Goal: Task Accomplishment & Management: Use online tool/utility

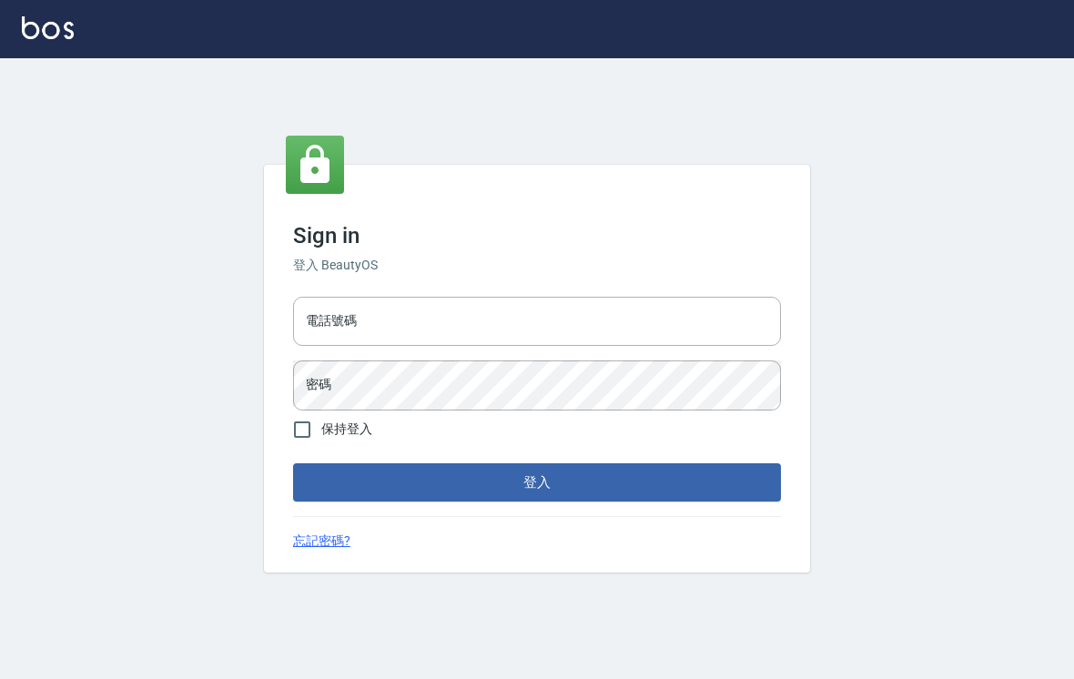
scroll to position [28, 0]
click at [623, 297] on input "電話號碼" at bounding box center [537, 321] width 488 height 49
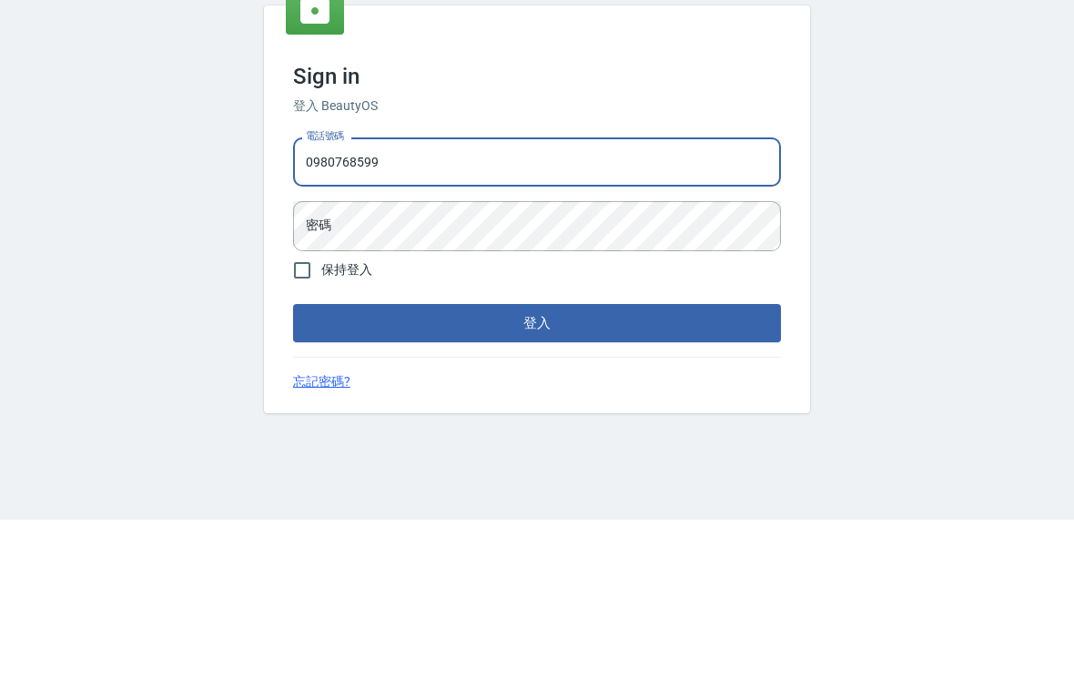
type input "0980768599"
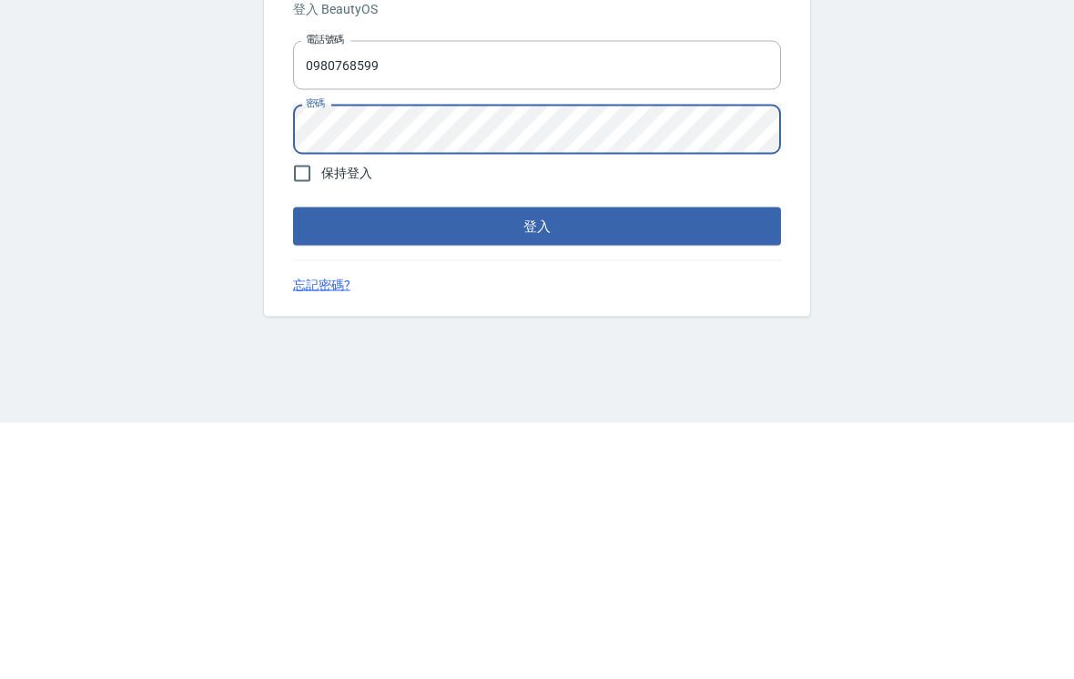
click at [670, 463] on button "登入" at bounding box center [537, 482] width 488 height 38
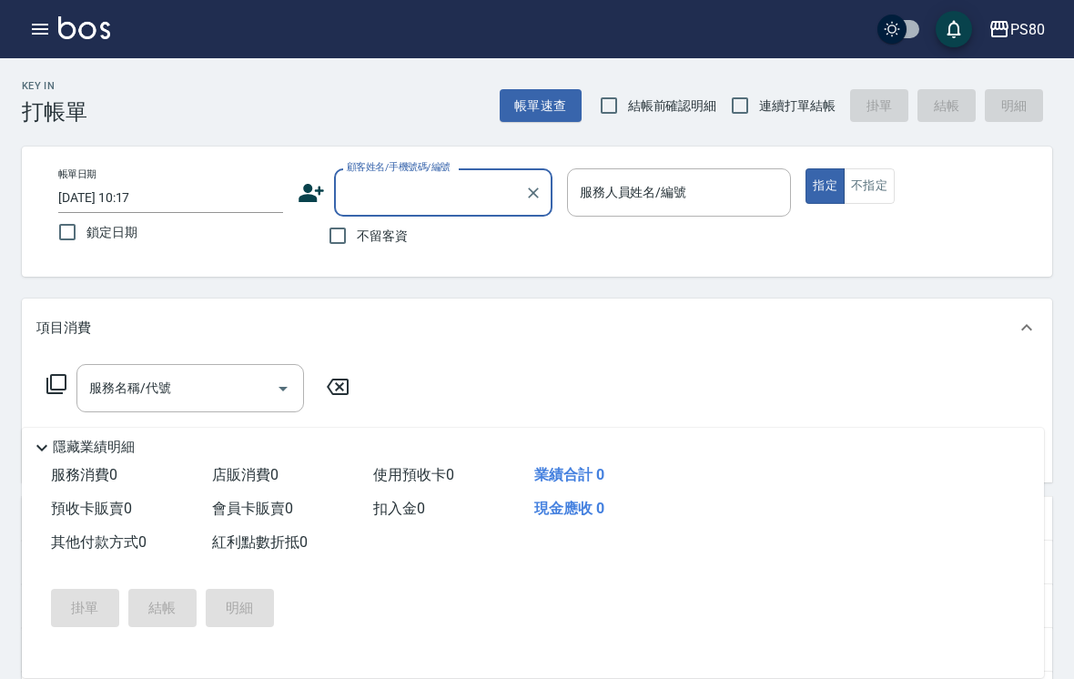
scroll to position [28, 0]
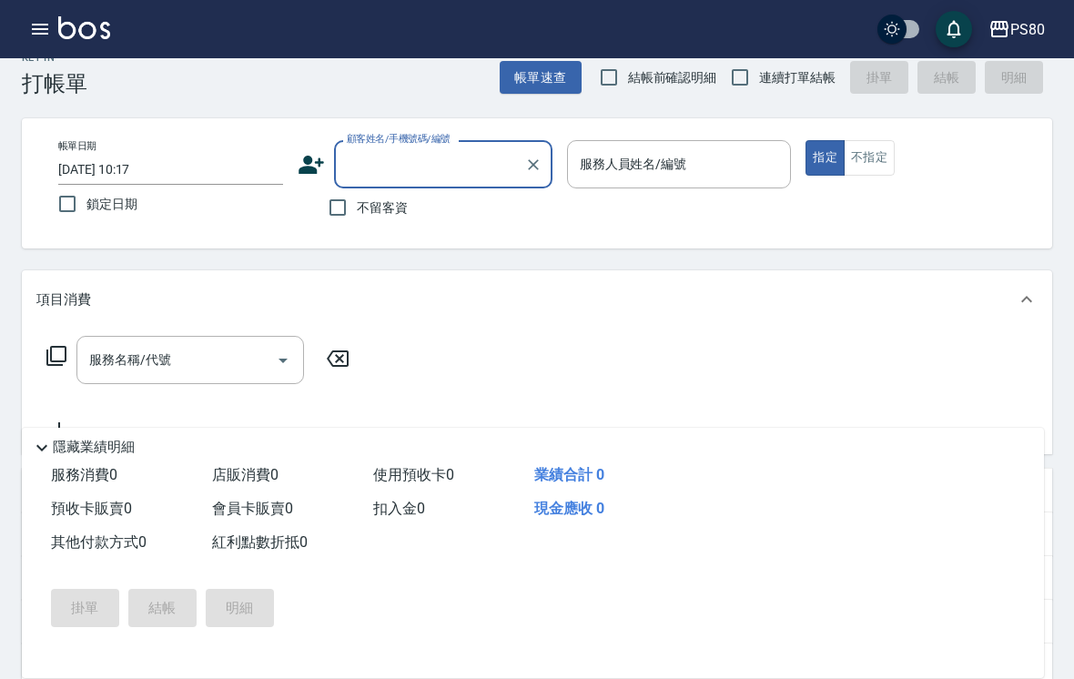
click at [32, 44] on button "button" at bounding box center [40, 29] width 36 height 36
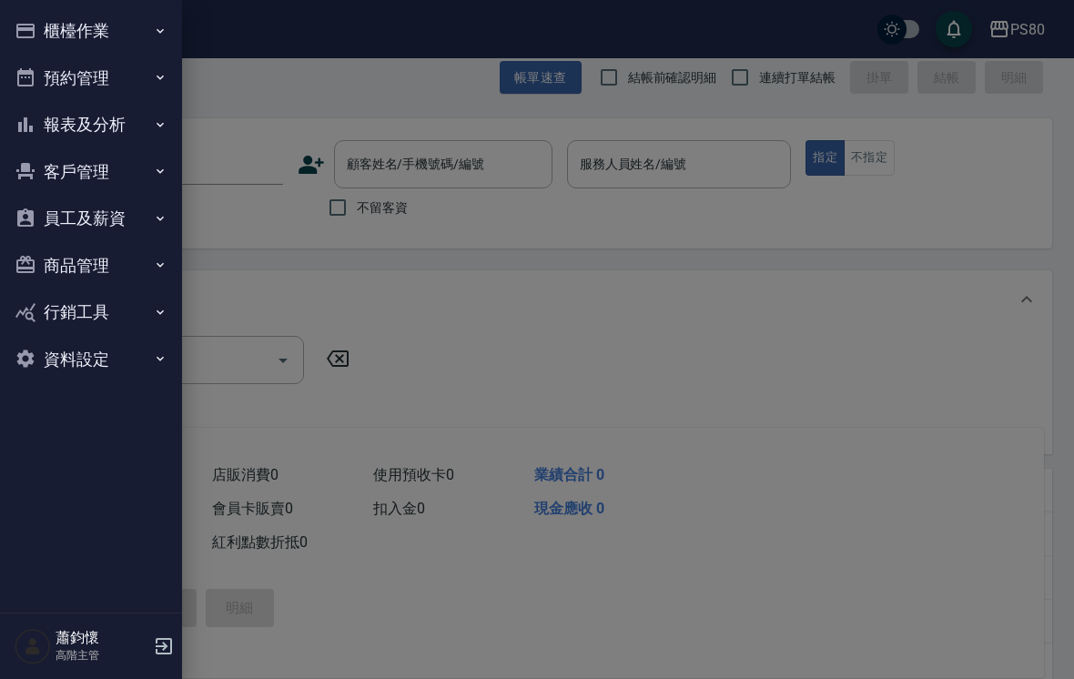
click at [140, 47] on button "櫃檯作業" at bounding box center [90, 30] width 167 height 47
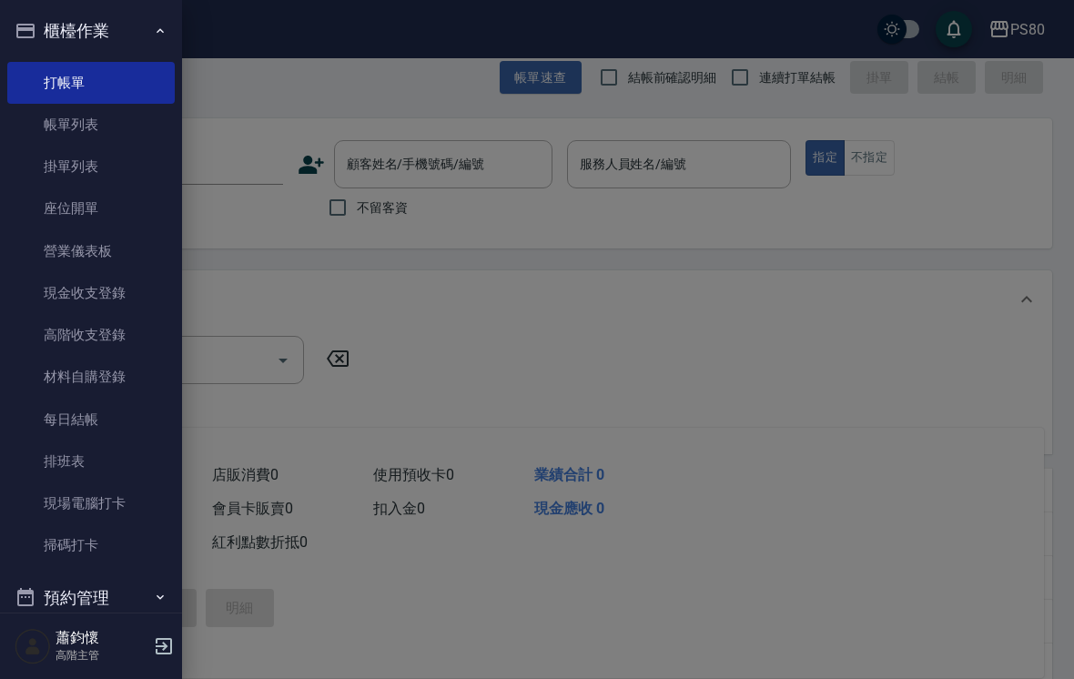
click at [131, 47] on button "櫃檯作業" at bounding box center [90, 30] width 167 height 47
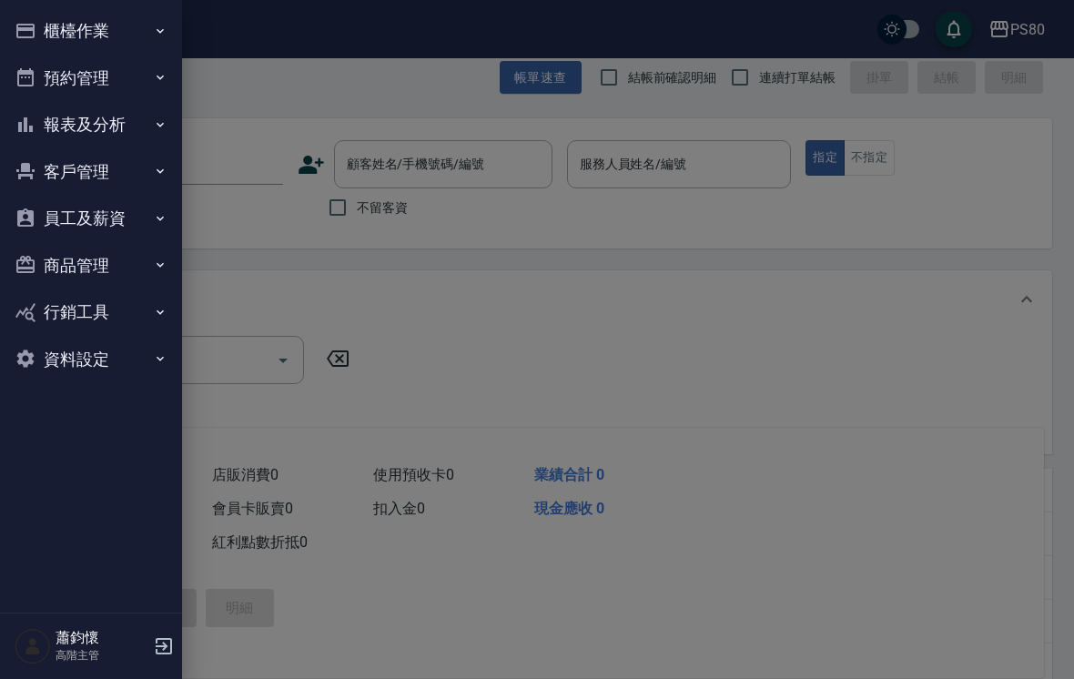
click at [143, 70] on button "預約管理" at bounding box center [90, 78] width 167 height 47
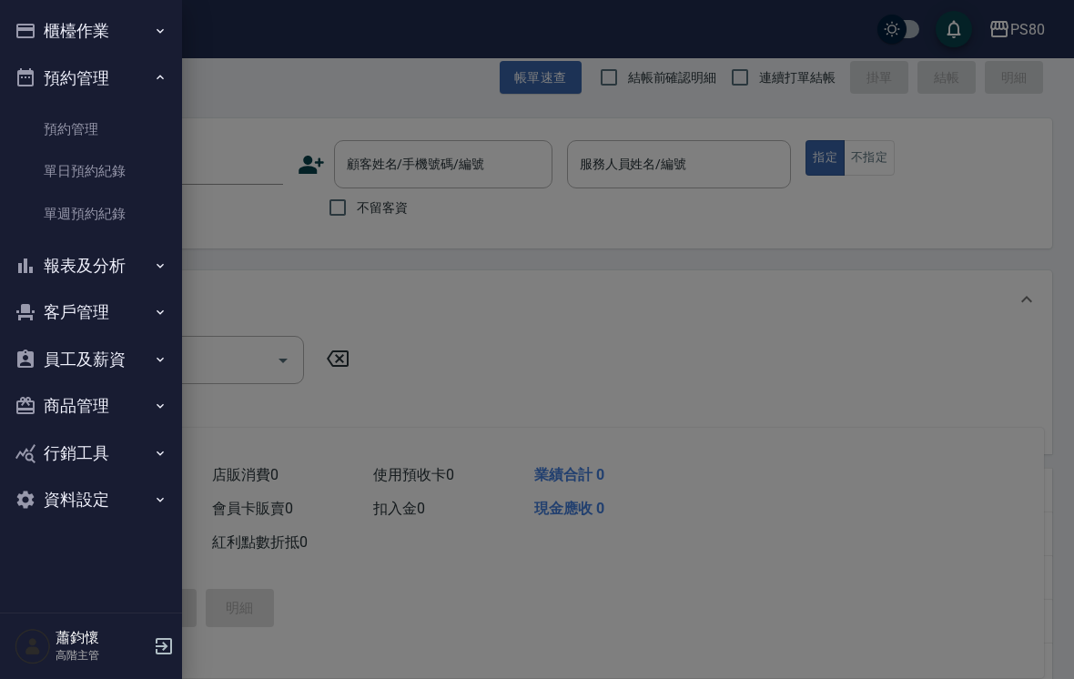
click at [133, 44] on button "櫃檯作業" at bounding box center [90, 30] width 167 height 47
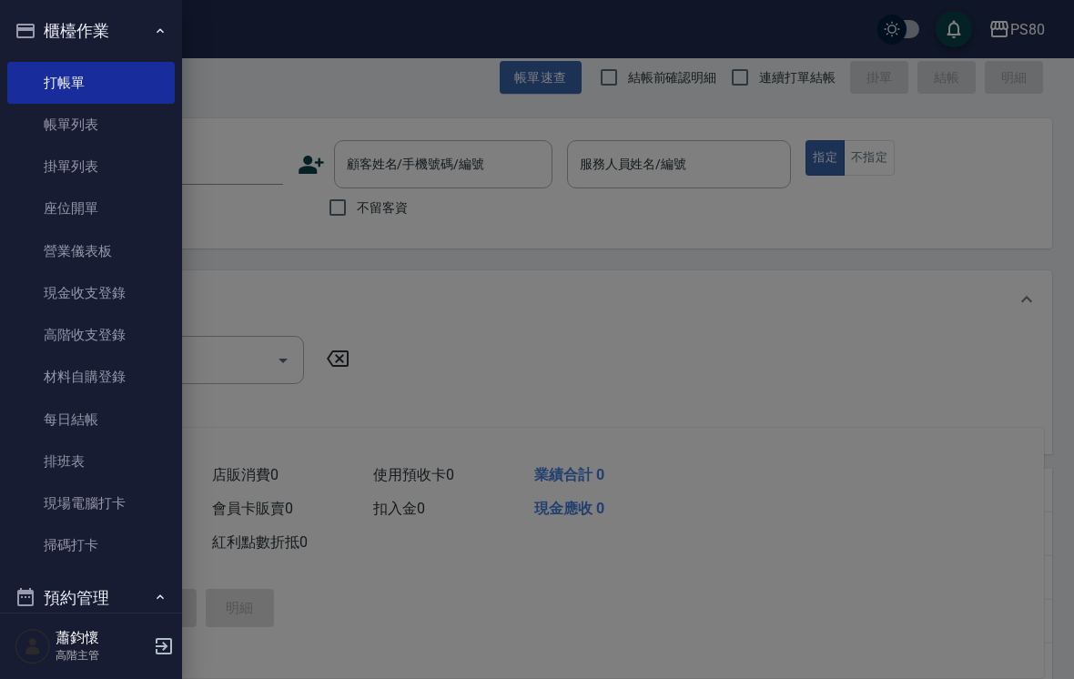
click at [149, 334] on link "高階收支登錄" at bounding box center [90, 335] width 167 height 42
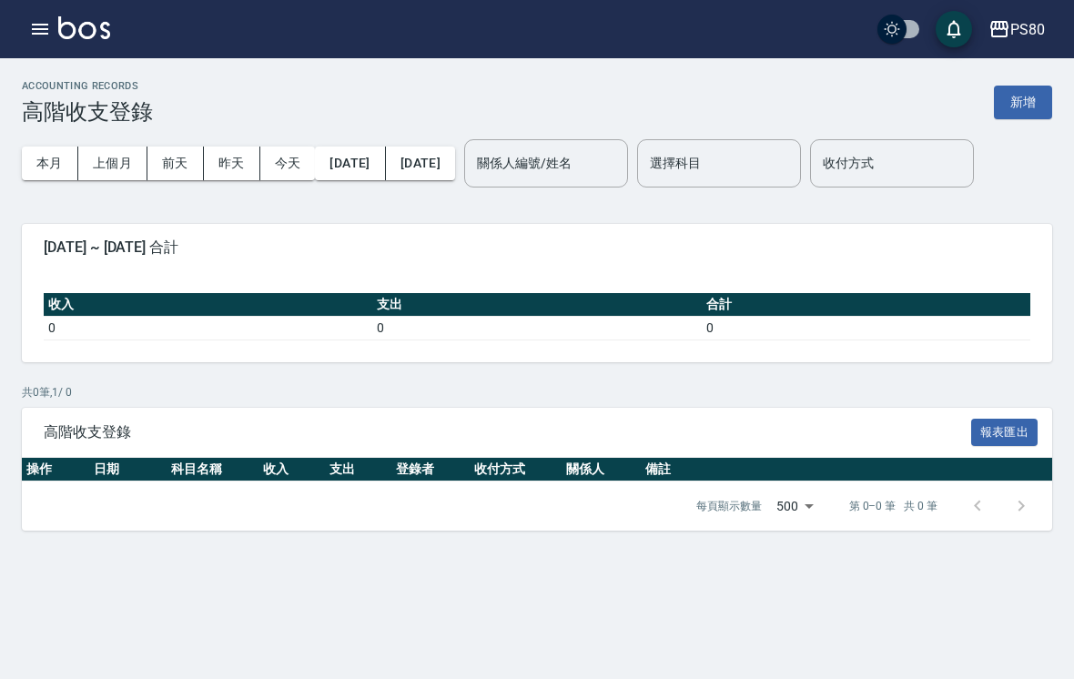
click at [373, 167] on button "2025/08/01" at bounding box center [350, 163] width 70 height 34
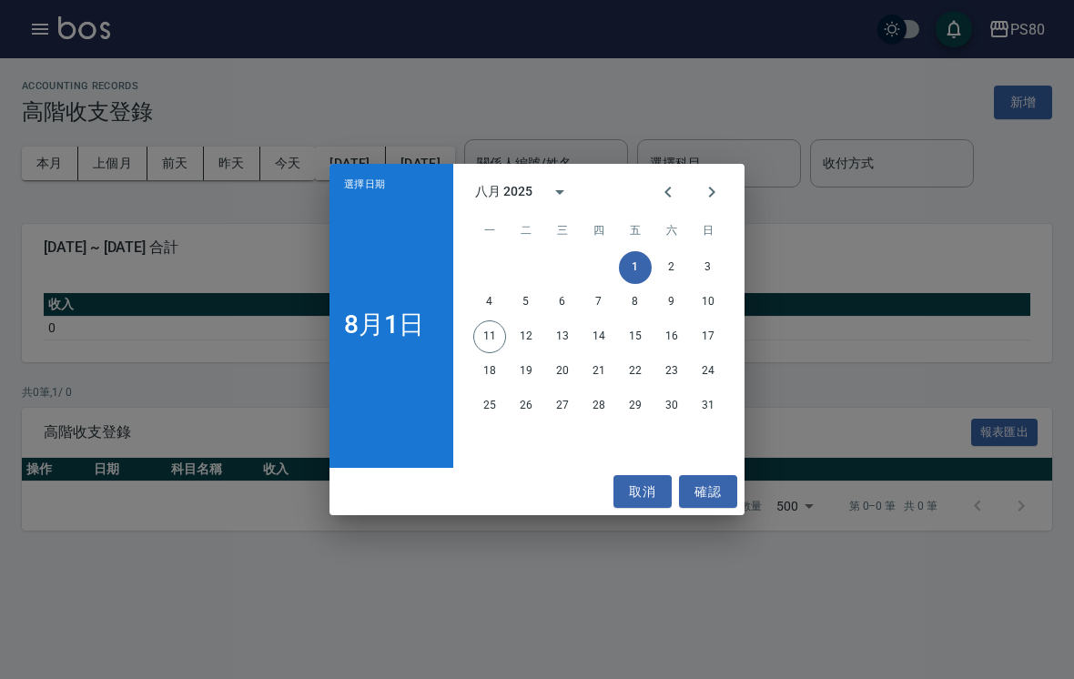
click at [880, 218] on div "選擇日期 8月1日 八月 2025 一 二 三 四 五 六 日 1 2 3 4 5 6 7 8 9 10 11 12 13 14 15 16 17 18 19…" at bounding box center [537, 339] width 1074 height 679
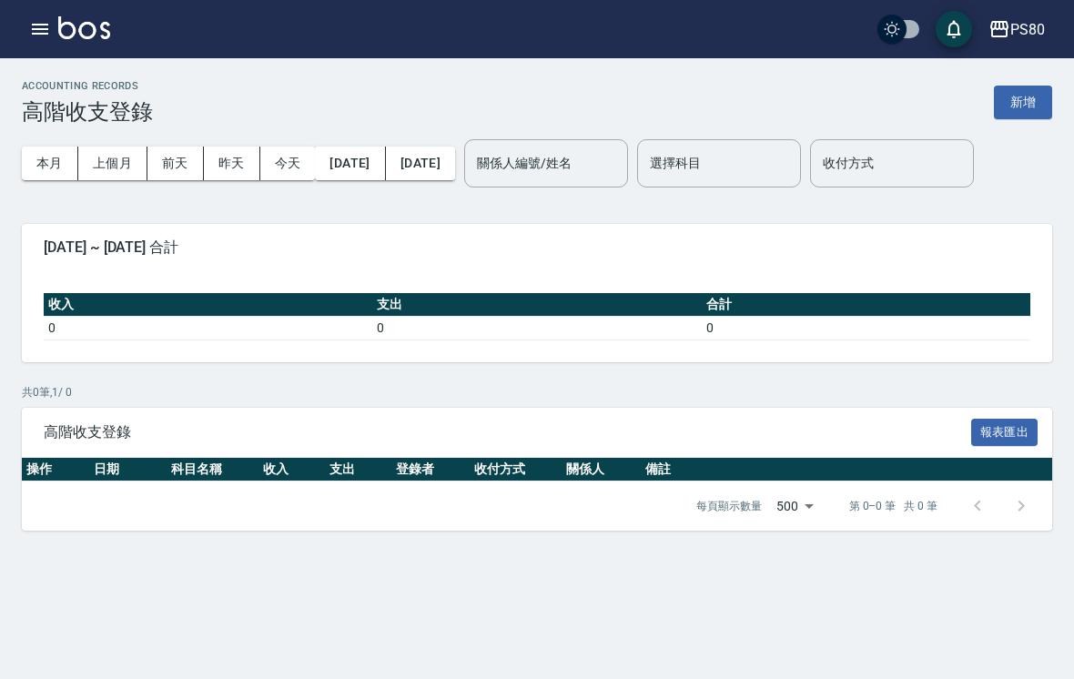
click at [1024, 104] on button "新增" at bounding box center [1023, 103] width 58 height 34
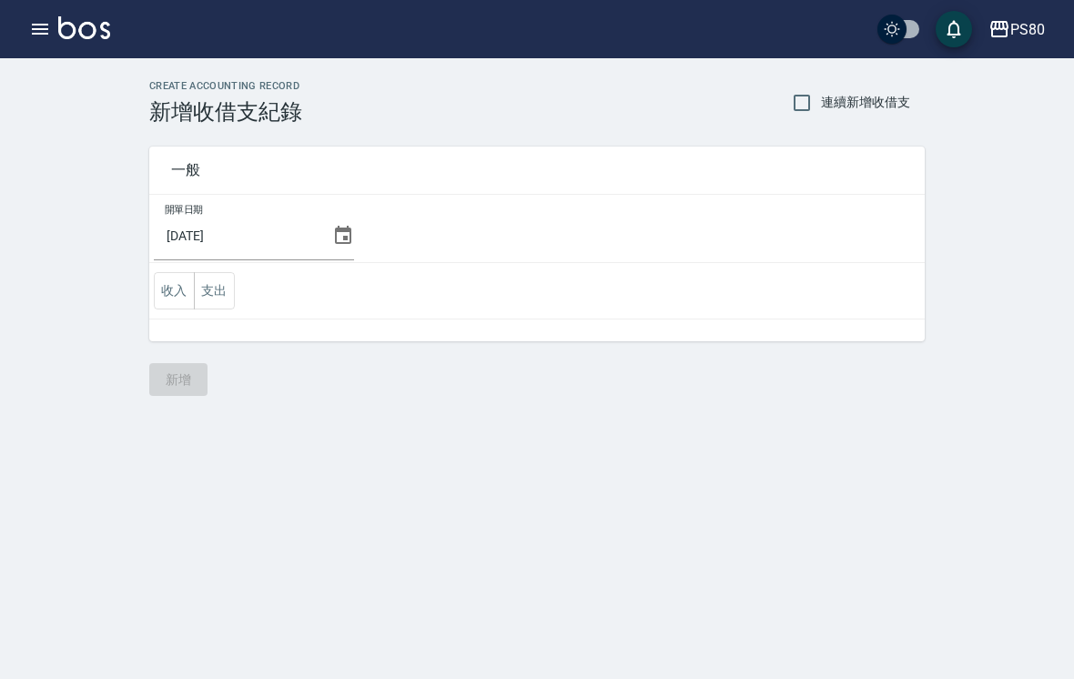
click at [335, 237] on icon at bounding box center [343, 235] width 16 height 18
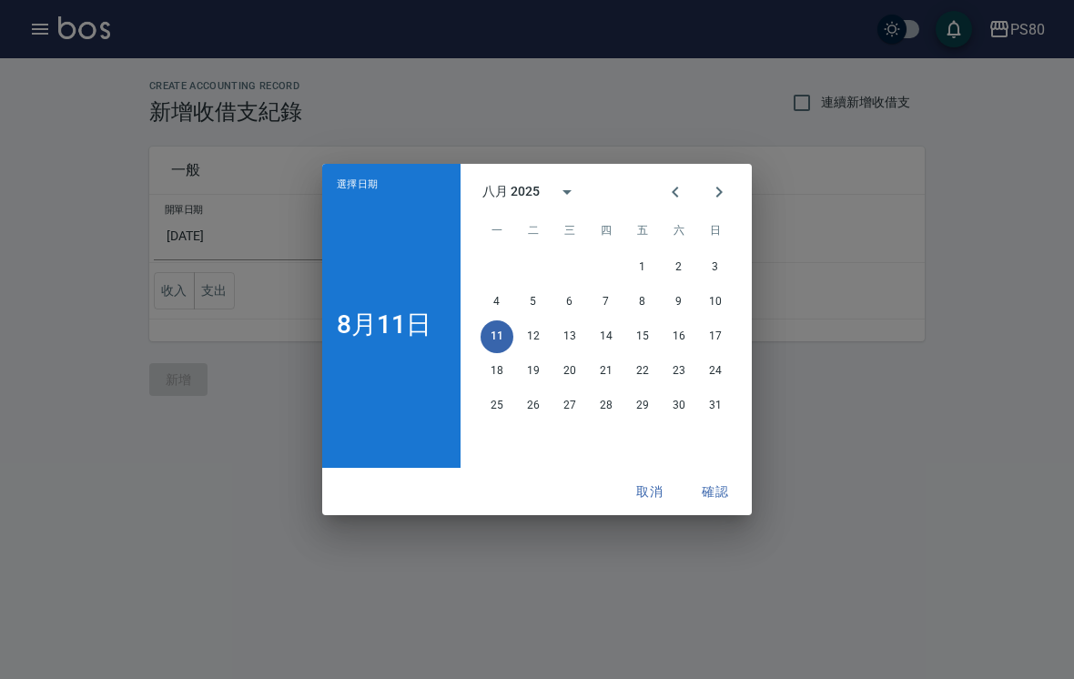
click at [672, 211] on button "Previous month" at bounding box center [675, 192] width 44 height 44
click at [602, 441] on div "1 2 3 4 5 6 7 8 9 10 11 12 13 14 15 16 17 18 19 20 21 22 23 24 25 26 27 28 29 3…" at bounding box center [605, 358] width 291 height 218
click at [603, 439] on div "1 2 3 4 5 6 7 8 9 10 11 12 13 14 15 16 17 18 19 20 21 22 23 24 25 26 27 28 29 3…" at bounding box center [605, 358] width 291 height 218
click at [618, 434] on div "1 2 3 4 5 6 7 8 9 10 11 12 13 14 15 16 17 18 19 20 21 22 23 24 25 26 27 28 29 3…" at bounding box center [605, 358] width 291 height 218
click at [606, 438] on div "1 2 3 4 5 6 7 8 9 10 11 12 13 14 15 16 17 18 19 20 21 22 23 24 25 26 27 28 29 3…" at bounding box center [605, 358] width 291 height 218
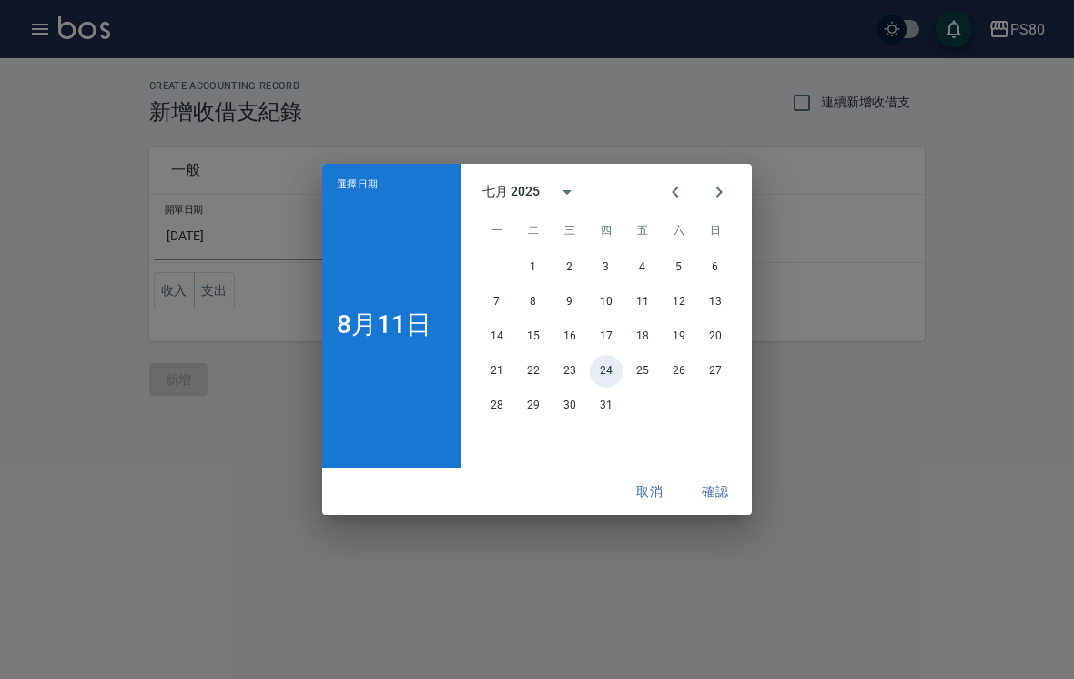
click at [617, 379] on button "24" at bounding box center [606, 371] width 33 height 33
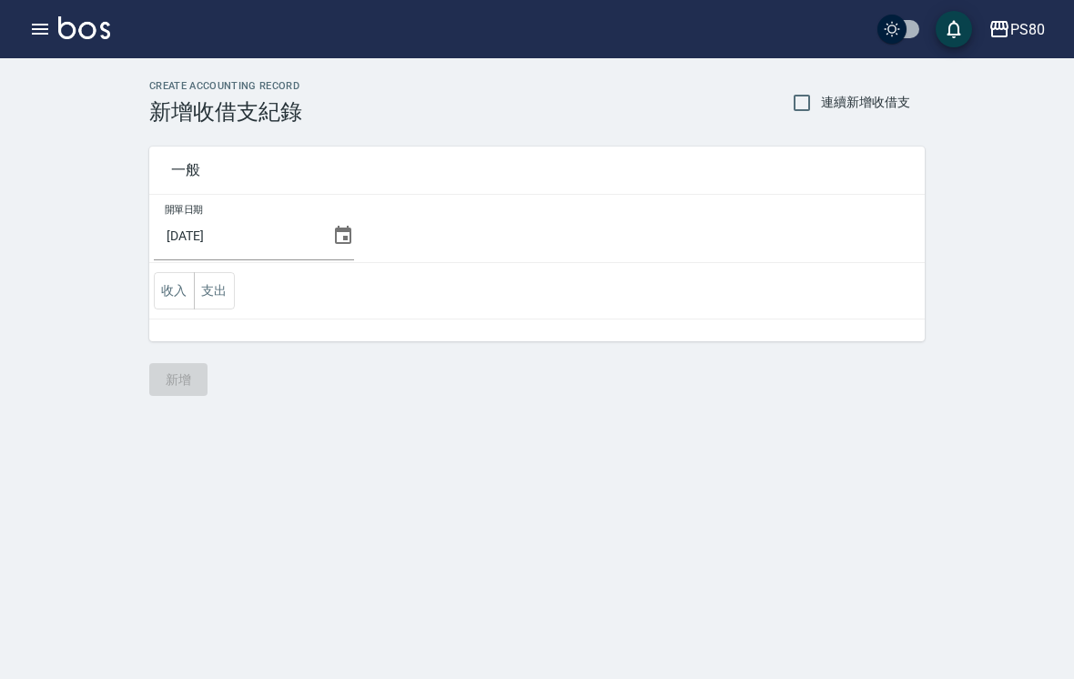
click at [332, 240] on icon at bounding box center [343, 236] width 22 height 22
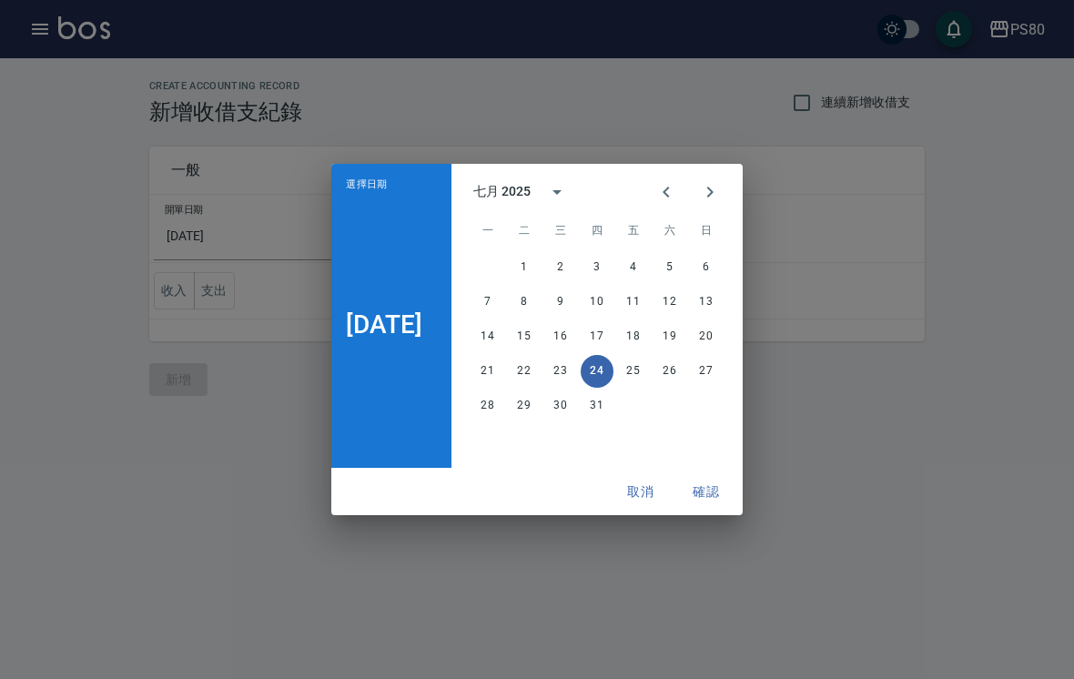
click at [643, 405] on div "28 29 30 31" at bounding box center [596, 405] width 291 height 33
click at [709, 406] on div "28 29 30 31" at bounding box center [596, 405] width 291 height 33
click at [602, 399] on button "31" at bounding box center [597, 405] width 33 height 33
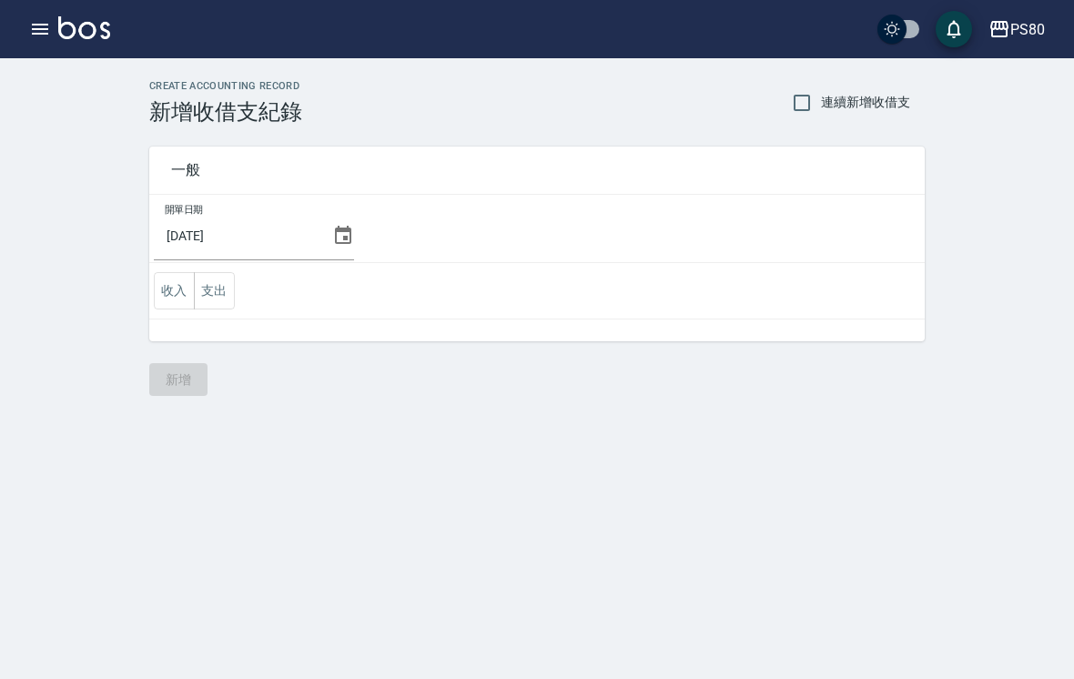
click at [557, 416] on div "CREATE ACCOUNTING RECORD 新增收借支紀錄 連續新增收借支 一般 開單日期 2025/07/31 收入 支出 新增" at bounding box center [537, 237] width 1074 height 359
click at [307, 224] on input "[DATE]" at bounding box center [239, 235] width 171 height 49
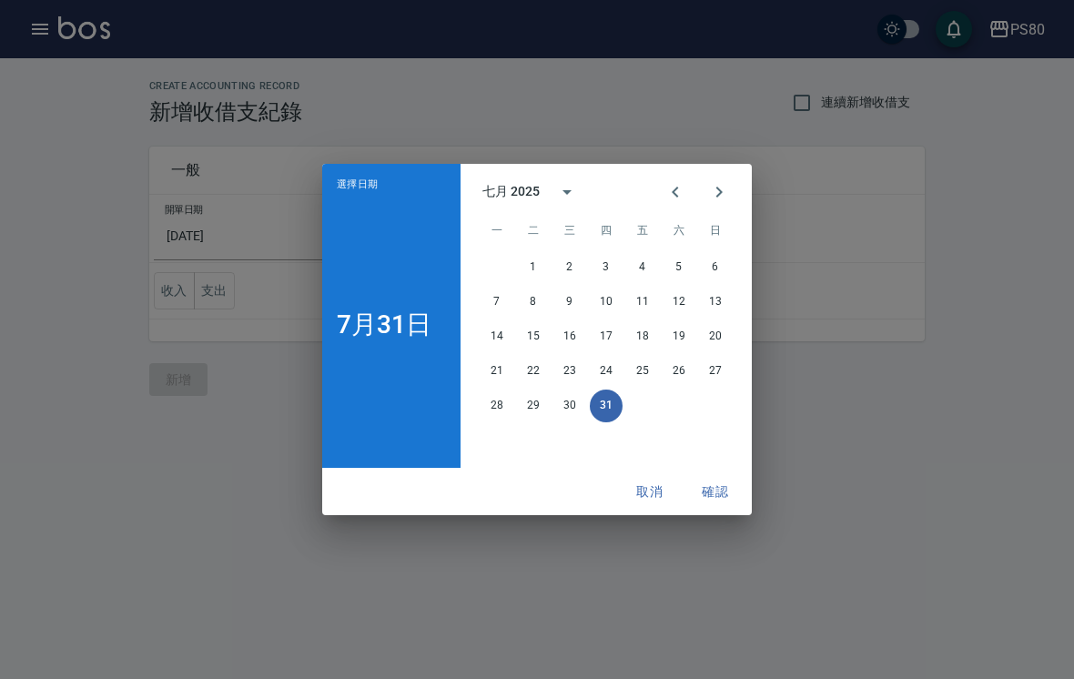
click at [909, 556] on div "選擇日期 7月31日 七月 2025 一 二 三 四 五 六 日 1 2 3 4 5 6 7 8 9 10 11 12 13 14 15 16 17 18 1…" at bounding box center [537, 339] width 1074 height 679
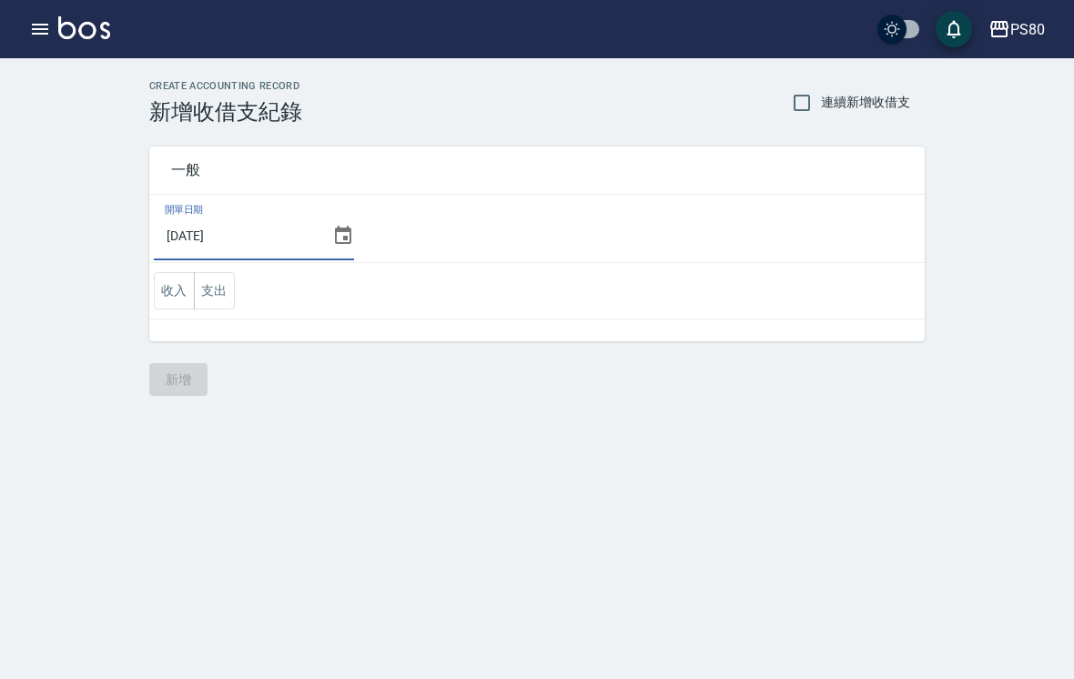
scroll to position [28, 0]
type input "[DATE]"
click at [986, 222] on div "CREATE ACCOUNTING RECORD 新增收借支紀錄 連續新增收借支 一般 開單日期 2025/07/31 收入 支出 新增" at bounding box center [537, 237] width 1074 height 359
click at [798, 84] on input "連續新增收借支" at bounding box center [802, 103] width 38 height 38
checkbox input "true"
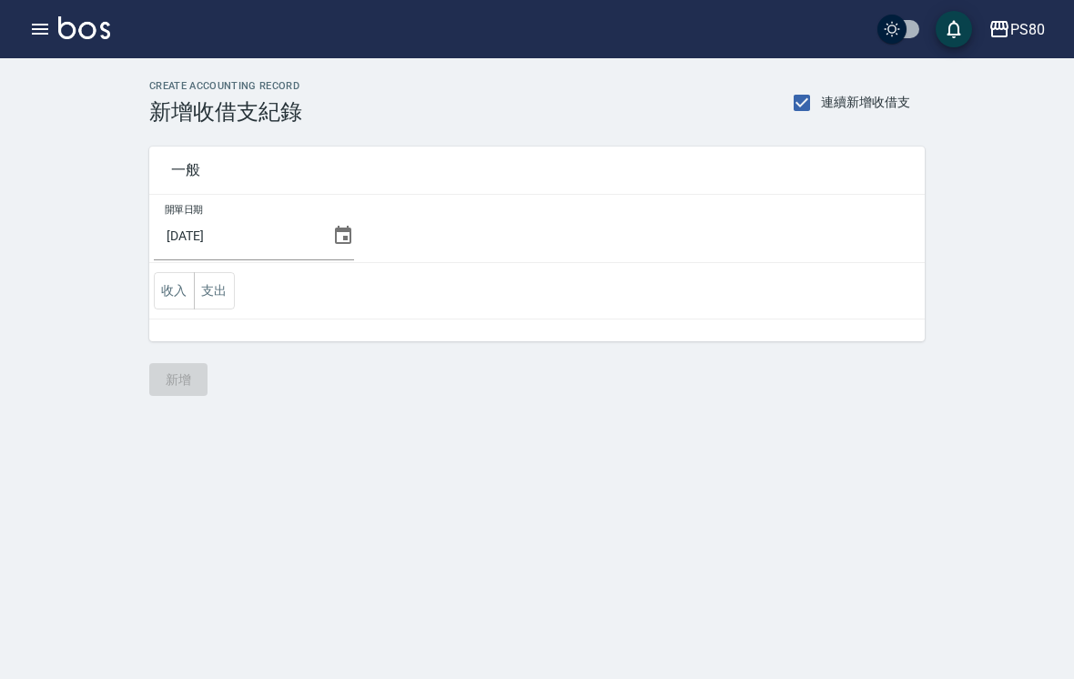
click at [215, 272] on button "支出" at bounding box center [214, 290] width 41 height 37
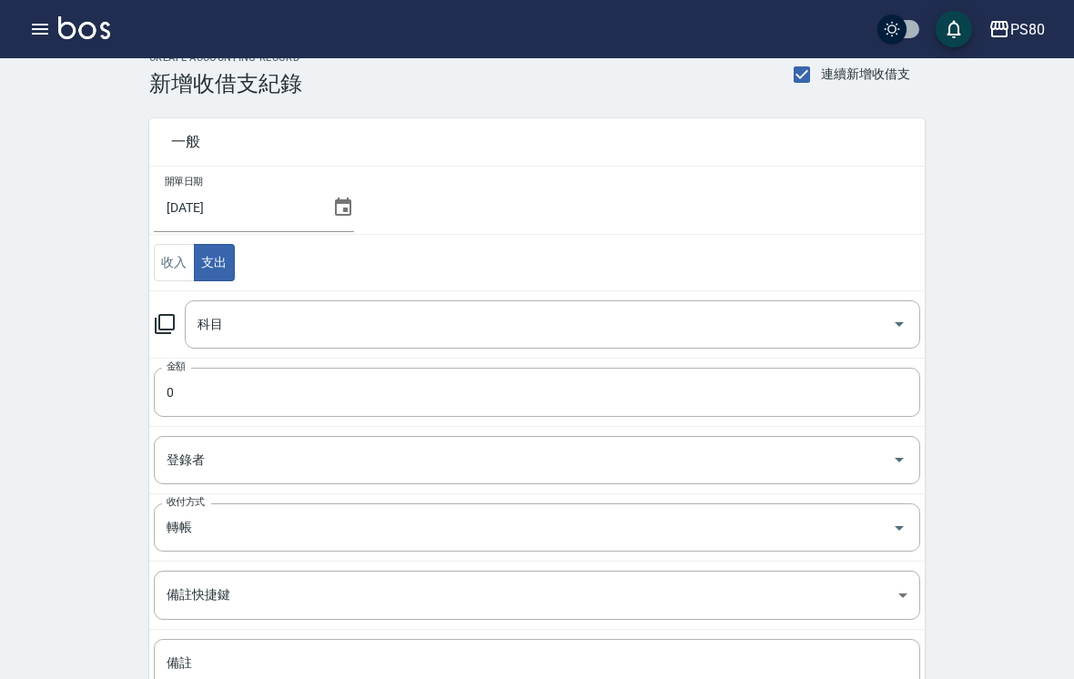
click at [500, 337] on input "科目" at bounding box center [539, 324] width 692 height 32
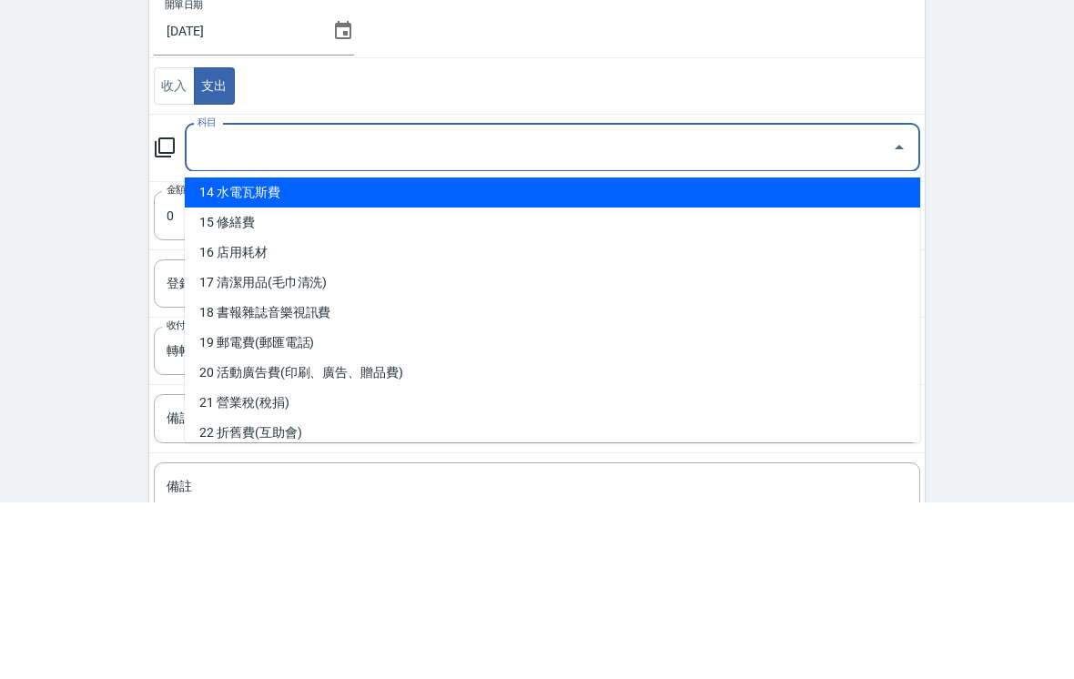
scroll to position [426, 0]
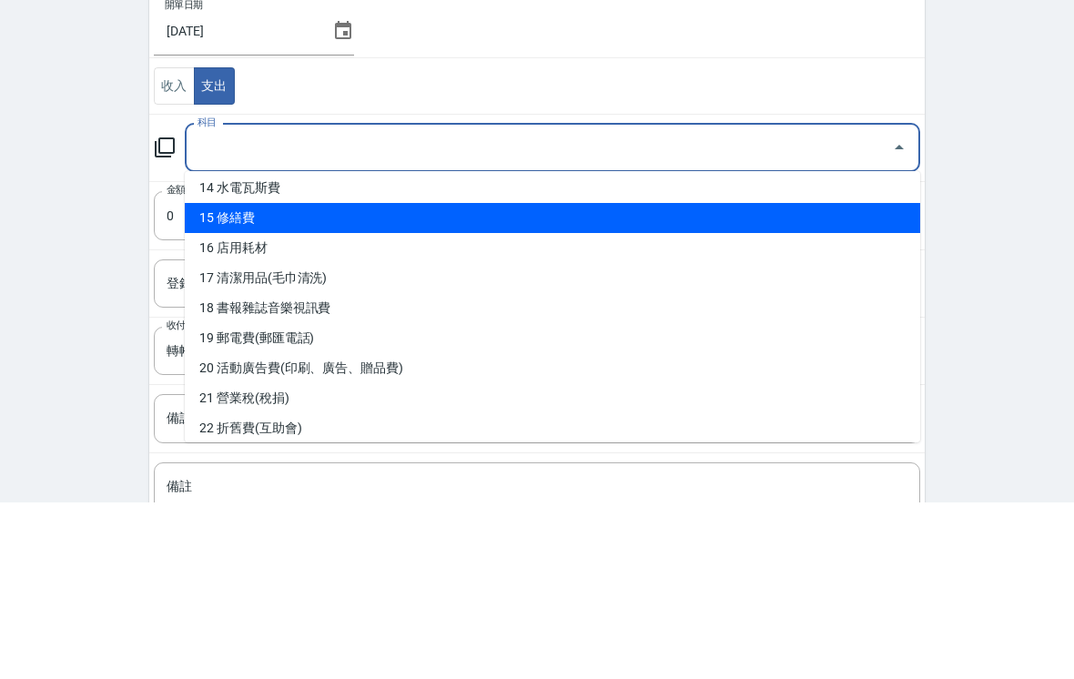
click at [295, 379] on li "15 修繕費" at bounding box center [552, 394] width 735 height 30
type input "15 修繕費"
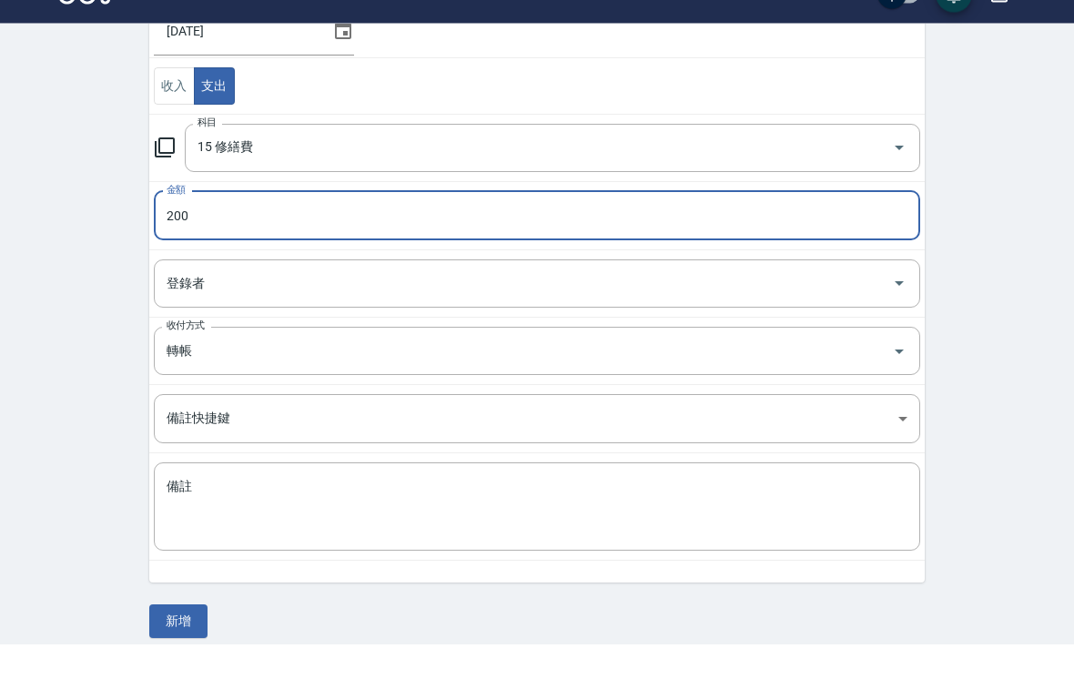
scroll to position [184, 0]
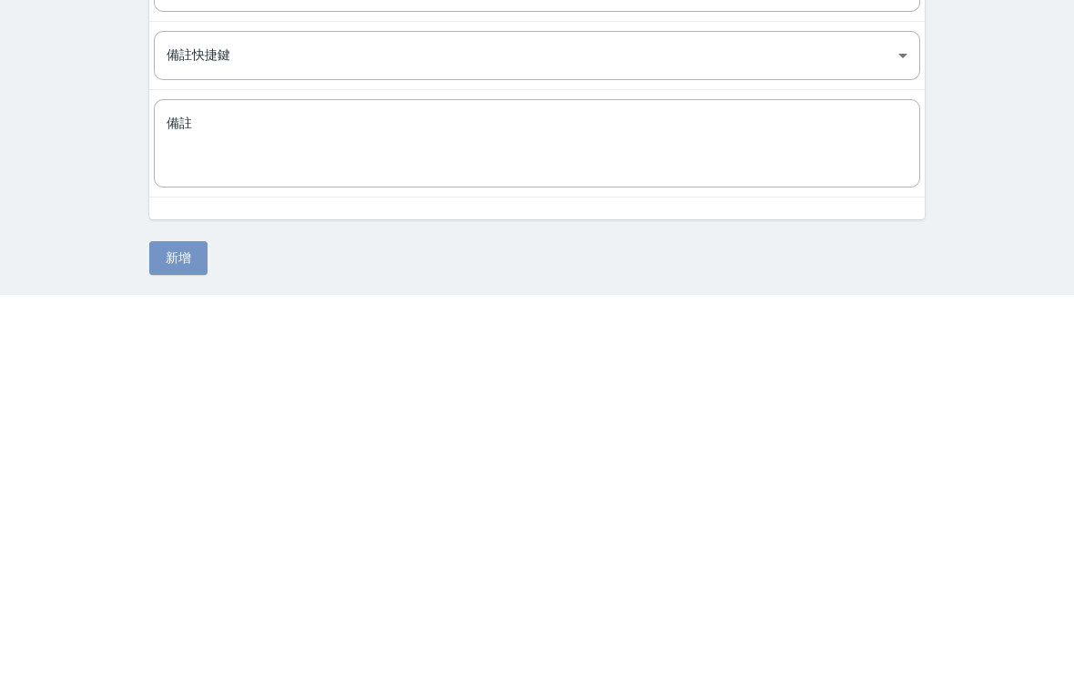
type input "200"
click at [200, 625] on button "新增" at bounding box center [178, 642] width 58 height 34
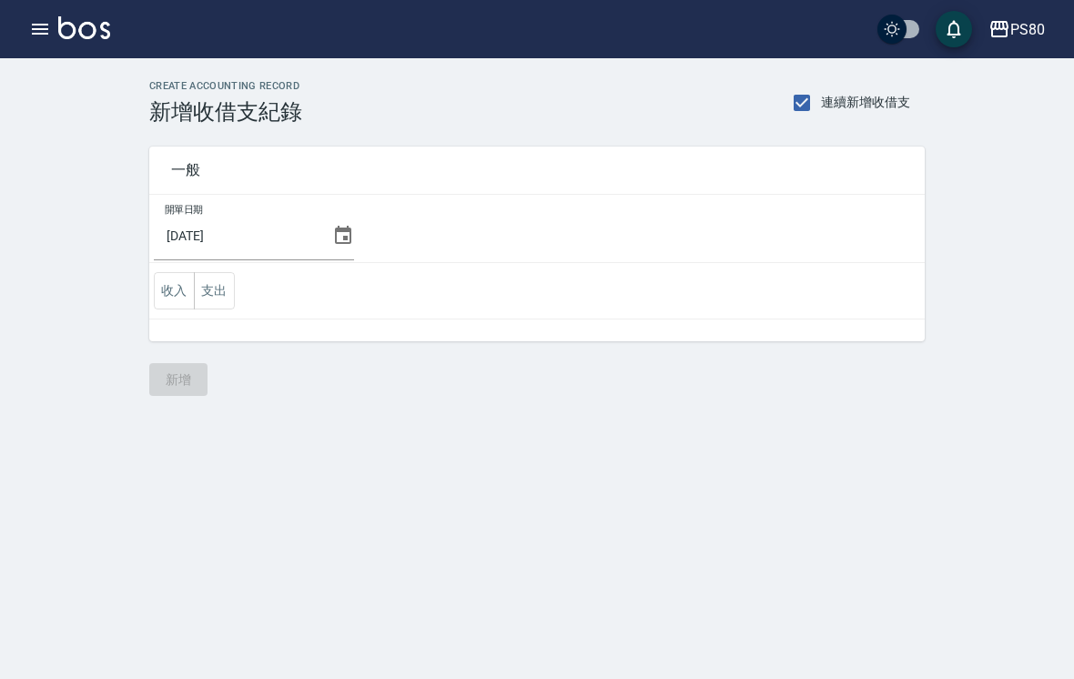
click at [244, 295] on td "收入 支出" at bounding box center [536, 291] width 775 height 56
click at [214, 301] on button "支出" at bounding box center [214, 290] width 41 height 37
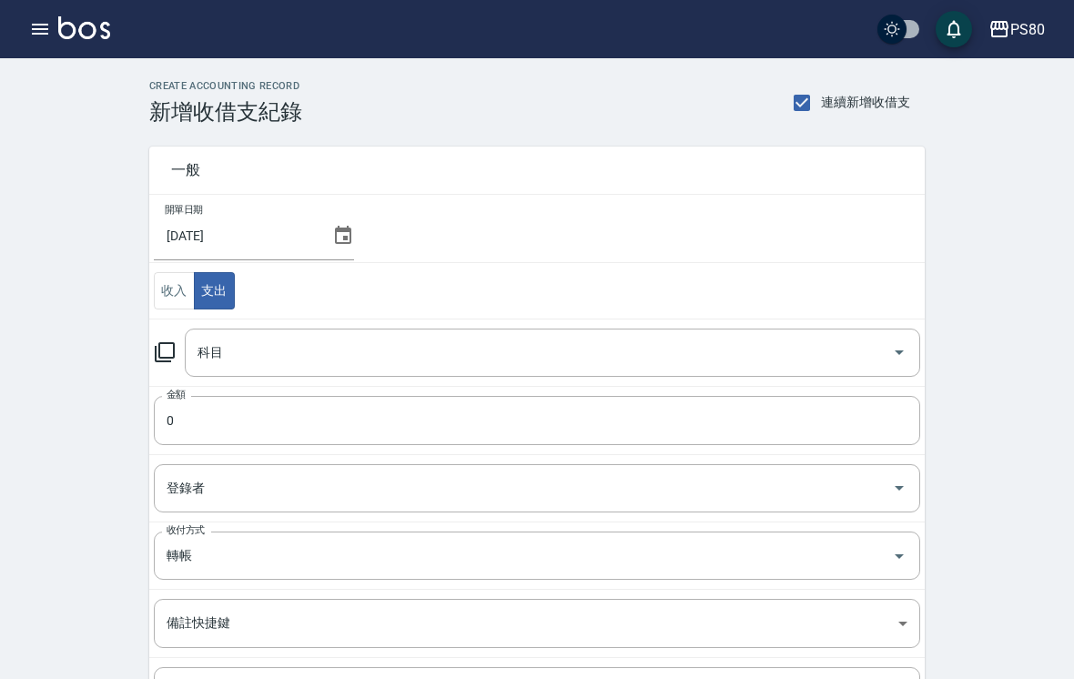
scroll to position [2, 0]
click at [872, 349] on input "科目" at bounding box center [539, 351] width 692 height 32
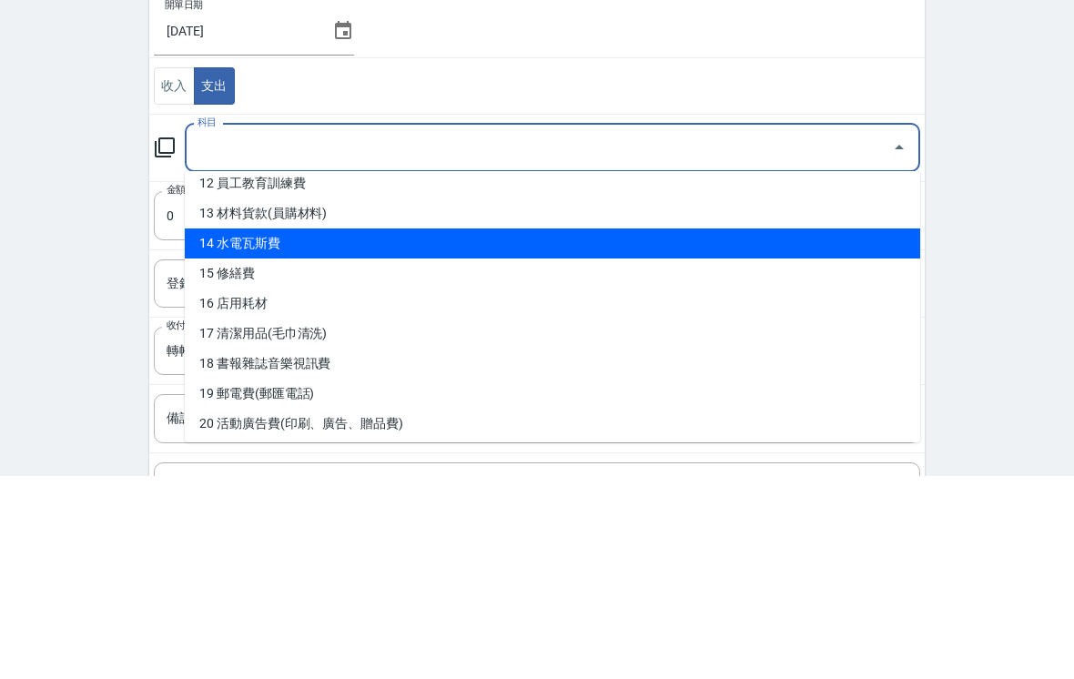
scroll to position [375, 0]
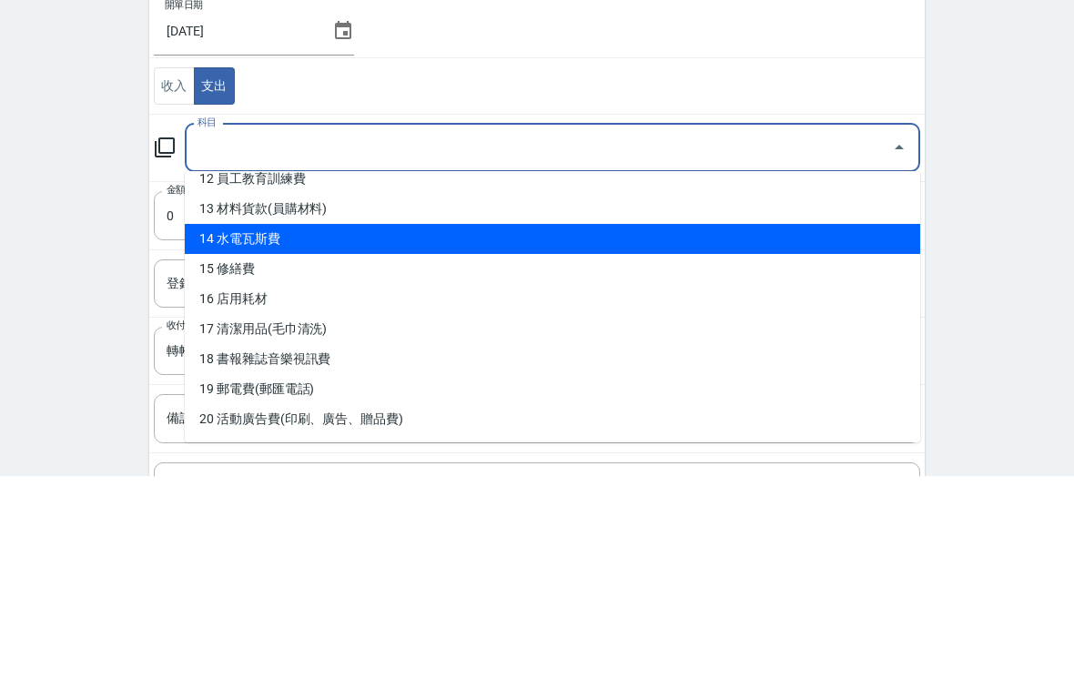
click at [848, 398] on li "13 材料貨款(員購材料)" at bounding box center [552, 413] width 735 height 30
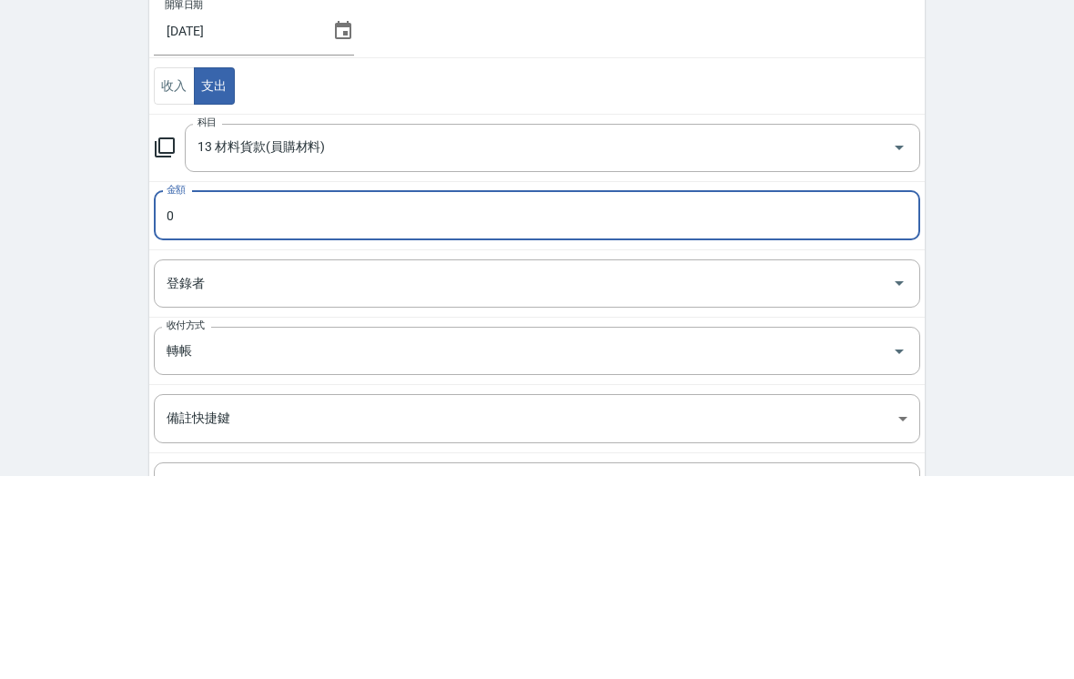
type input "13 材料貨款(員購材料)"
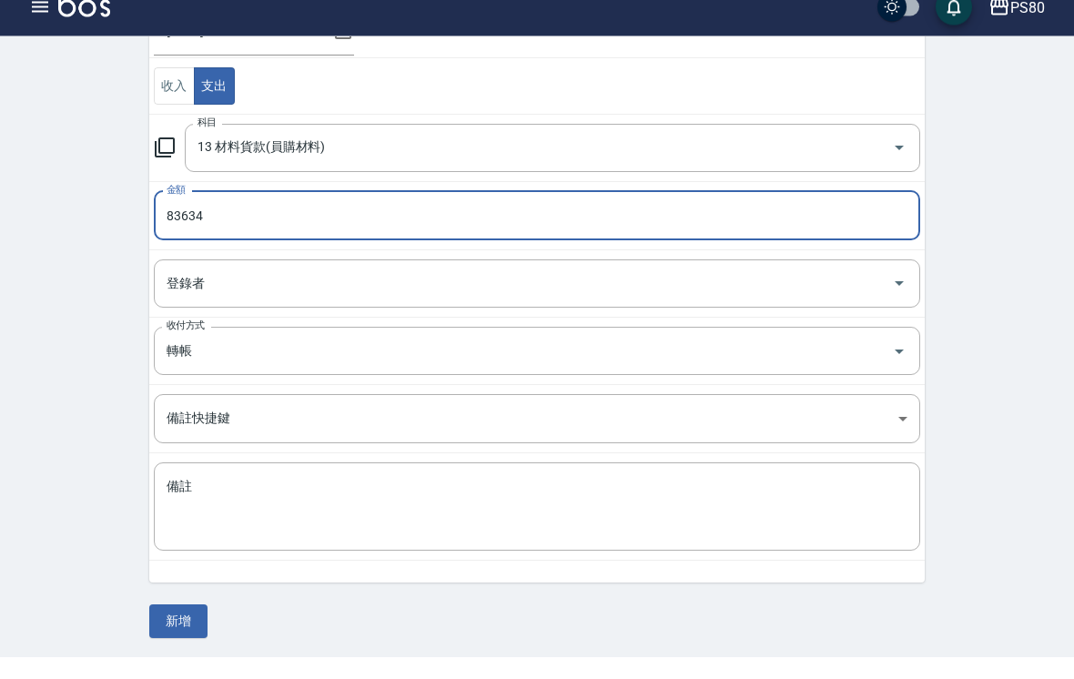
scroll to position [184, 0]
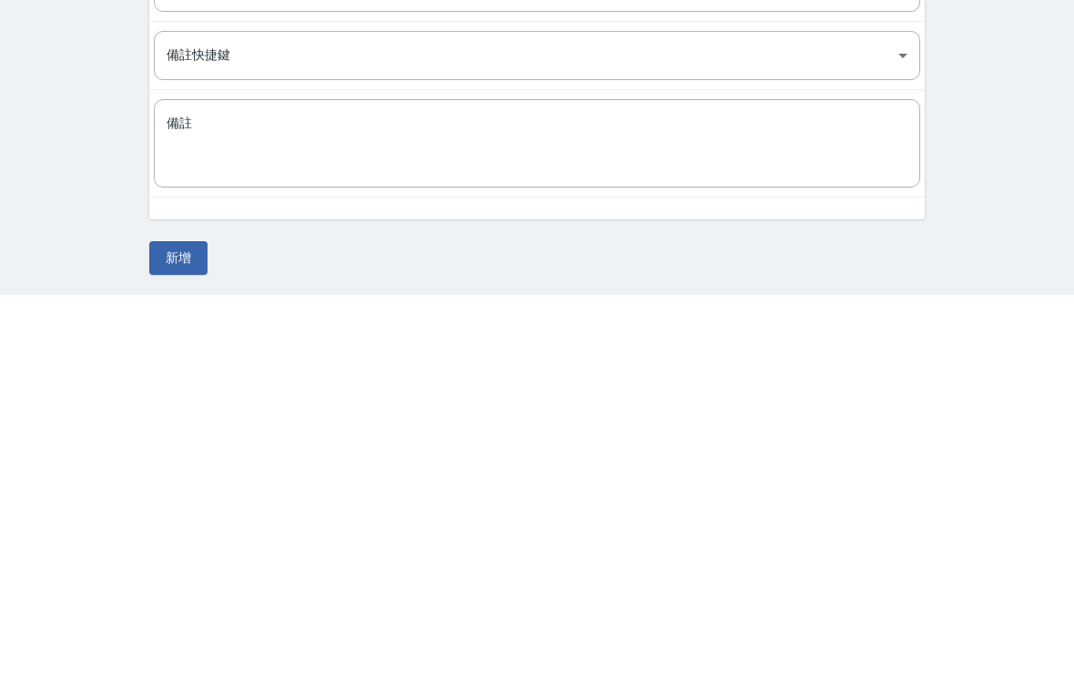
type input "83634"
click at [189, 625] on button "新增" at bounding box center [178, 642] width 58 height 34
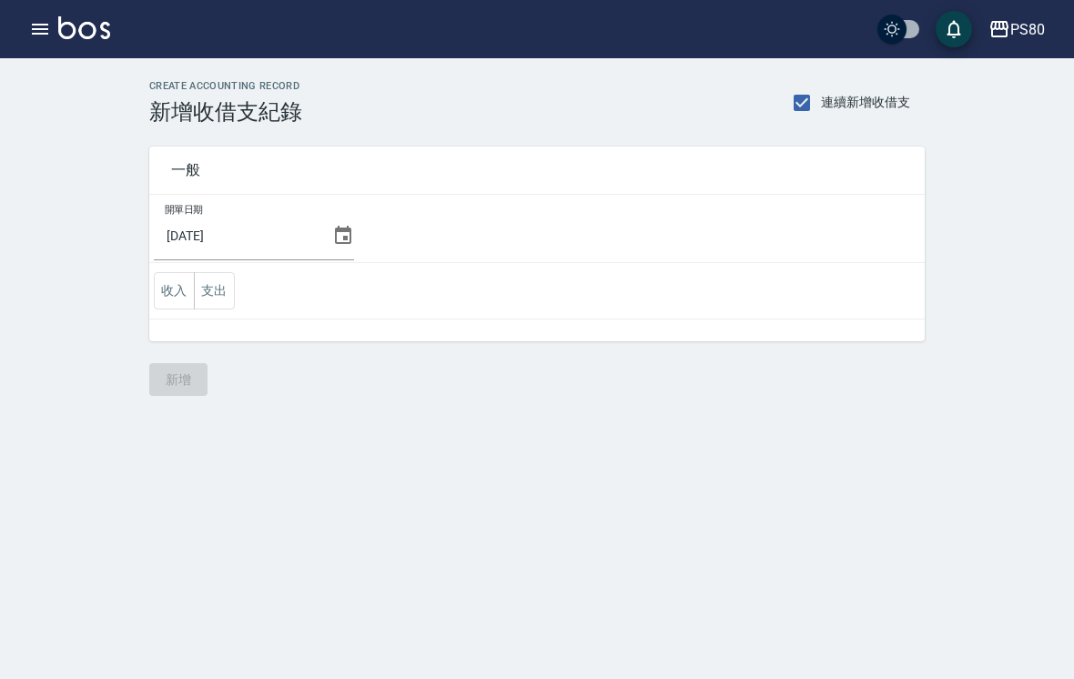
click at [59, 31] on img at bounding box center [84, 27] width 52 height 23
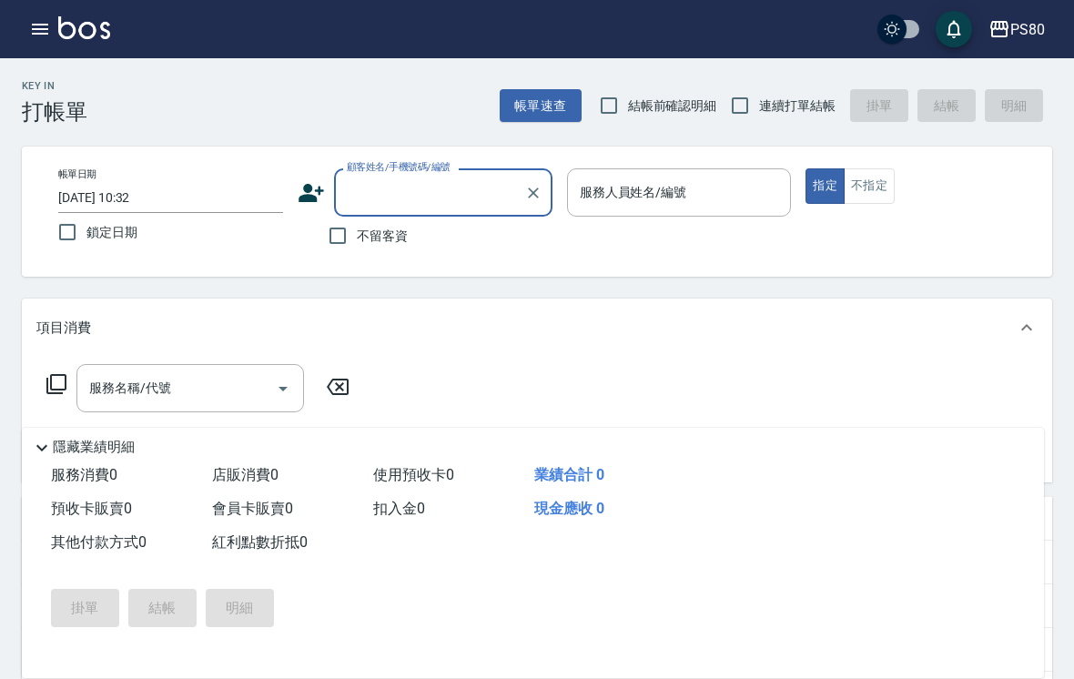
click at [50, 15] on button "button" at bounding box center [40, 29] width 36 height 36
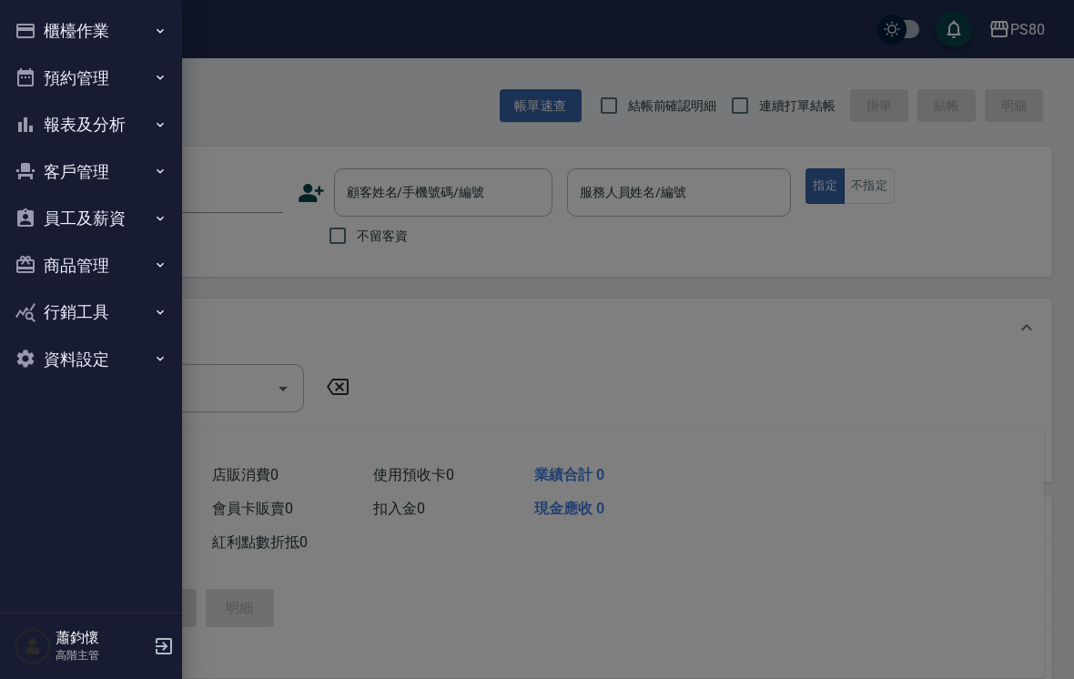
click at [49, 15] on button "櫃檯作業" at bounding box center [90, 30] width 167 height 47
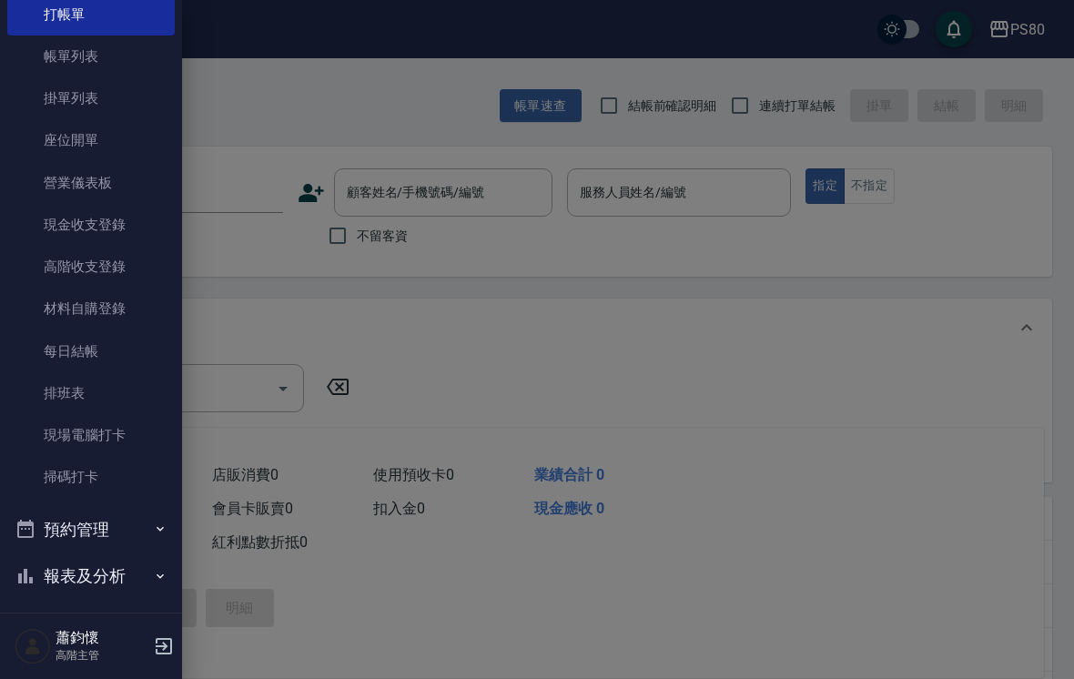
scroll to position [59, 0]
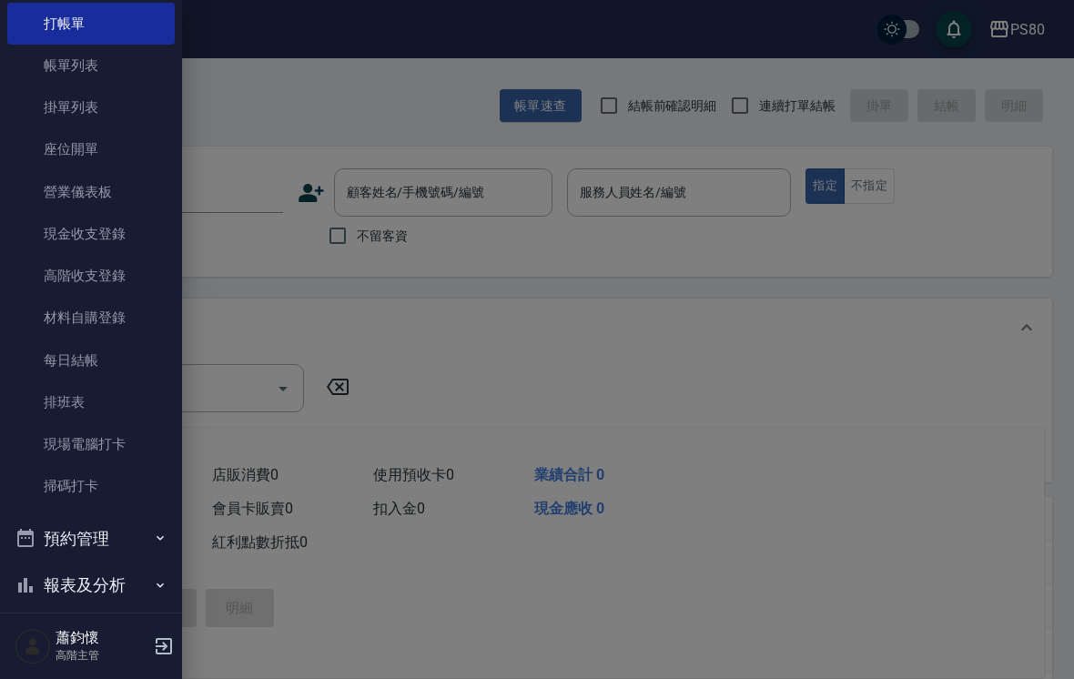
click at [112, 286] on link "高階收支登錄" at bounding box center [90, 276] width 167 height 42
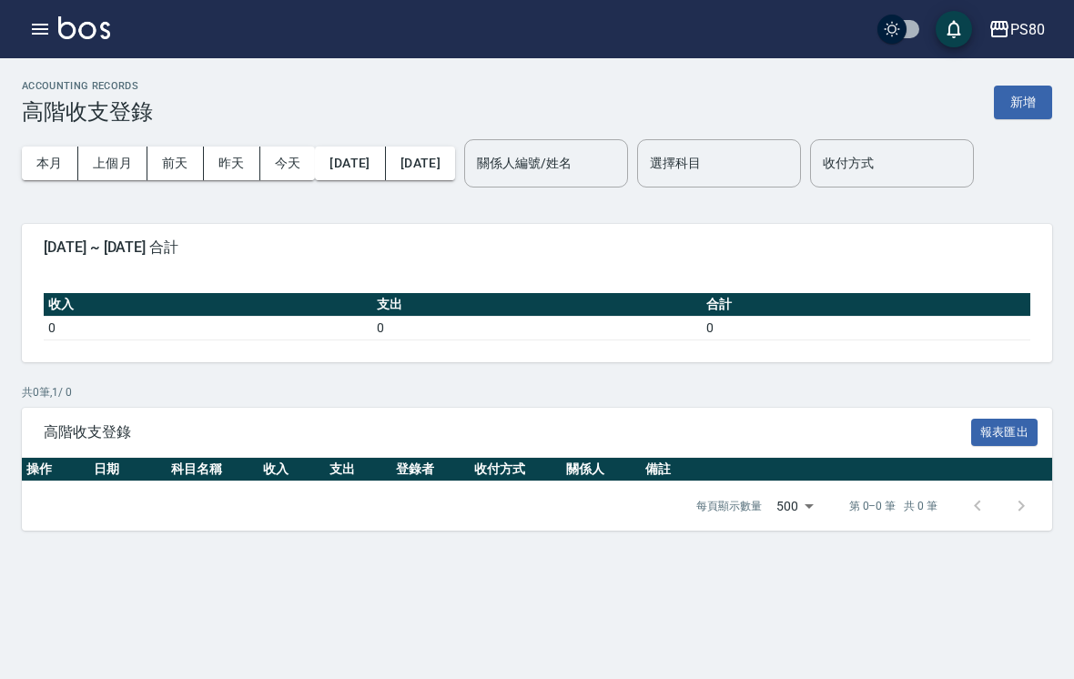
click at [109, 160] on button "上個月" at bounding box center [112, 163] width 69 height 34
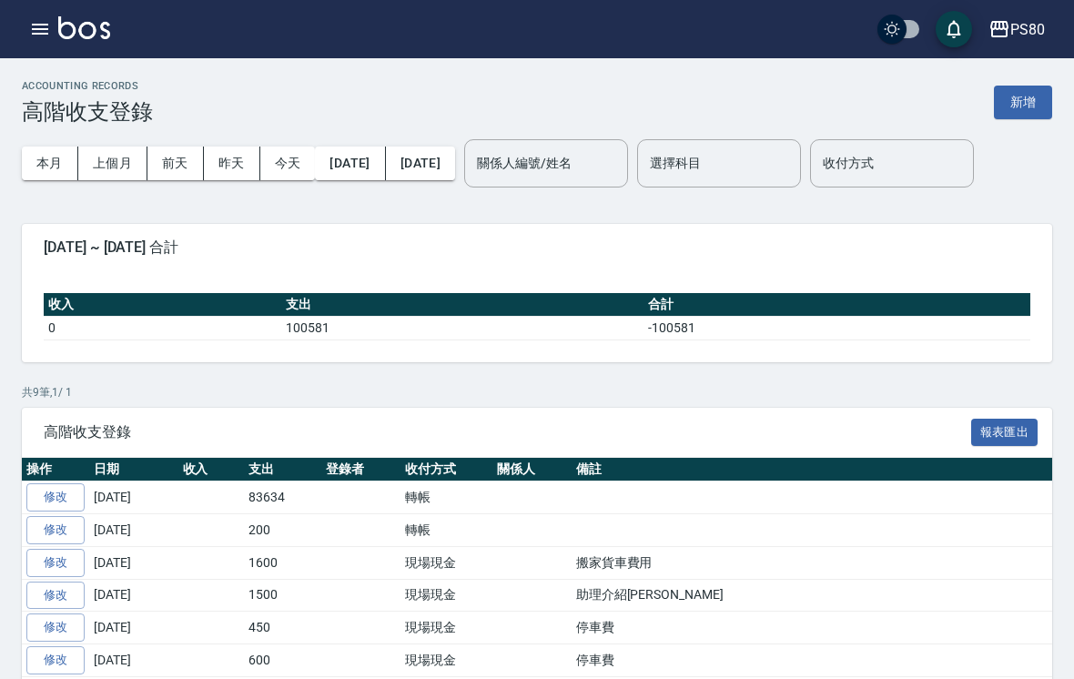
click at [371, 170] on button "2025/07/01" at bounding box center [350, 163] width 70 height 34
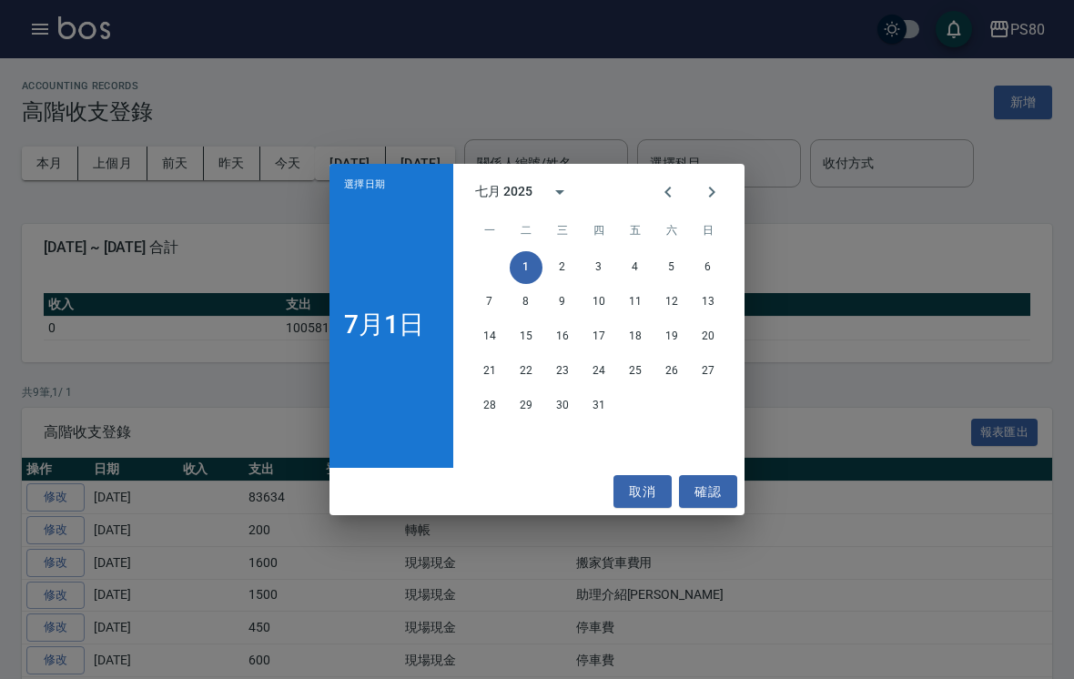
click at [662, 202] on icon "Previous month" at bounding box center [668, 192] width 22 height 22
click at [492, 439] on button "30" at bounding box center [489, 440] width 33 height 33
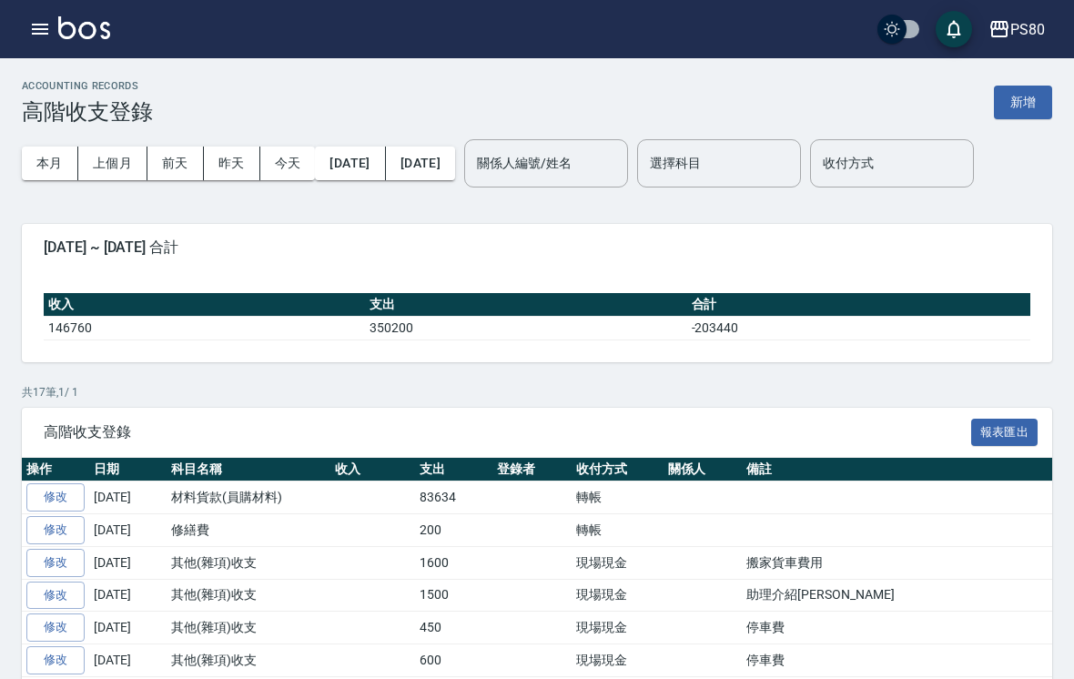
click at [1030, 102] on button "新增" at bounding box center [1023, 103] width 58 height 34
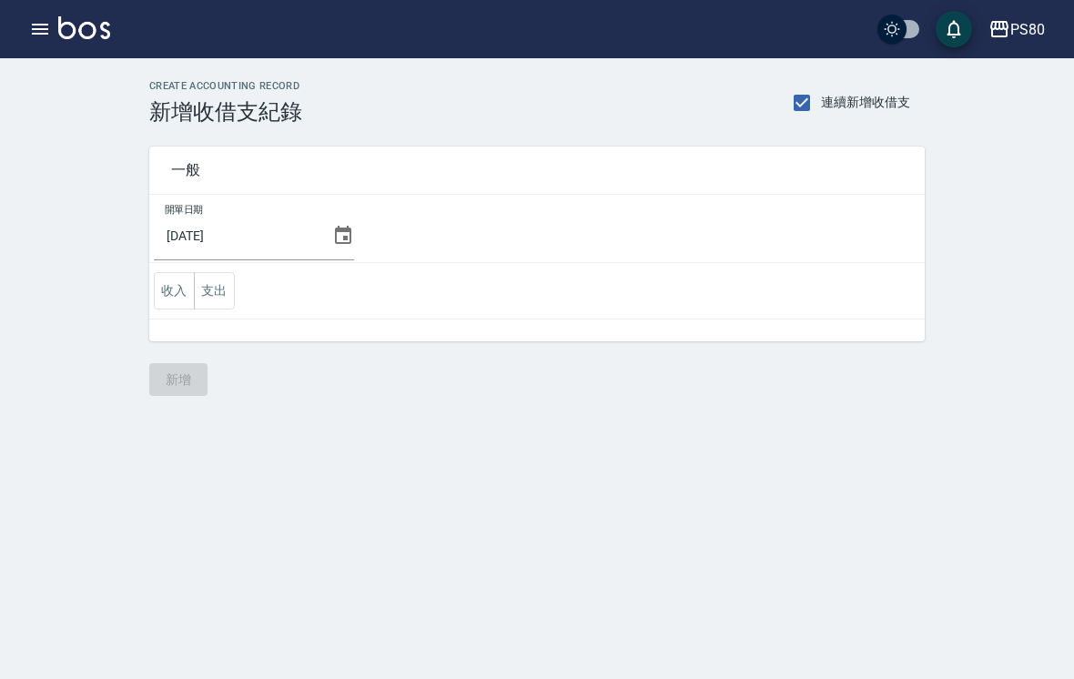
click at [335, 243] on icon at bounding box center [343, 235] width 16 height 18
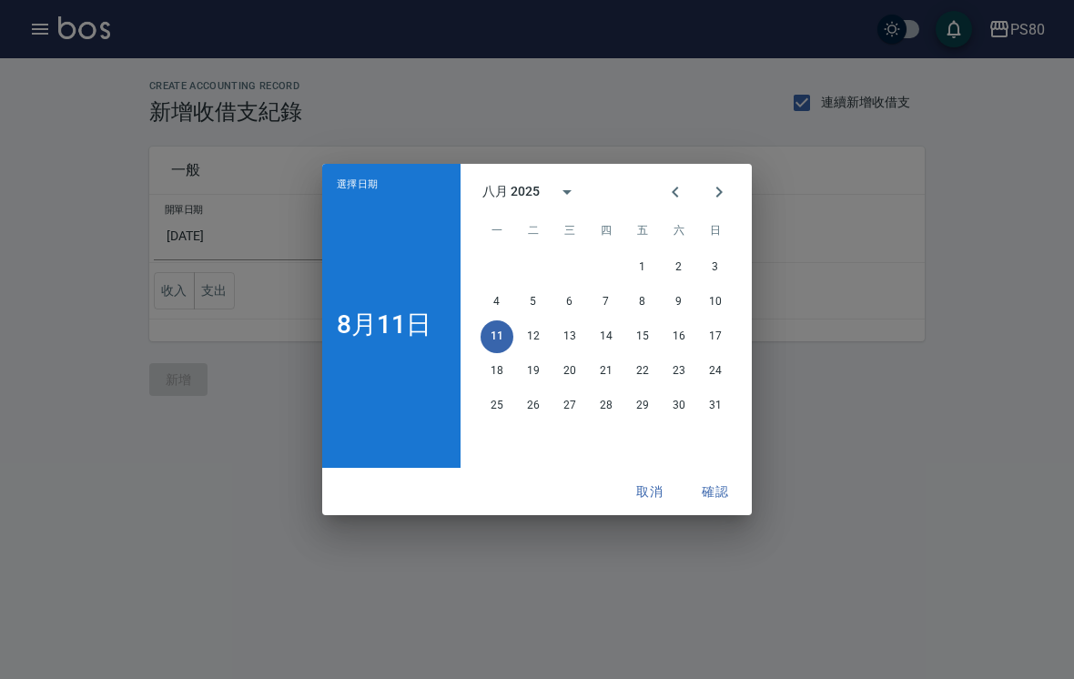
click at [677, 201] on icon "Previous month" at bounding box center [675, 192] width 22 height 22
click at [603, 405] on button "31" at bounding box center [606, 405] width 33 height 33
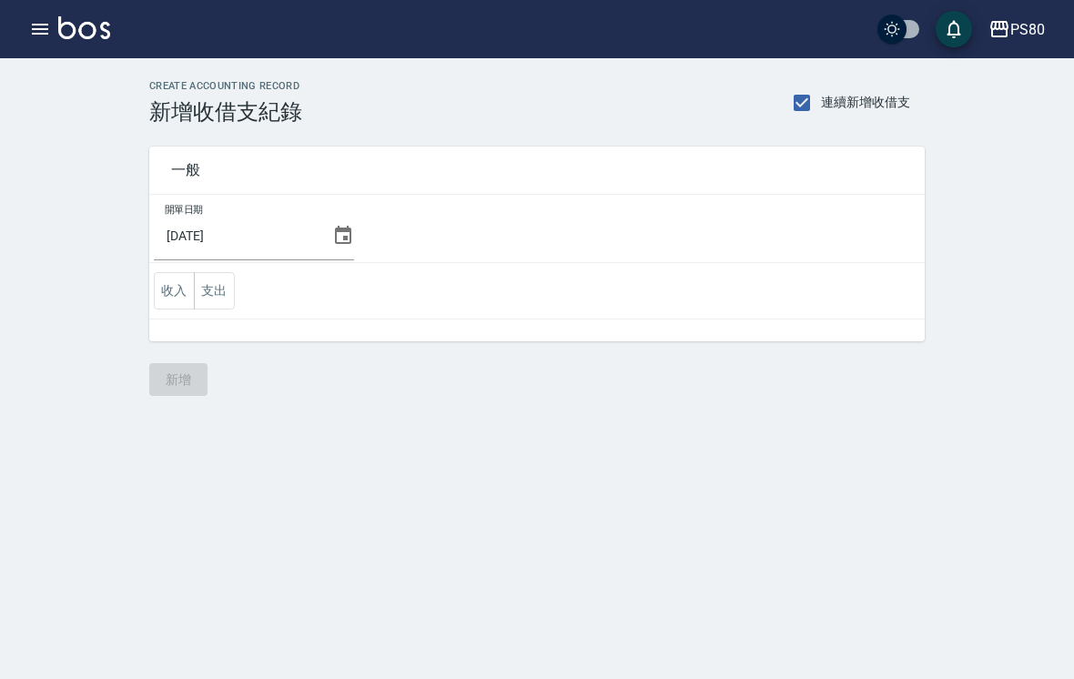
click at [226, 287] on button "支出" at bounding box center [214, 290] width 41 height 37
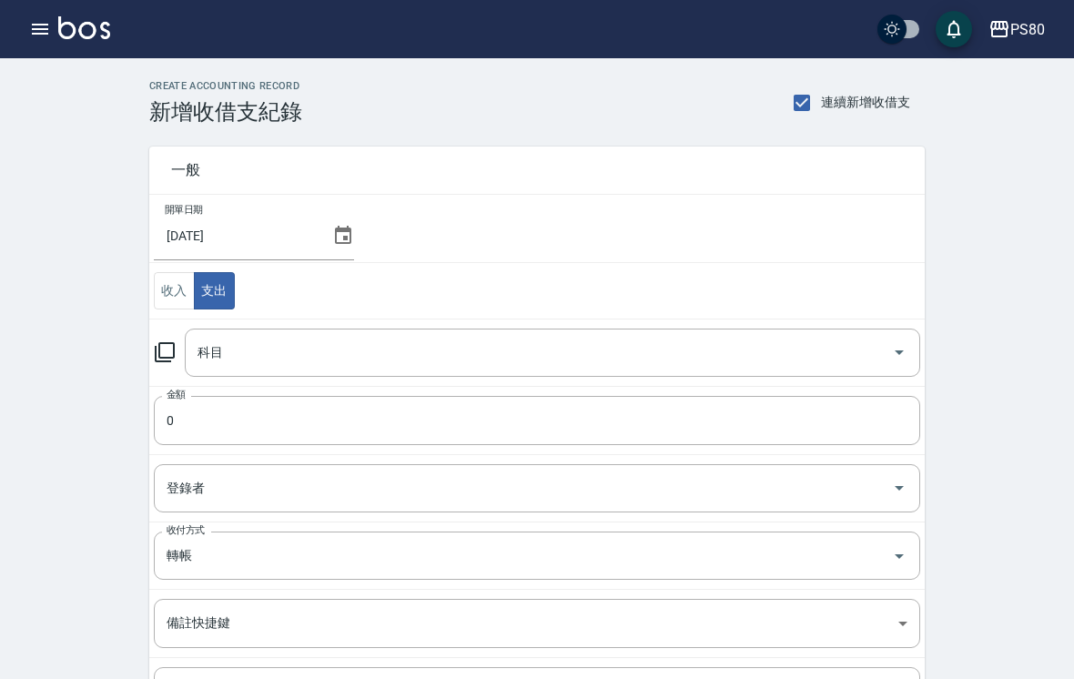
click at [298, 360] on input "科目" at bounding box center [539, 353] width 692 height 32
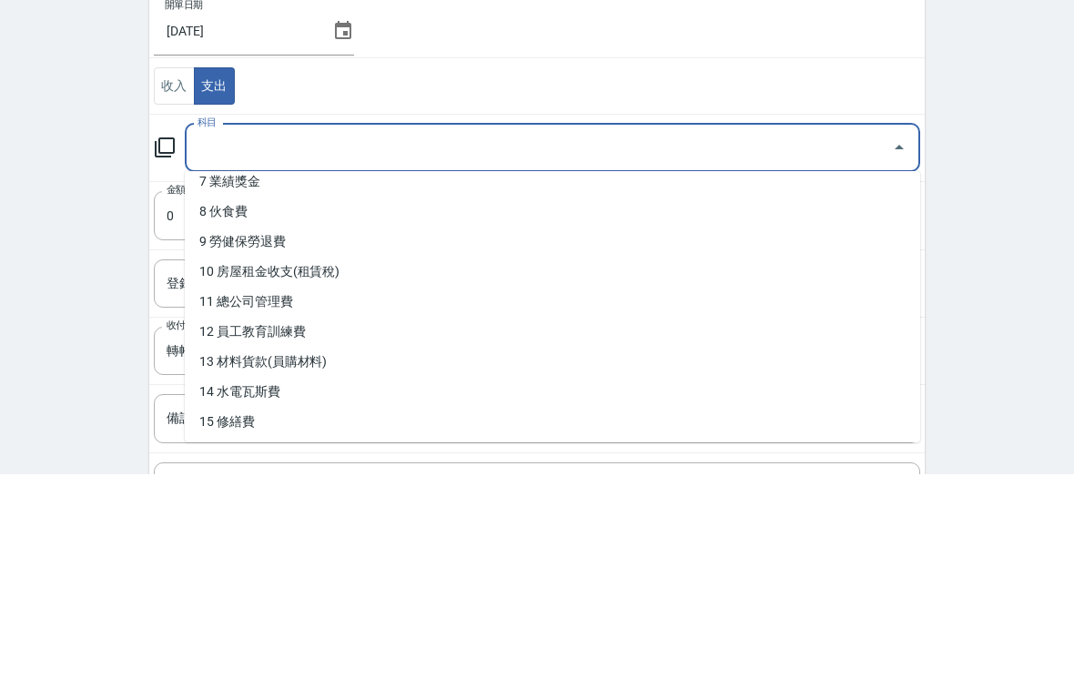
scroll to position [249, 0]
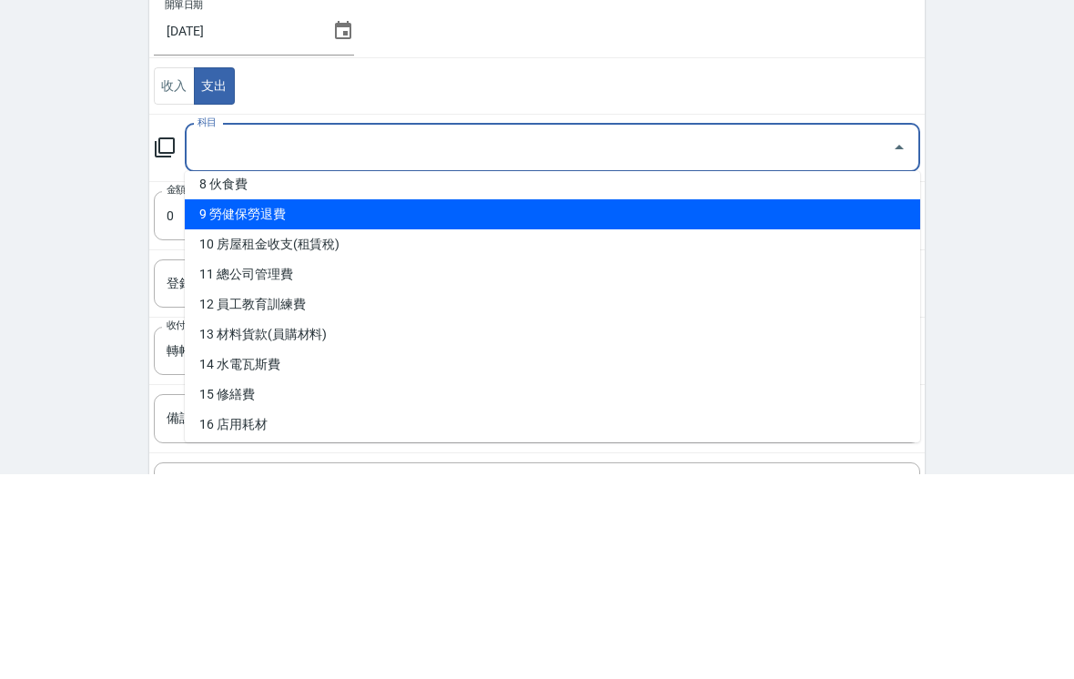
click at [768, 404] on li "9 勞健保勞退費" at bounding box center [552, 419] width 735 height 30
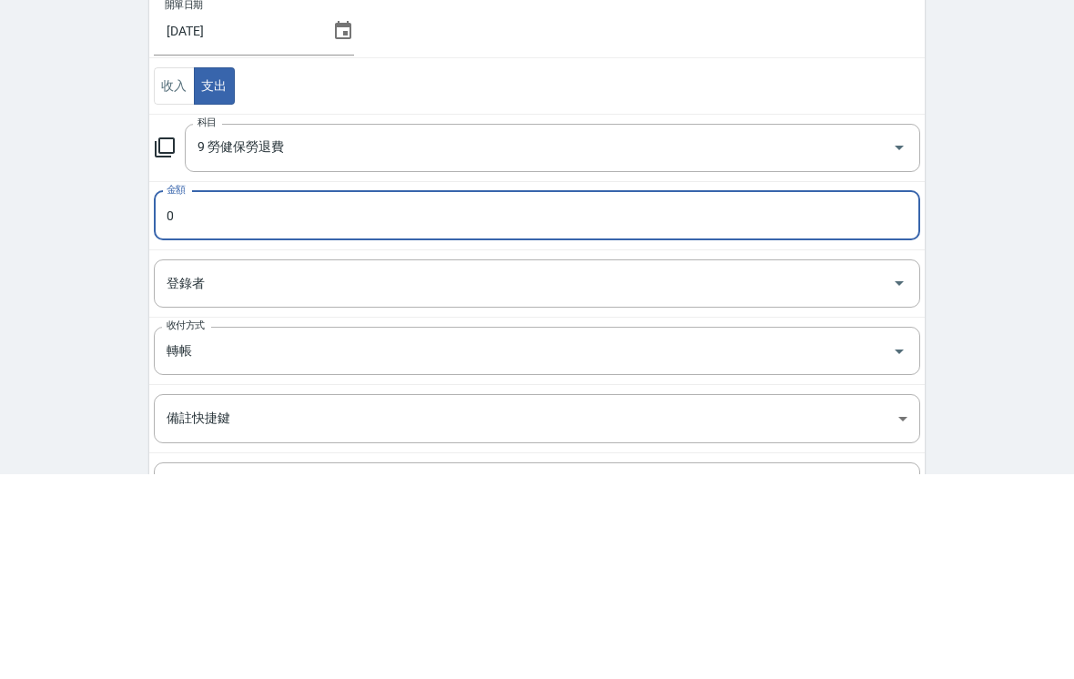
click at [830, 337] on input "9 勞健保勞退費" at bounding box center [527, 353] width 668 height 32
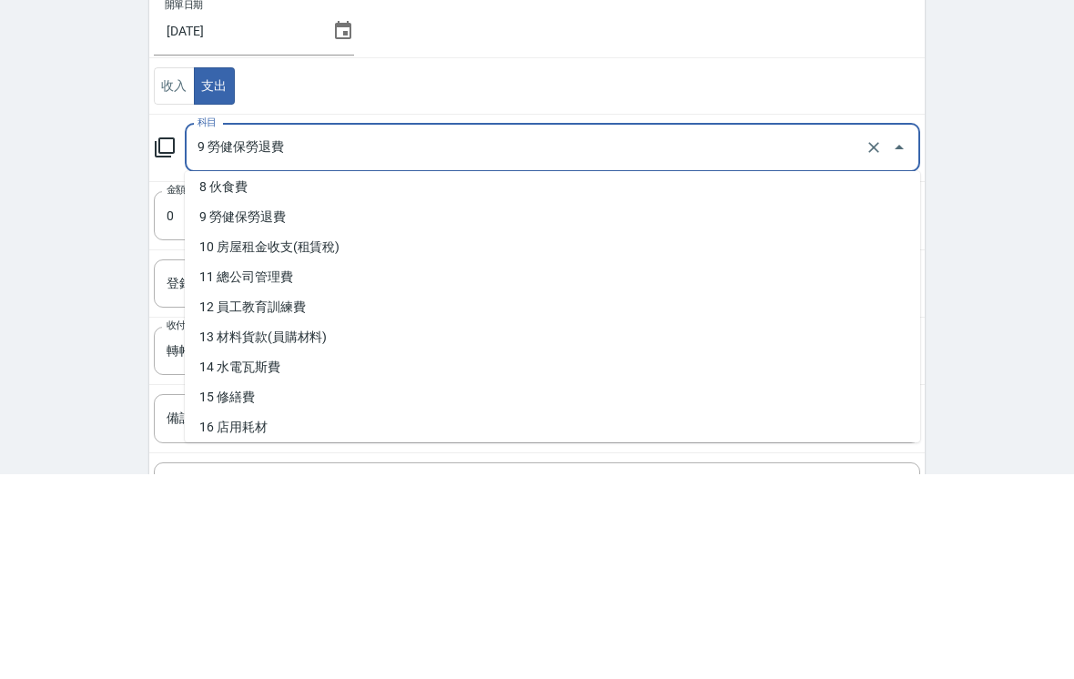
scroll to position [268, 0]
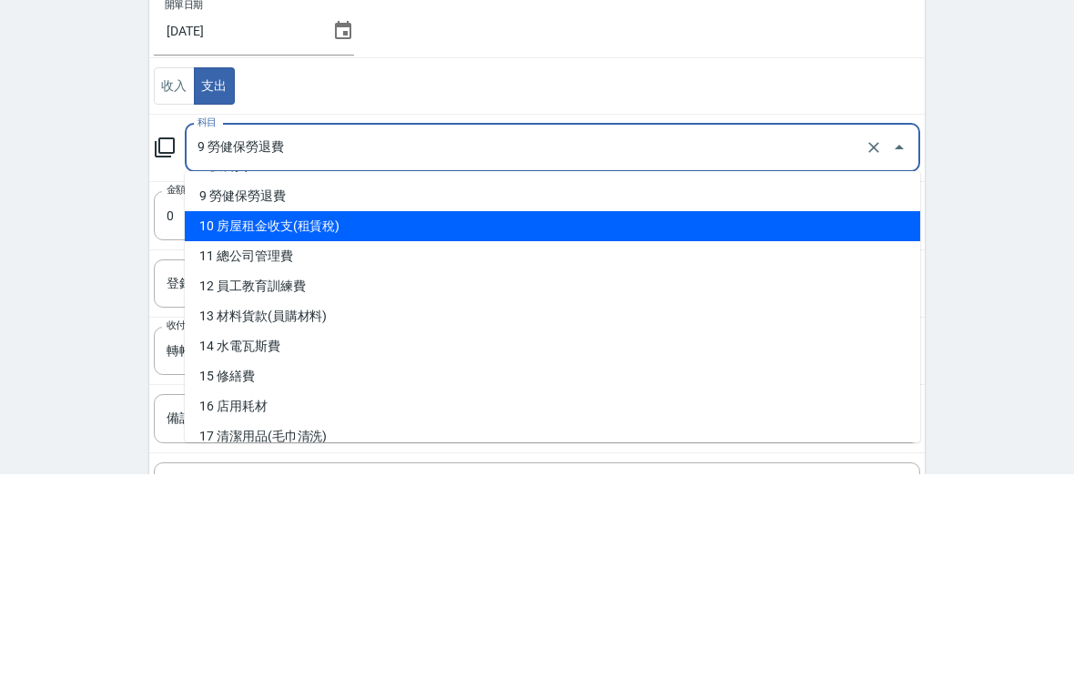
click at [306, 416] on li "10 房屋租金收支(租賃稅)" at bounding box center [552, 431] width 735 height 30
type input "10 房屋租金收支(租賃稅)"
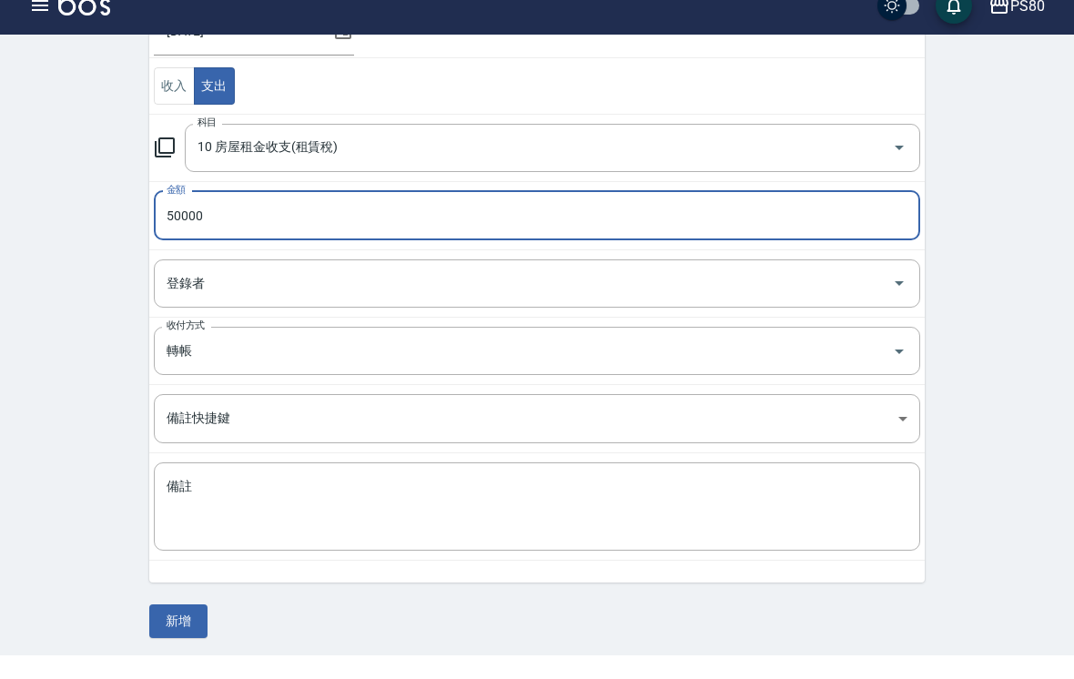
scroll to position [184, 0]
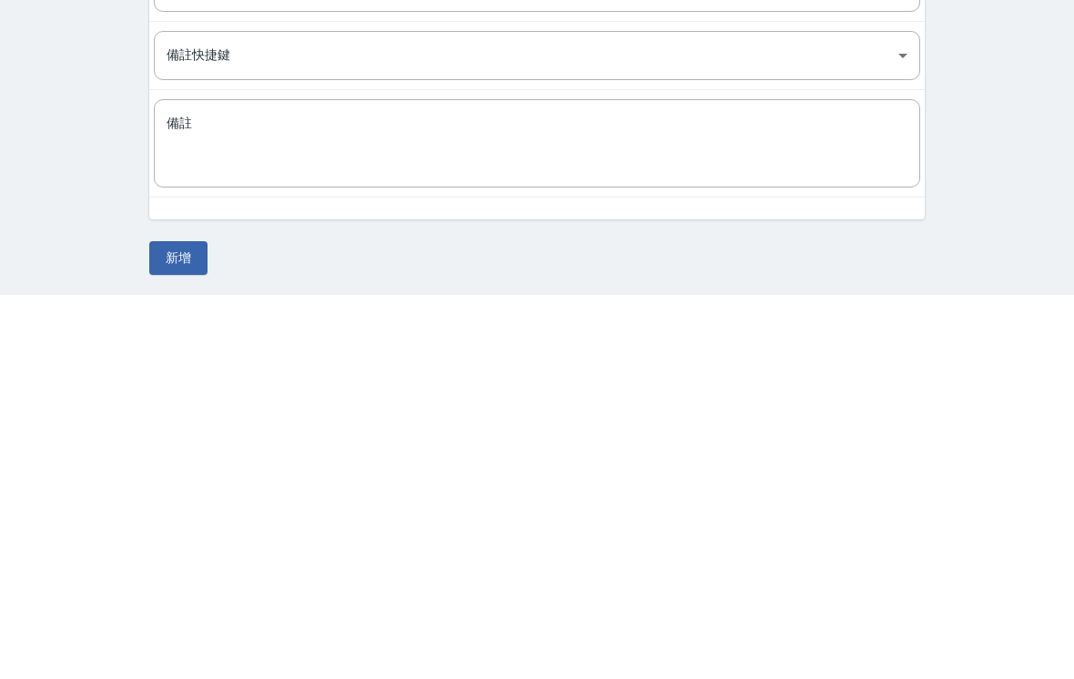
type input "50000"
click at [192, 625] on button "新增" at bounding box center [178, 642] width 58 height 34
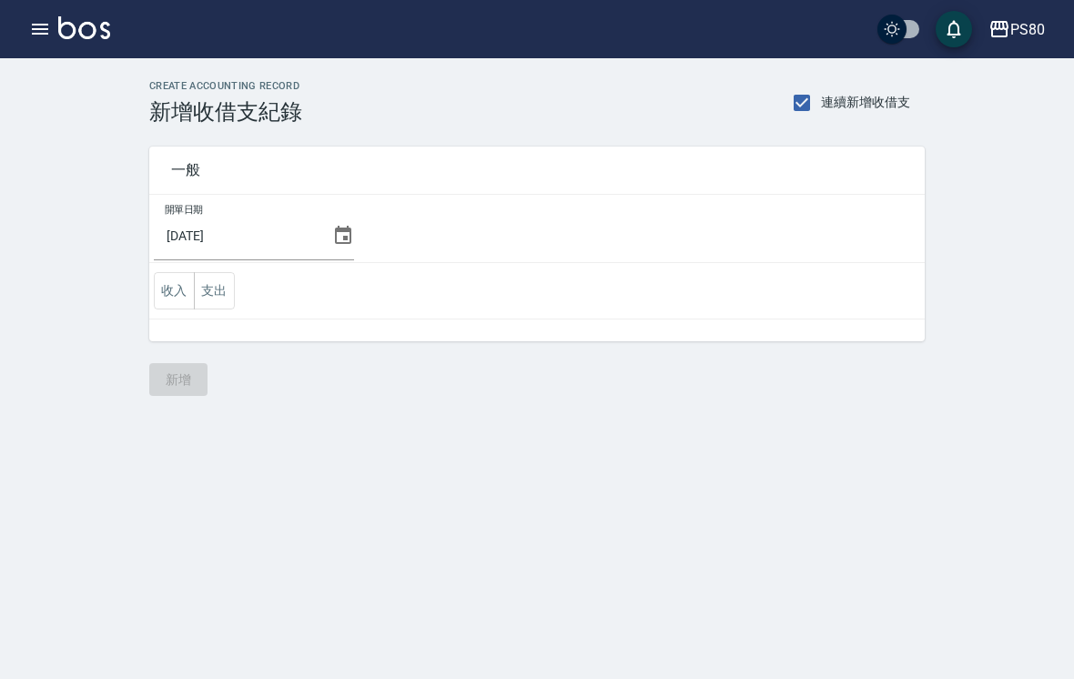
click at [164, 306] on button "收入" at bounding box center [174, 290] width 41 height 37
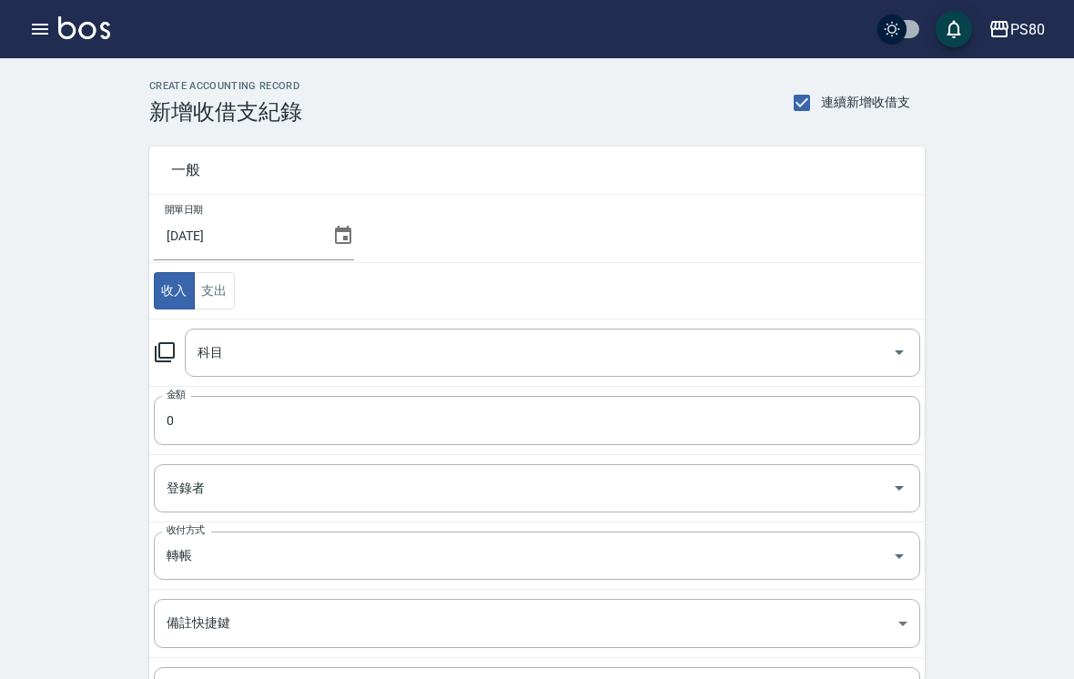
click at [409, 361] on input "科目" at bounding box center [539, 353] width 692 height 32
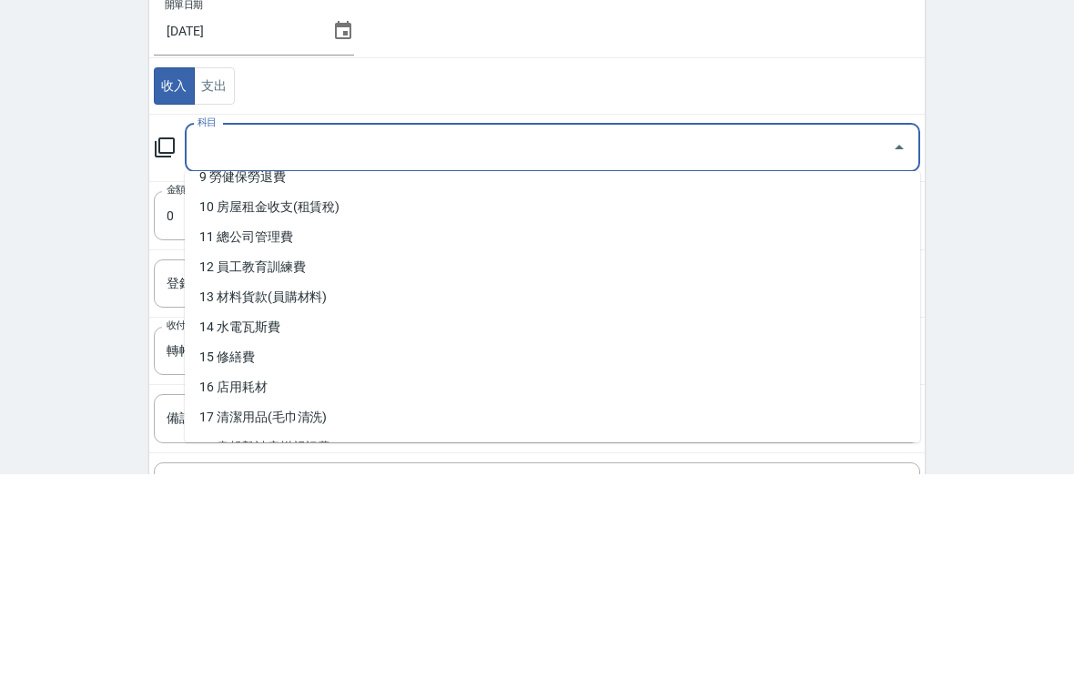
scroll to position [283, 0]
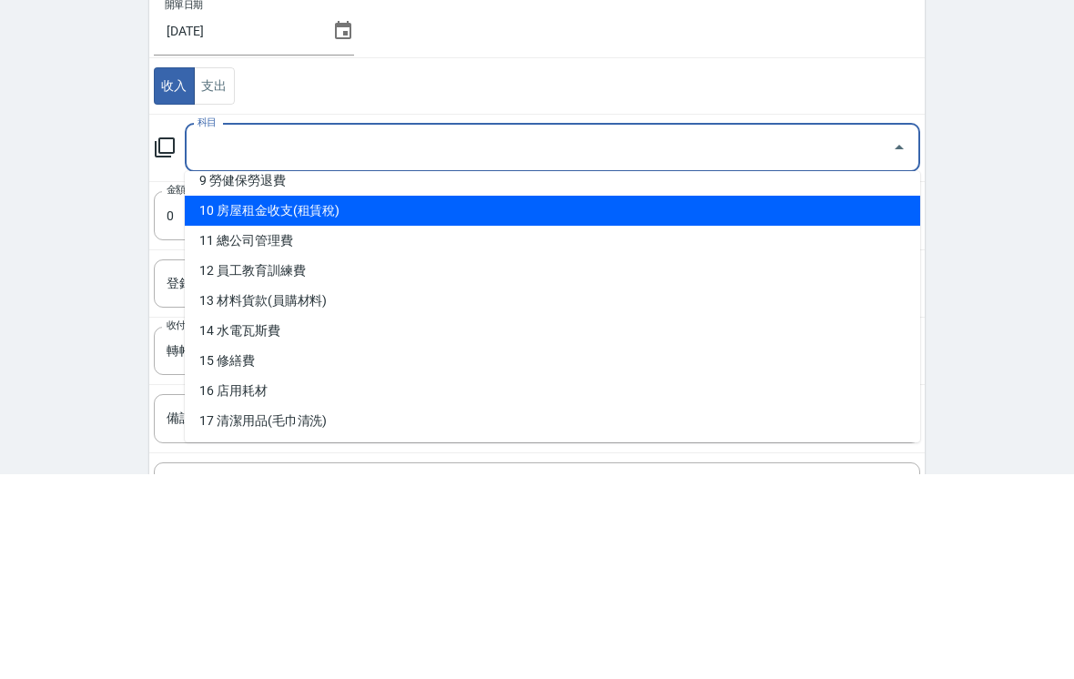
click at [376, 400] on li "10 房屋租金收支(租賃稅)" at bounding box center [552, 415] width 735 height 30
type input "10 房屋租金收支(租賃稅)"
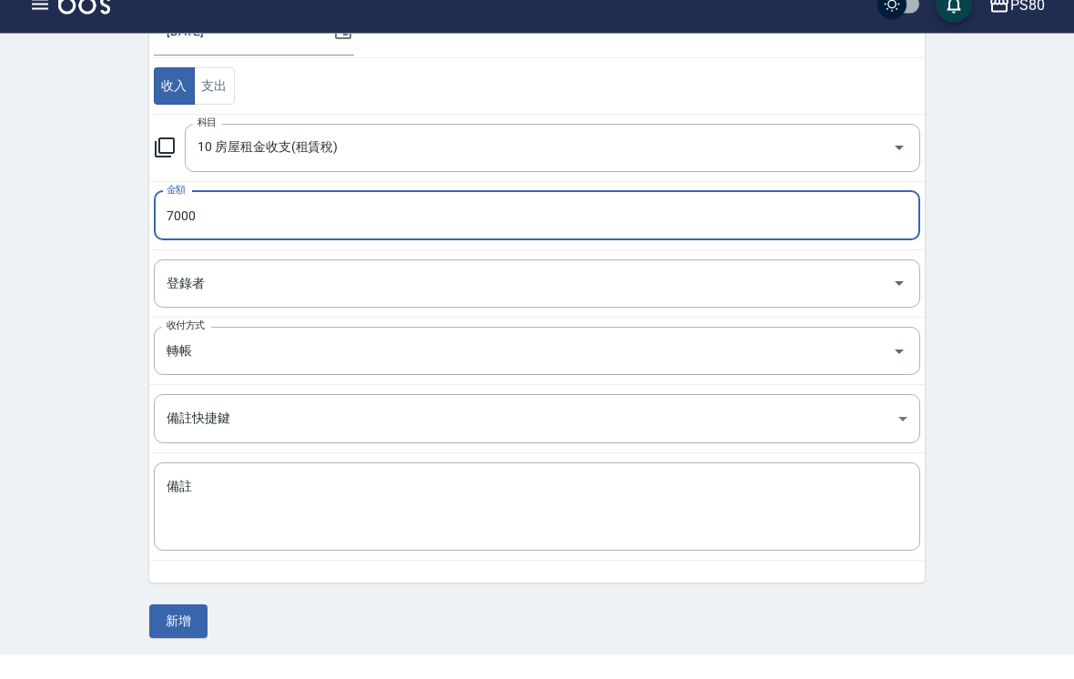
scroll to position [184, 0]
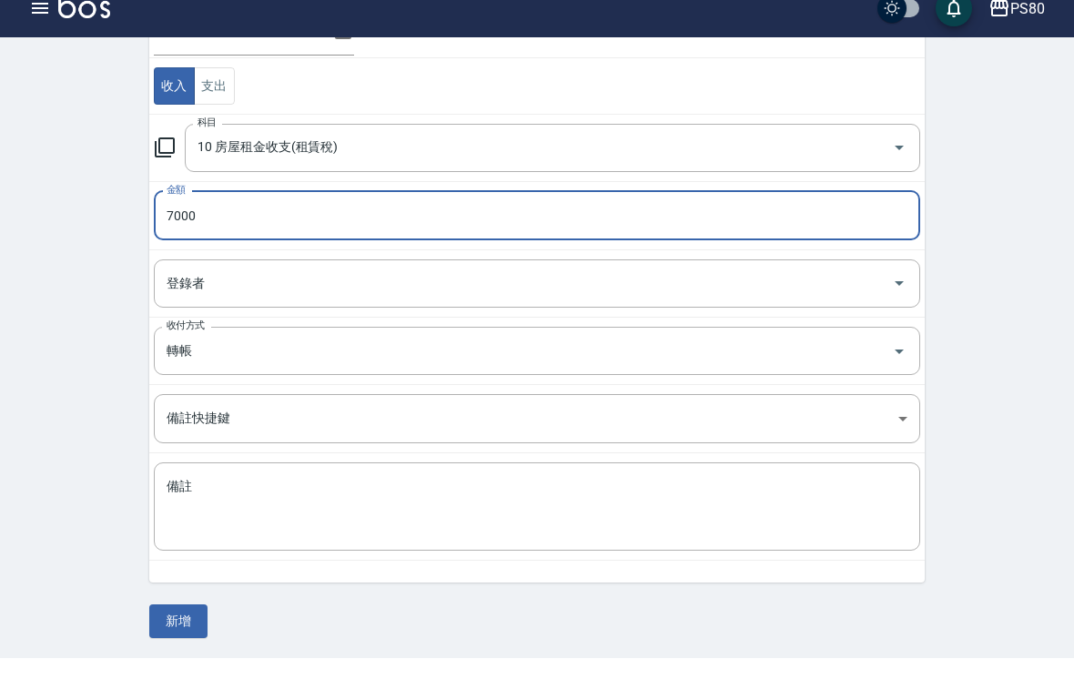
type input "7000"
click at [178, 625] on button "新增" at bounding box center [178, 642] width 58 height 34
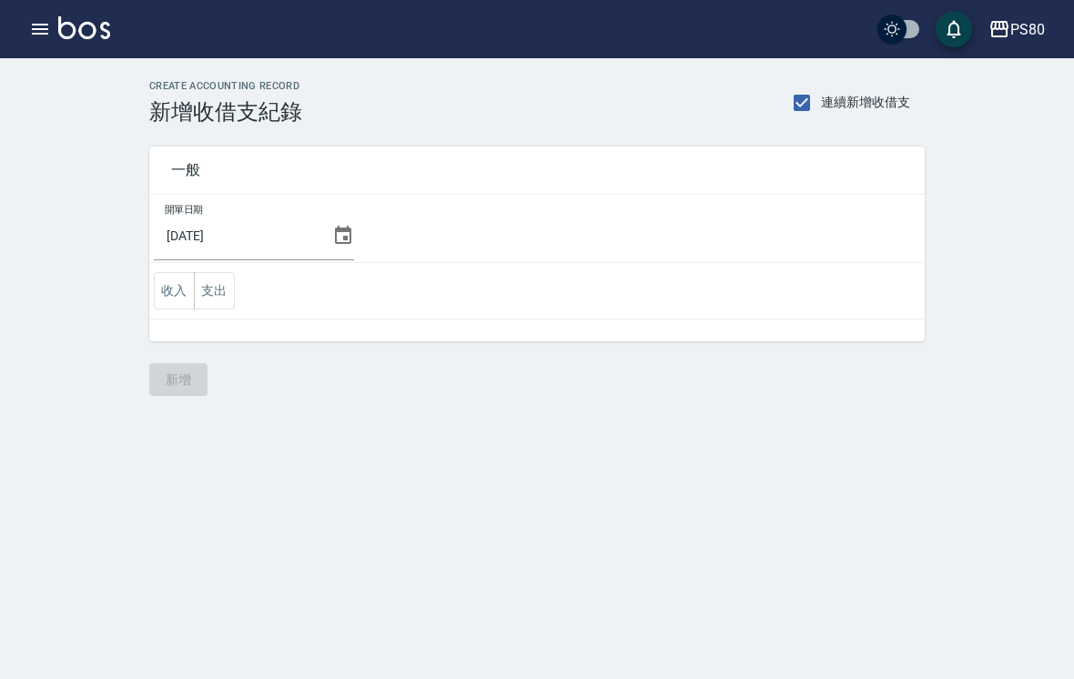
click at [226, 282] on button "支出" at bounding box center [214, 290] width 41 height 37
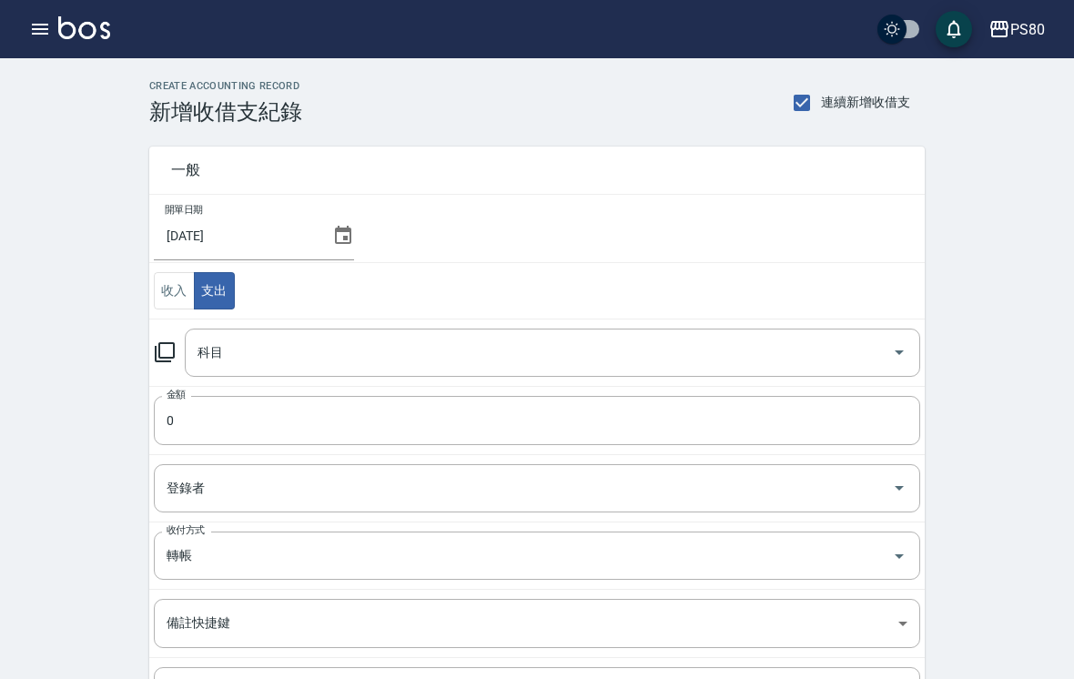
click at [505, 355] on input "科目" at bounding box center [539, 353] width 692 height 32
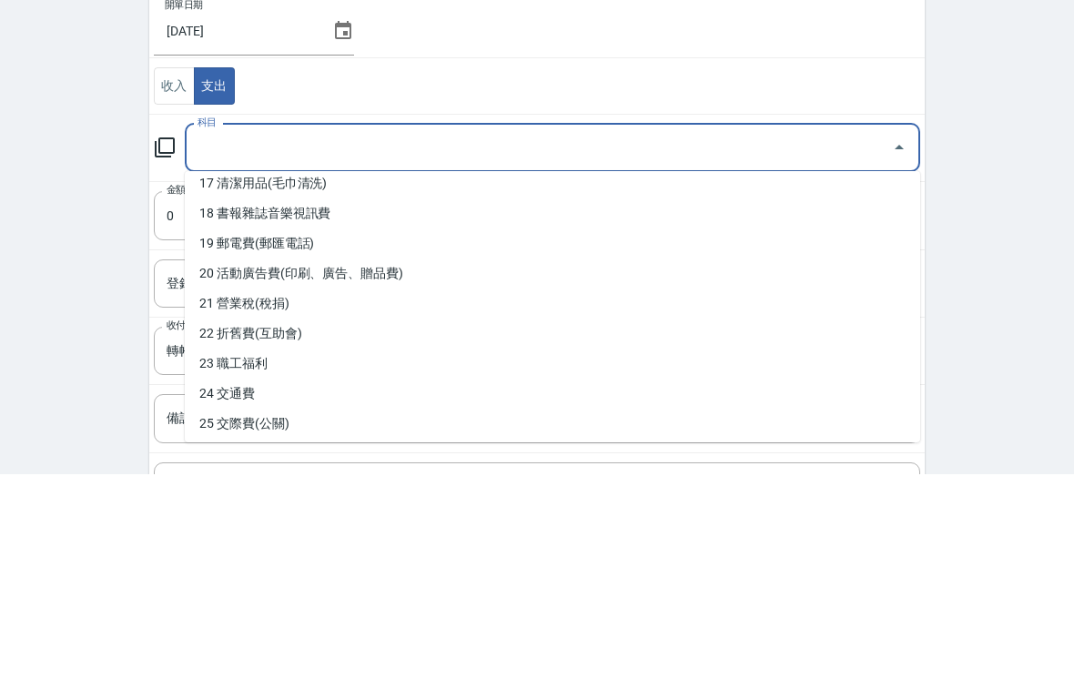
scroll to position [521, 0]
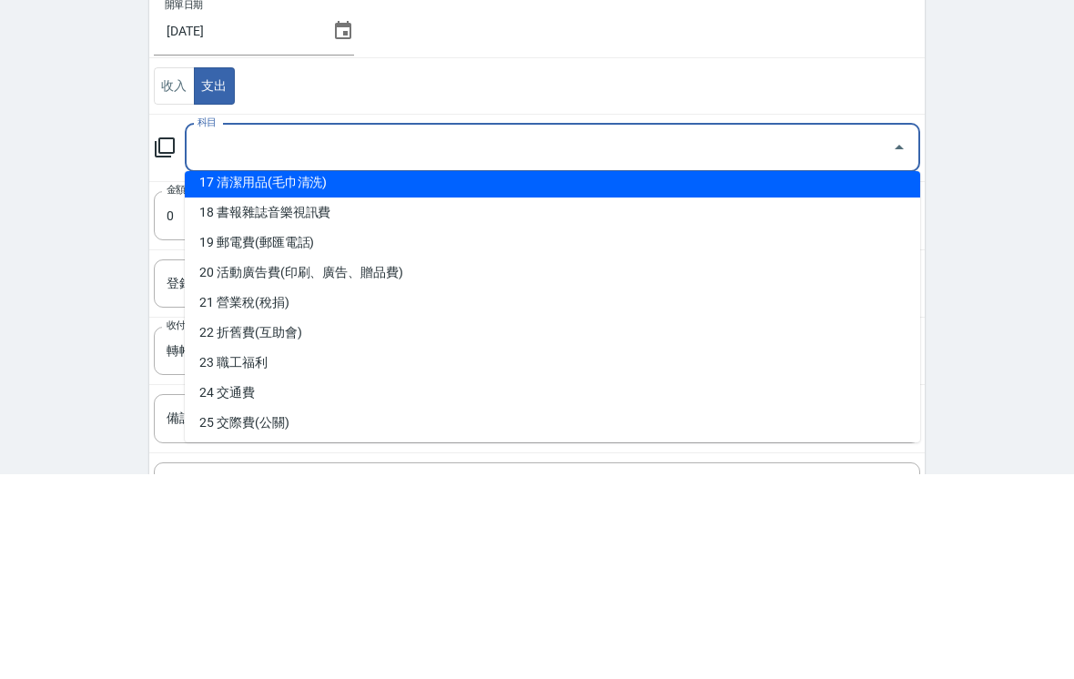
click at [379, 372] on li "17 清潔用品(毛巾清洗)" at bounding box center [552, 387] width 735 height 30
type input "17 清潔用品(毛巾清洗)"
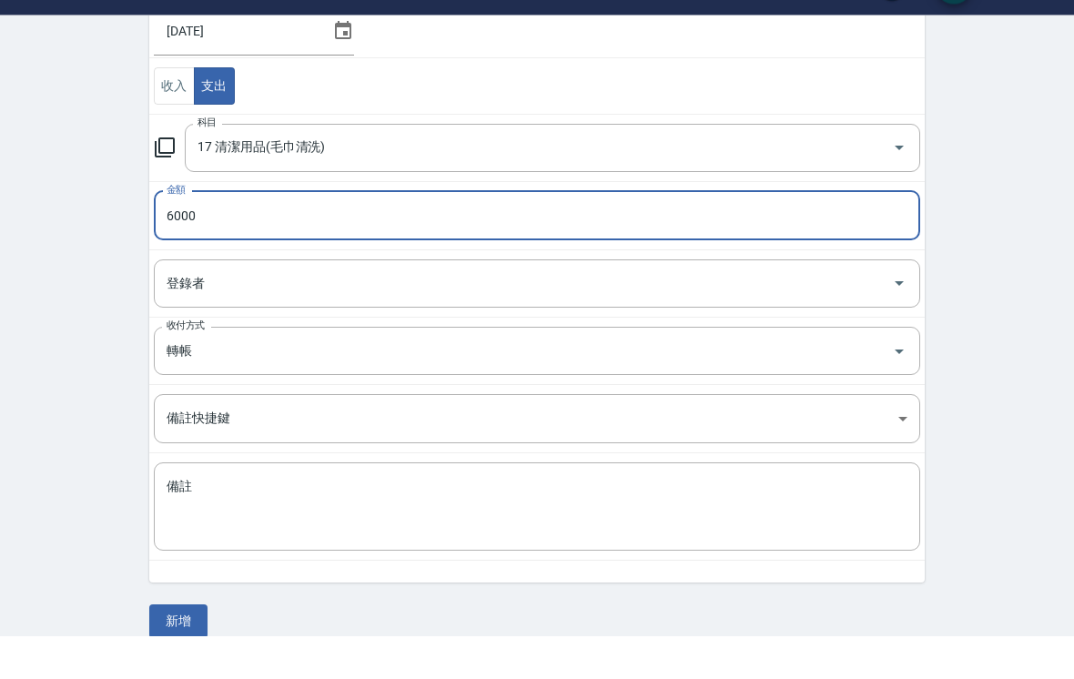
scroll to position [184, 0]
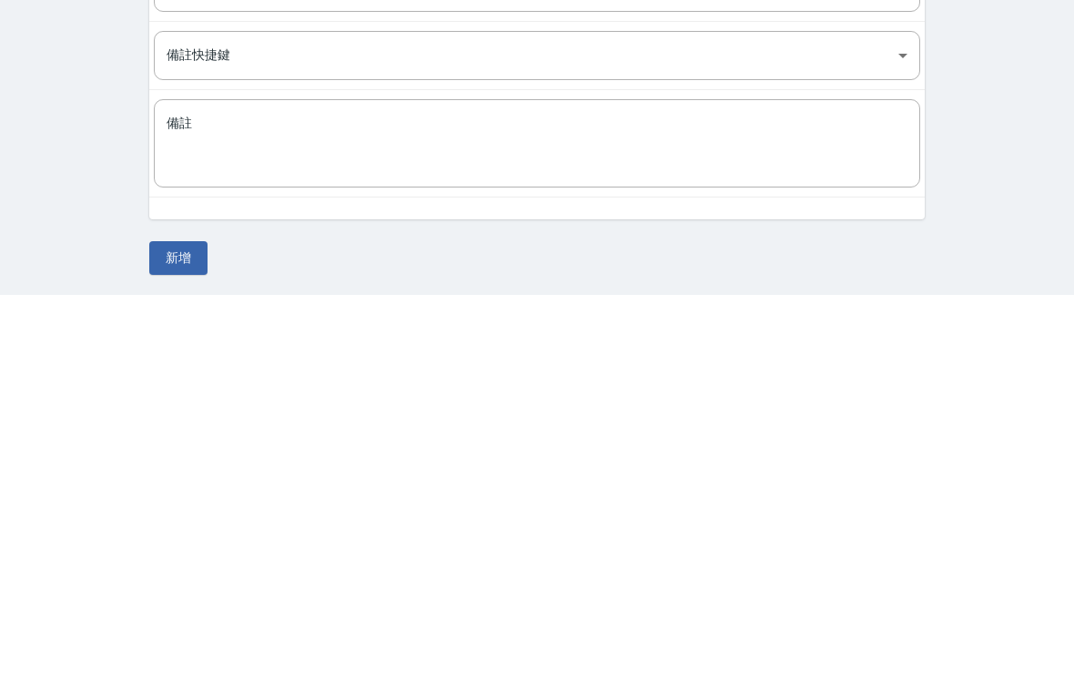
type input "6000"
click at [185, 625] on button "新增" at bounding box center [178, 642] width 58 height 34
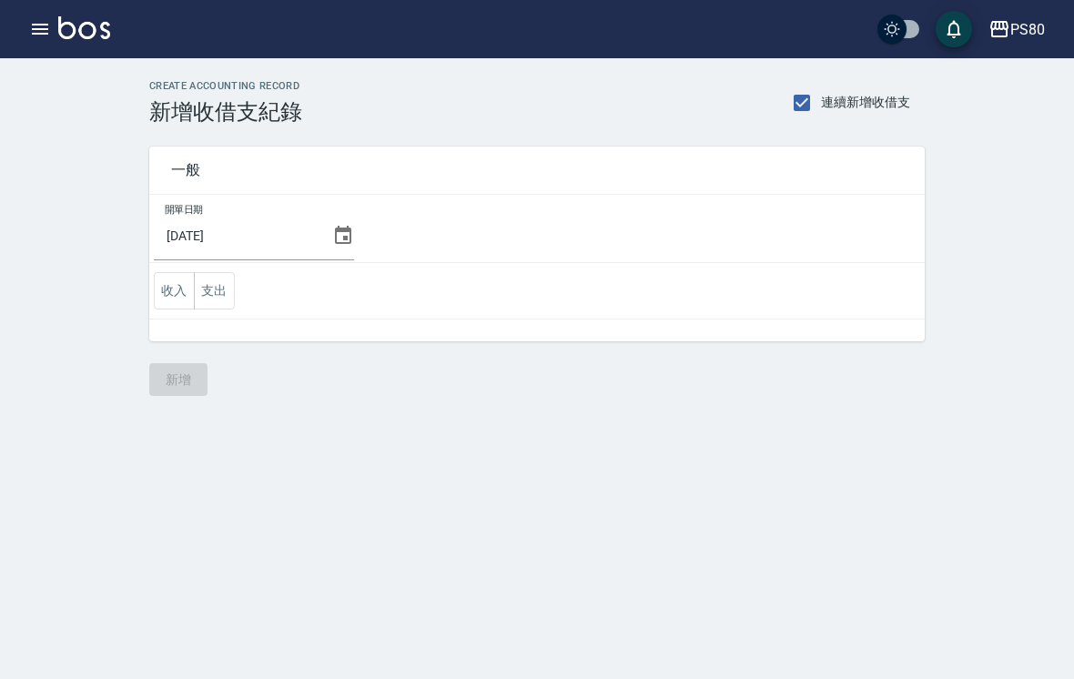
click at [209, 287] on button "支出" at bounding box center [214, 290] width 41 height 37
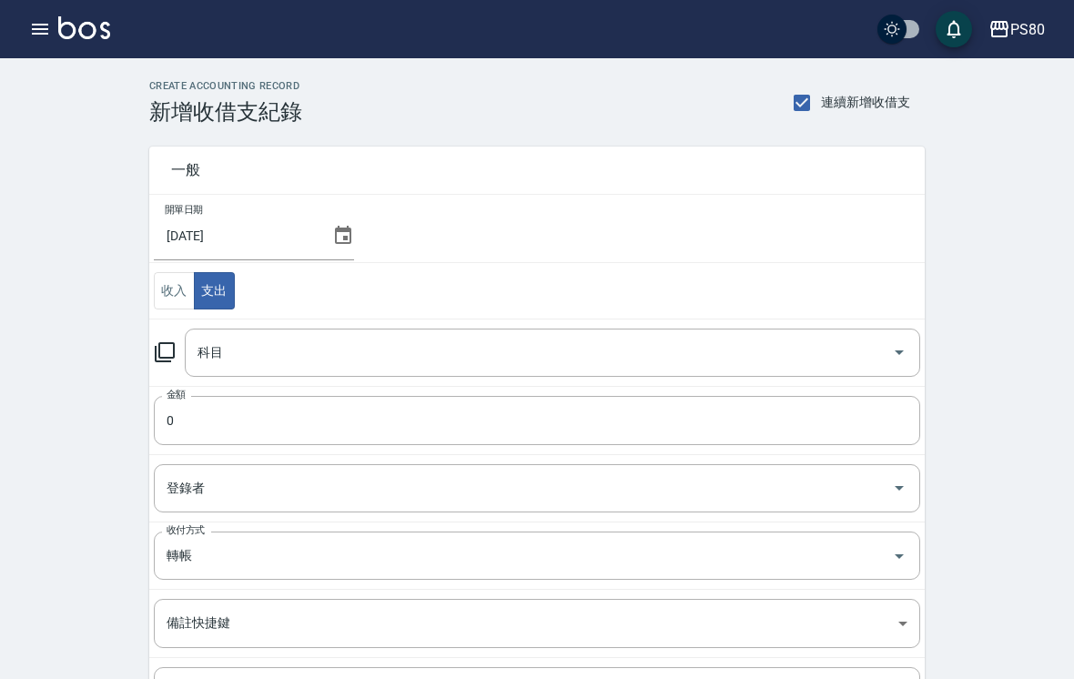
click at [611, 359] on input "科目" at bounding box center [539, 353] width 692 height 32
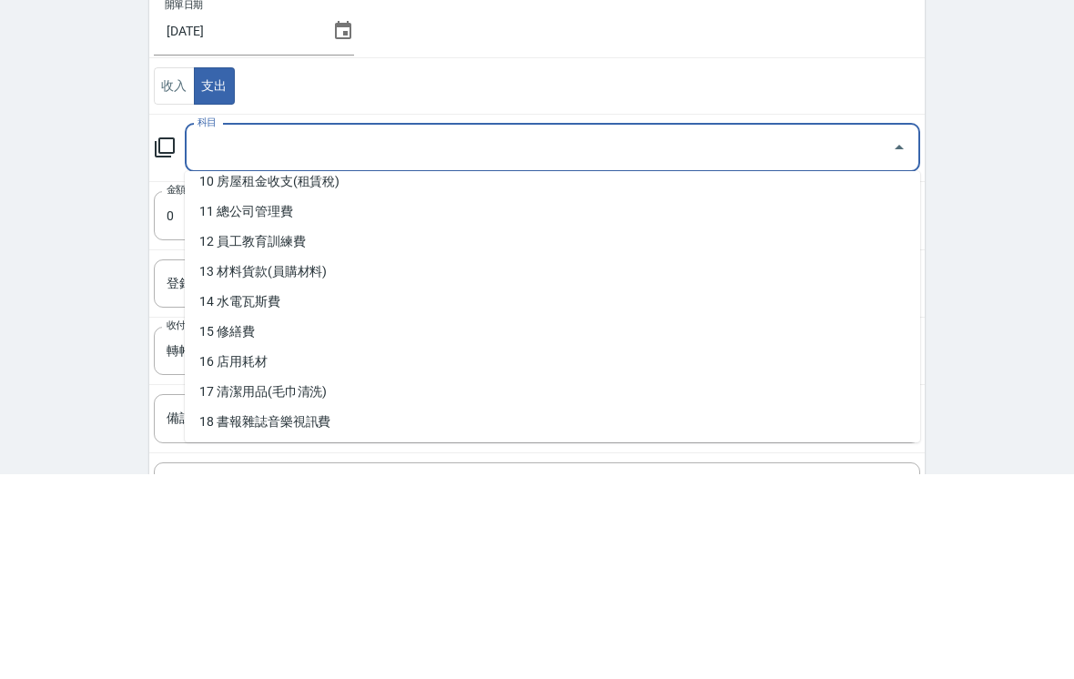
scroll to position [313, 0]
click at [792, 400] on li "11 總公司管理費" at bounding box center [552, 415] width 735 height 30
type input "11 總公司管理費"
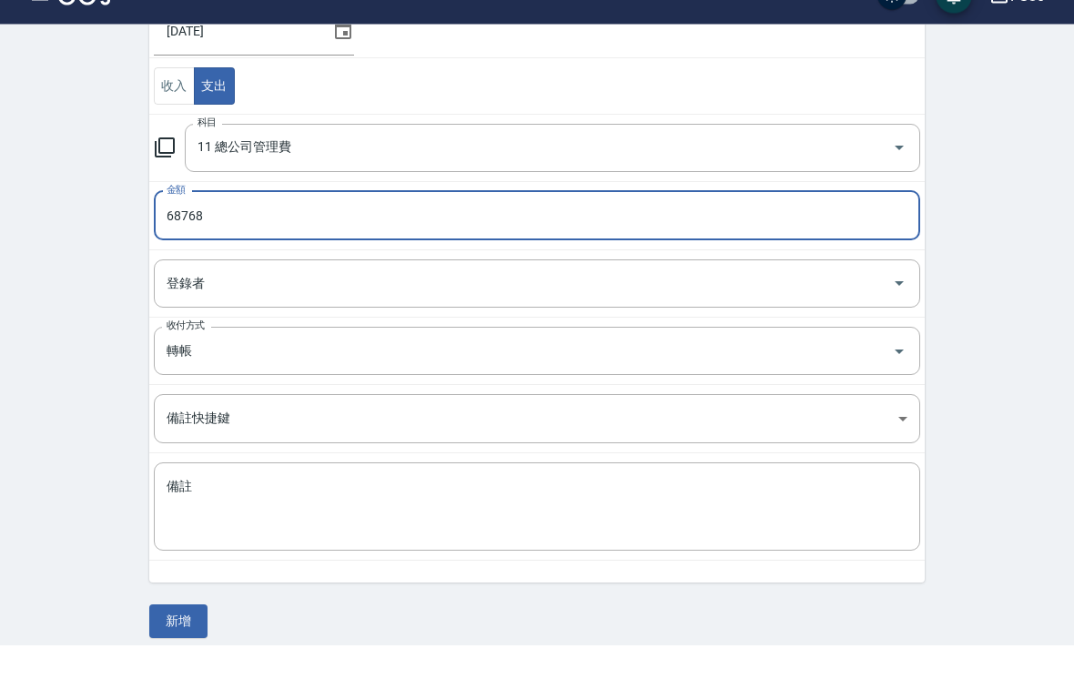
scroll to position [184, 0]
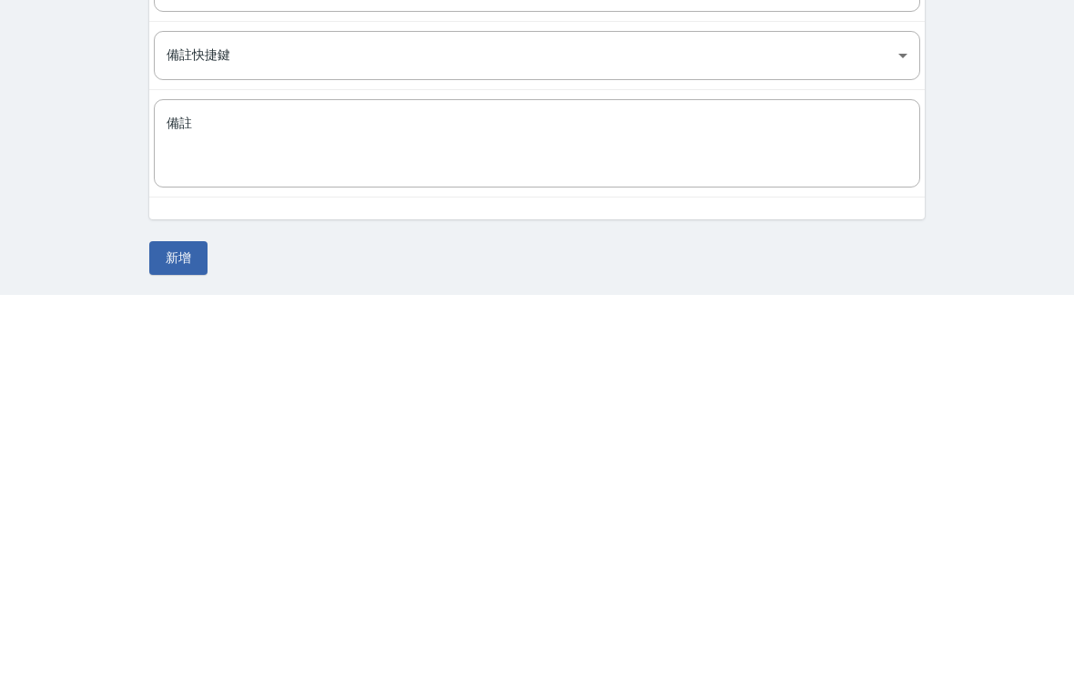
type input "68768"
click at [178, 625] on button "新增" at bounding box center [178, 642] width 58 height 34
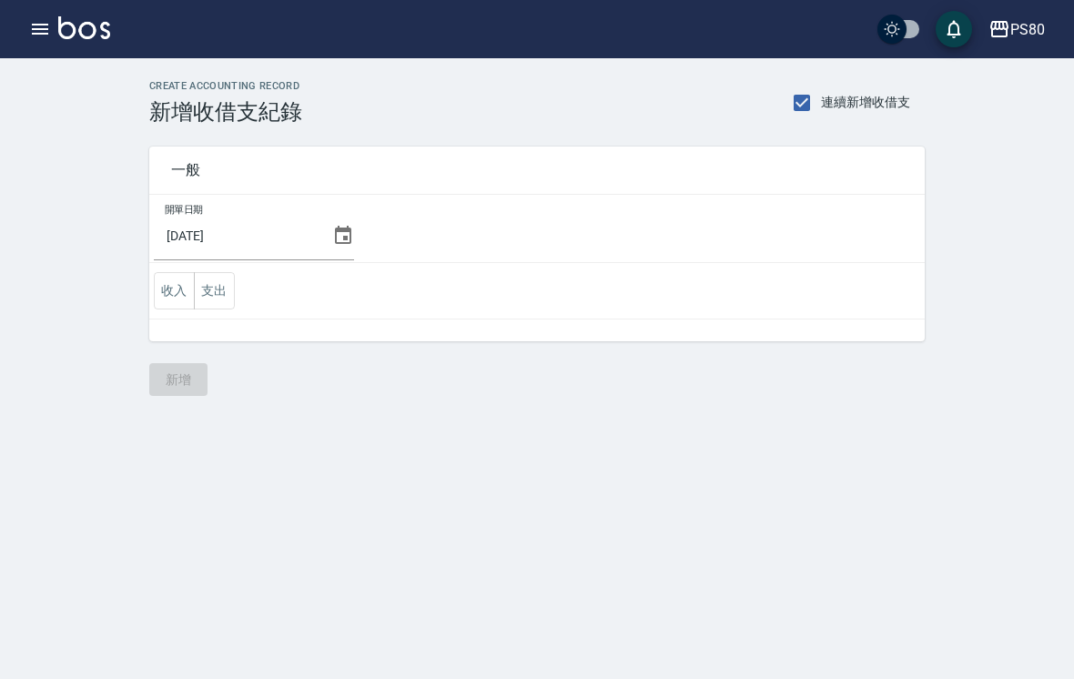
click at [25, 36] on button "button" at bounding box center [40, 29] width 36 height 36
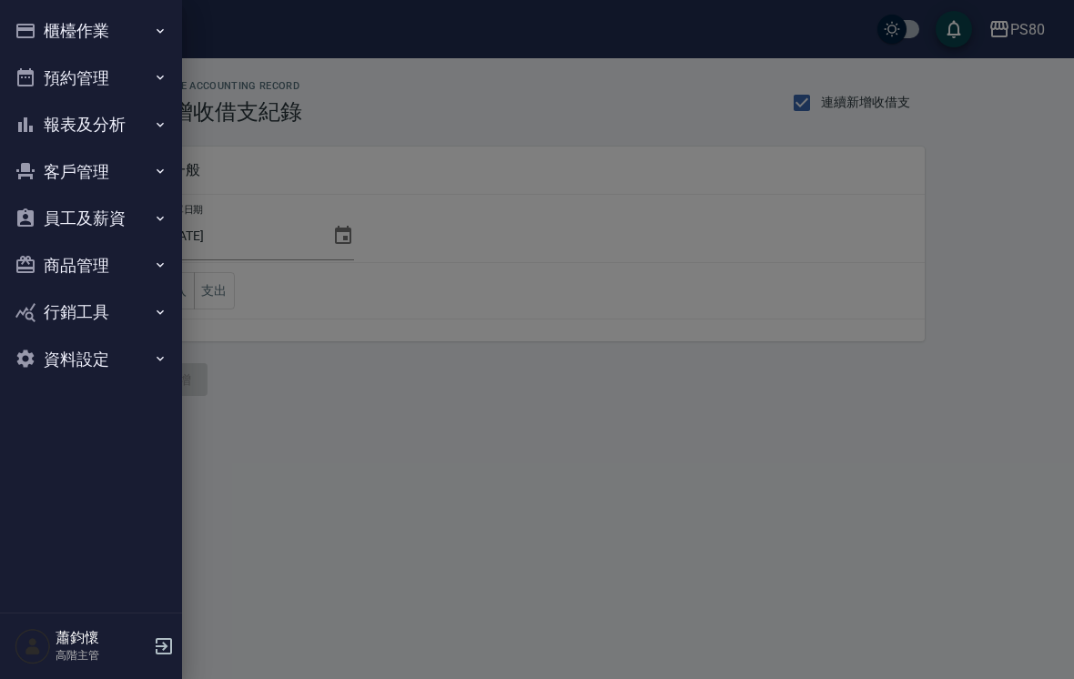
click at [130, 38] on button "櫃檯作業" at bounding box center [90, 30] width 167 height 47
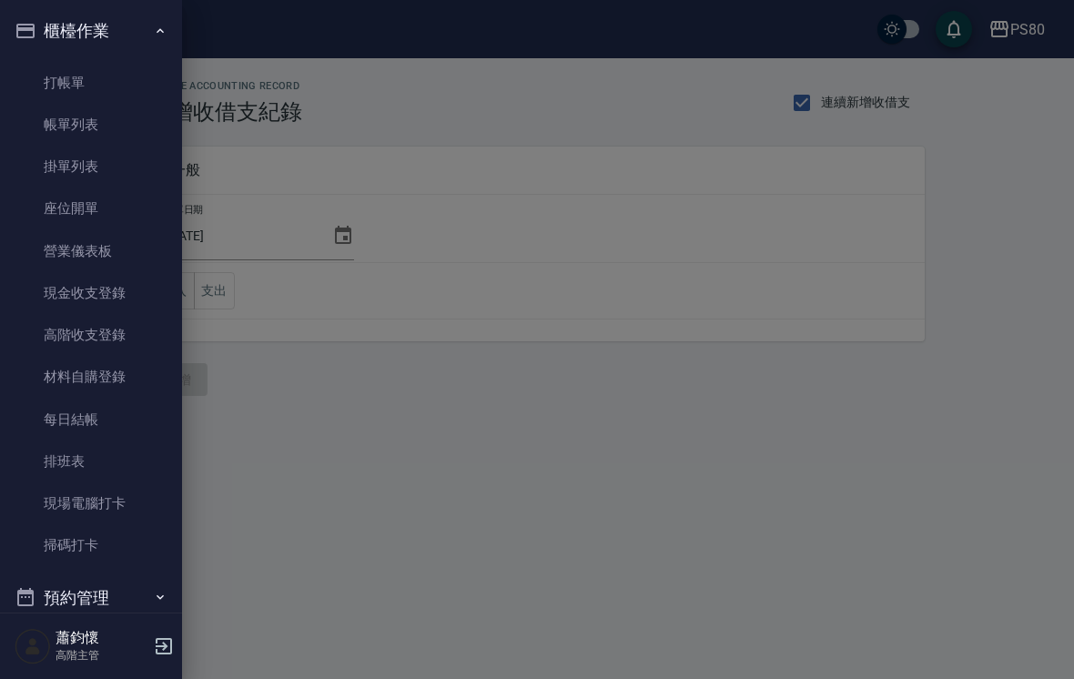
click at [125, 328] on link "高階收支登錄" at bounding box center [90, 335] width 167 height 42
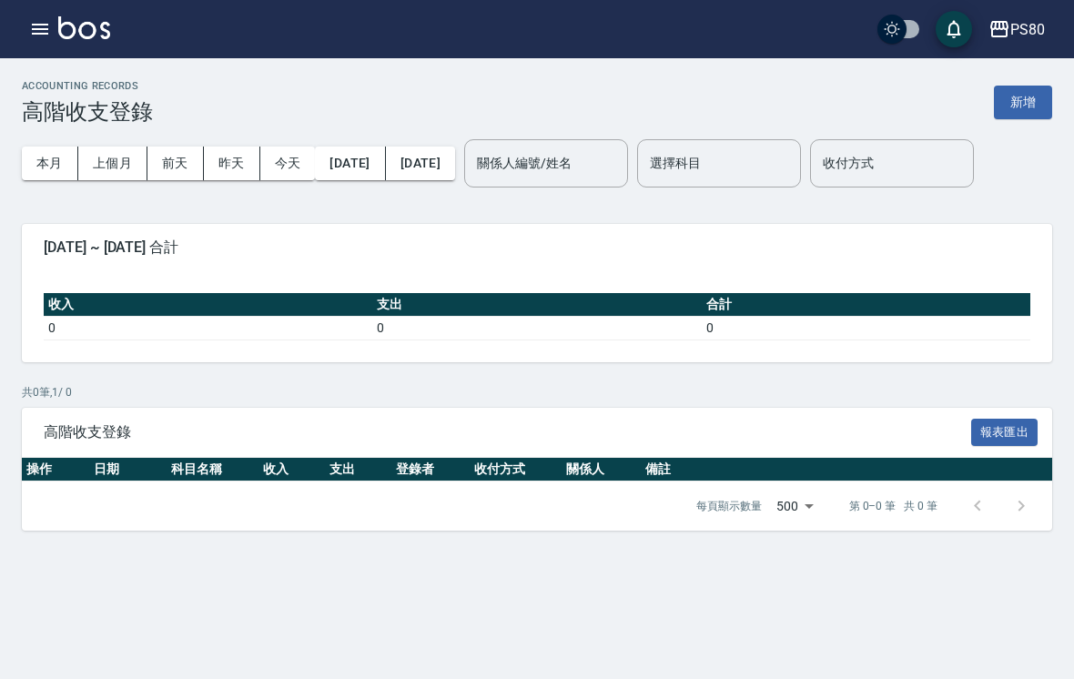
click at [107, 158] on button "上個月" at bounding box center [112, 163] width 69 height 34
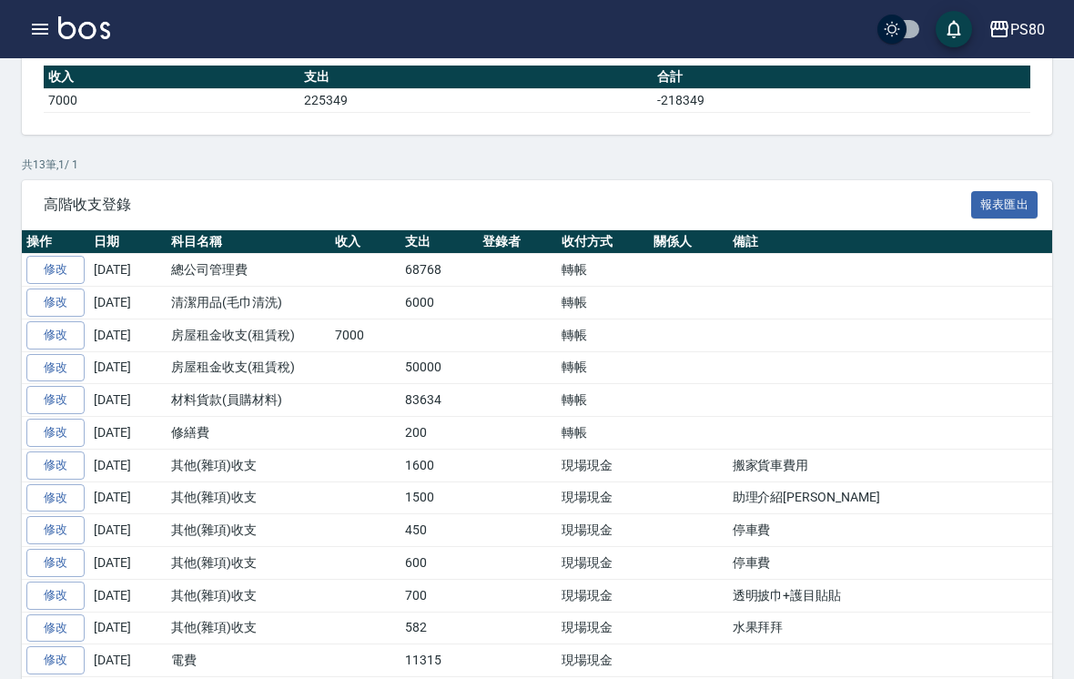
scroll to position [258, 0]
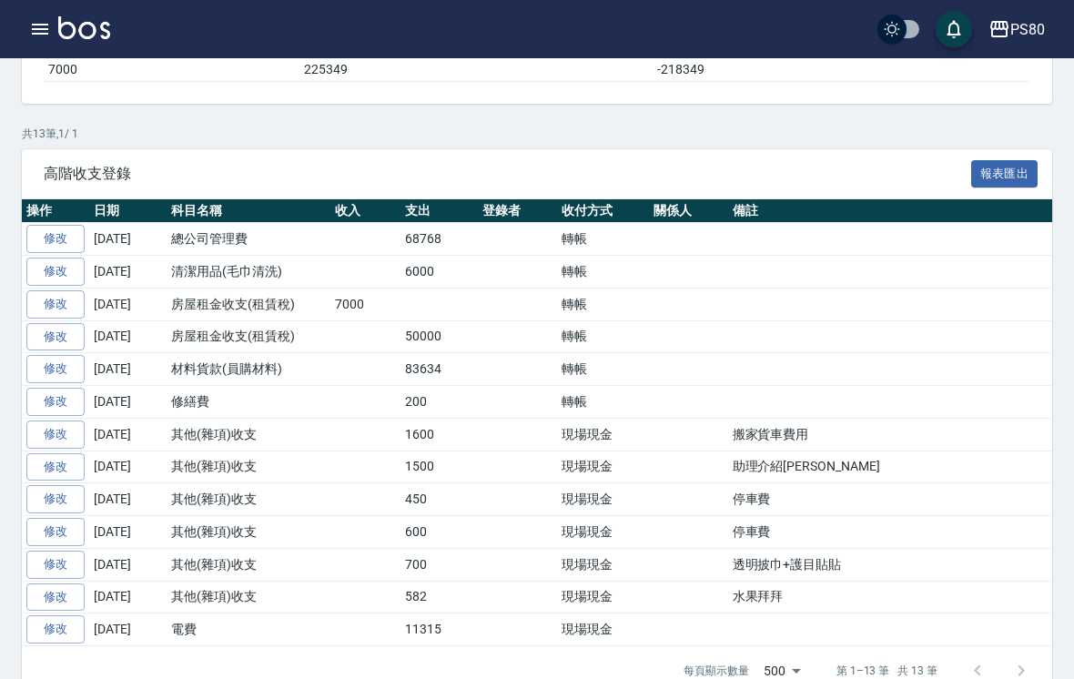
click at [47, 373] on link "修改" at bounding box center [55, 369] width 58 height 28
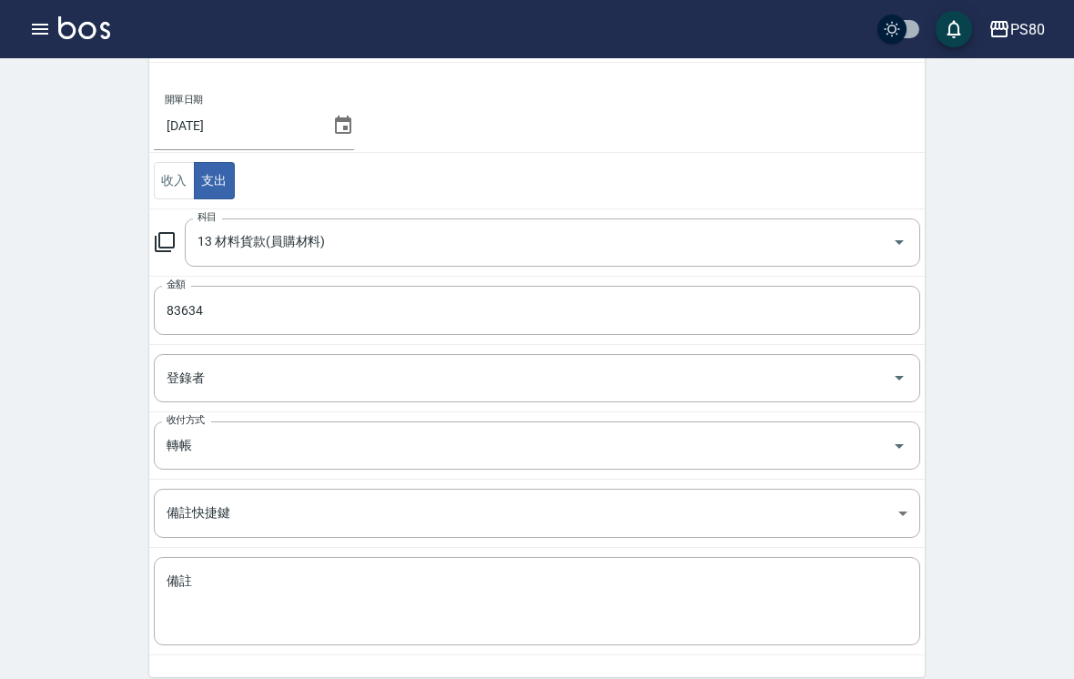
scroll to position [177, 0]
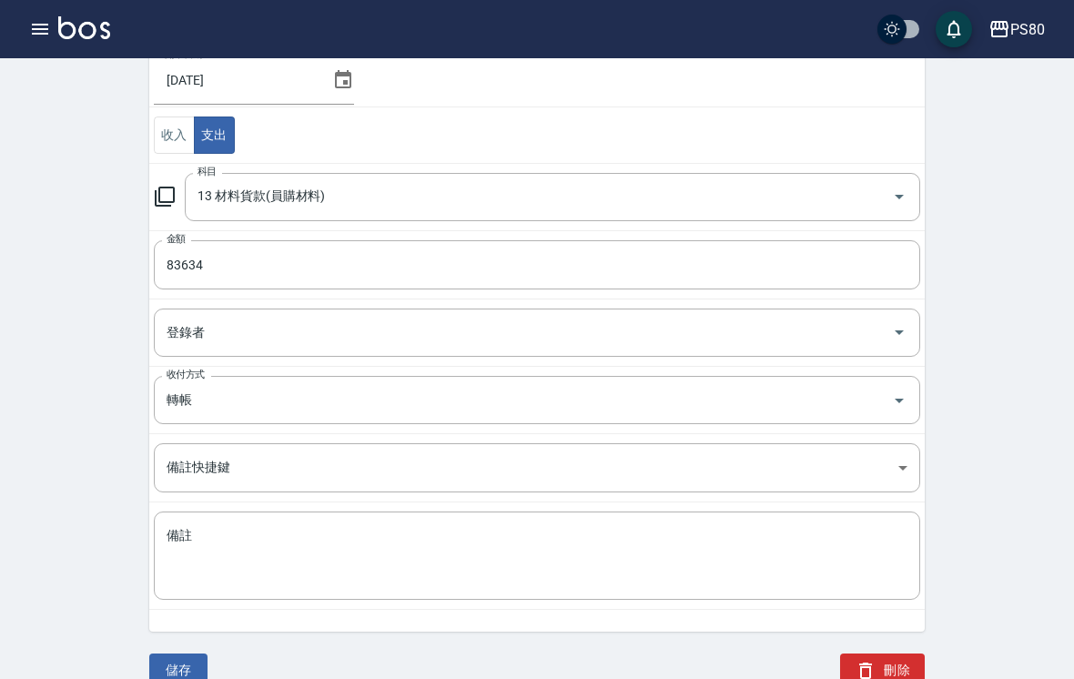
click at [494, 268] on input "83634" at bounding box center [537, 264] width 766 height 49
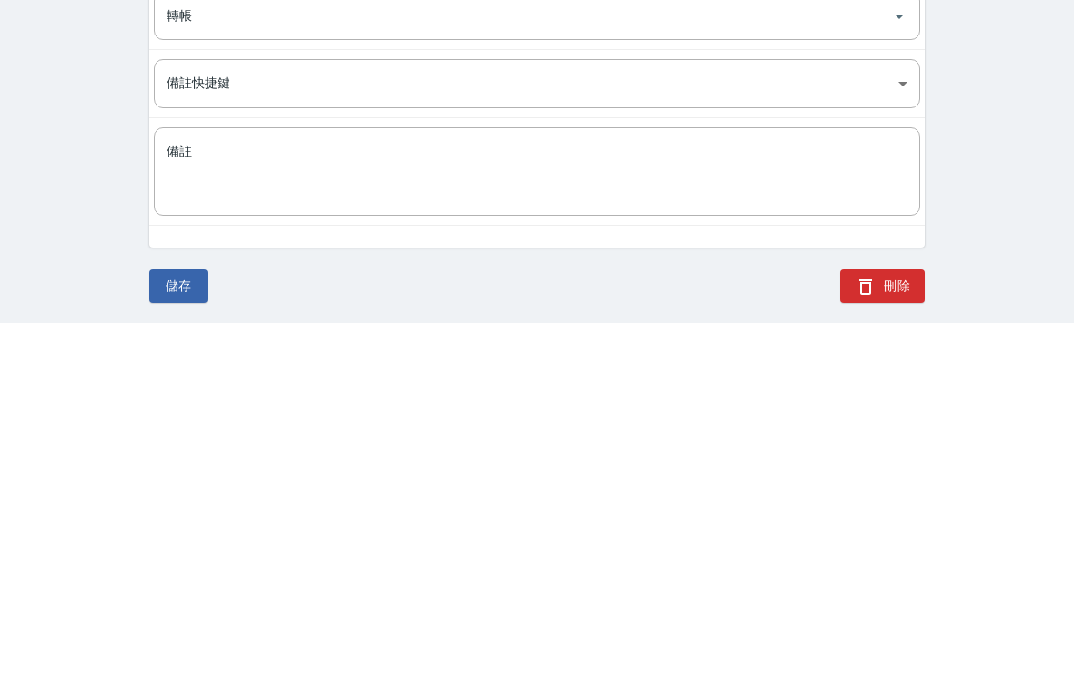
type input "88494"
click at [186, 625] on button "儲存" at bounding box center [178, 642] width 58 height 34
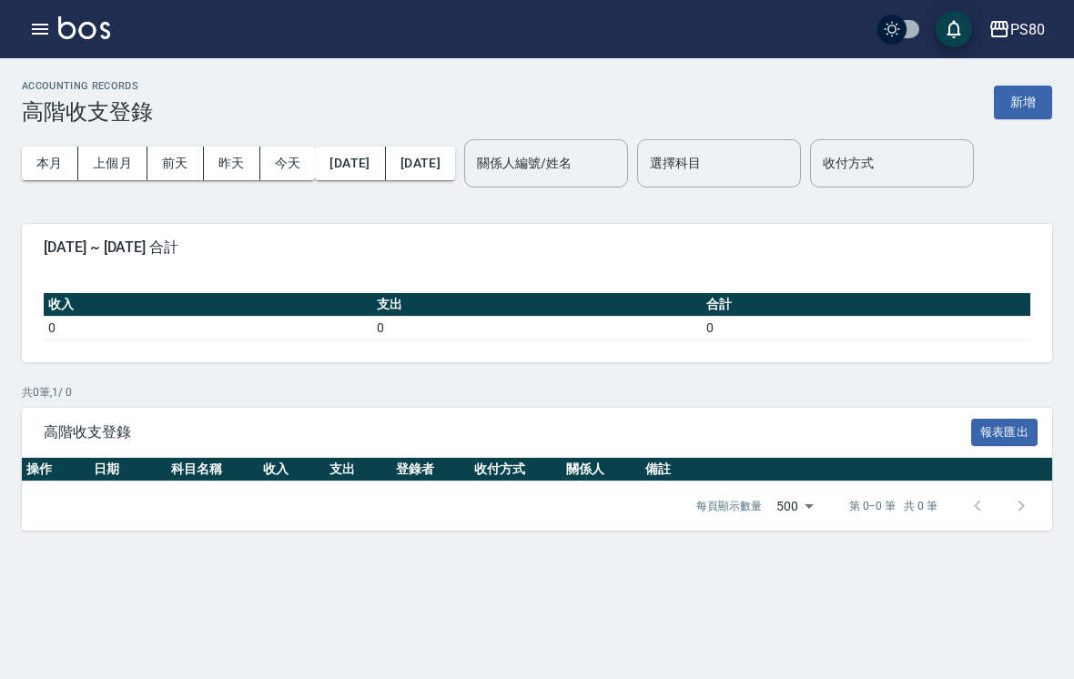
click at [1025, 106] on button "新增" at bounding box center [1023, 103] width 58 height 34
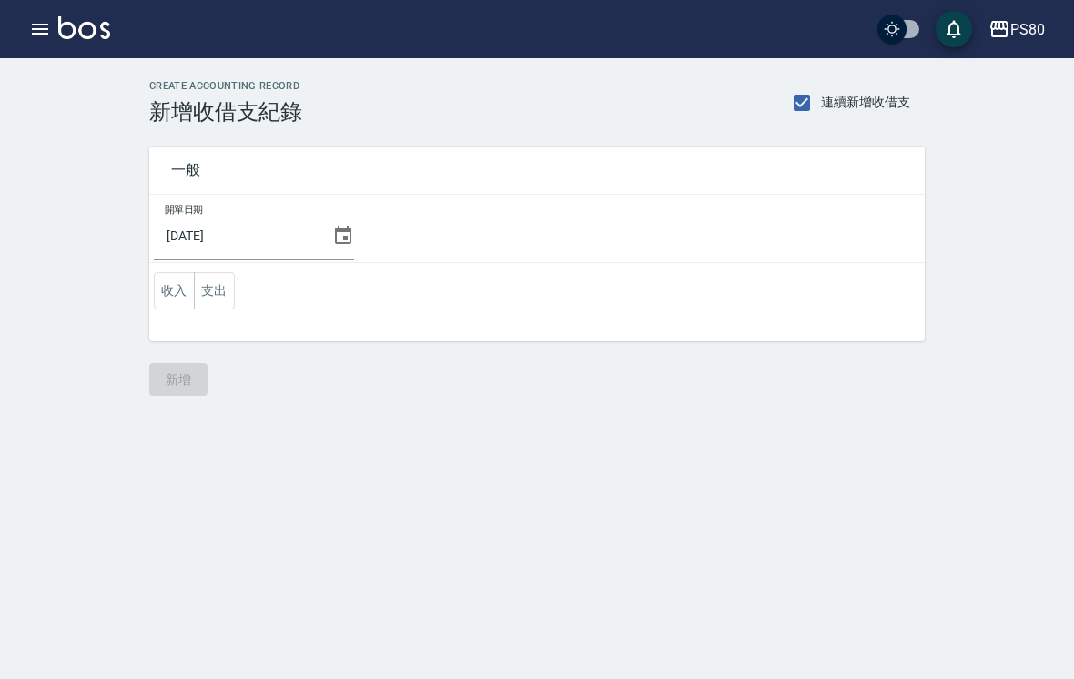
click at [332, 237] on icon at bounding box center [343, 236] width 22 height 22
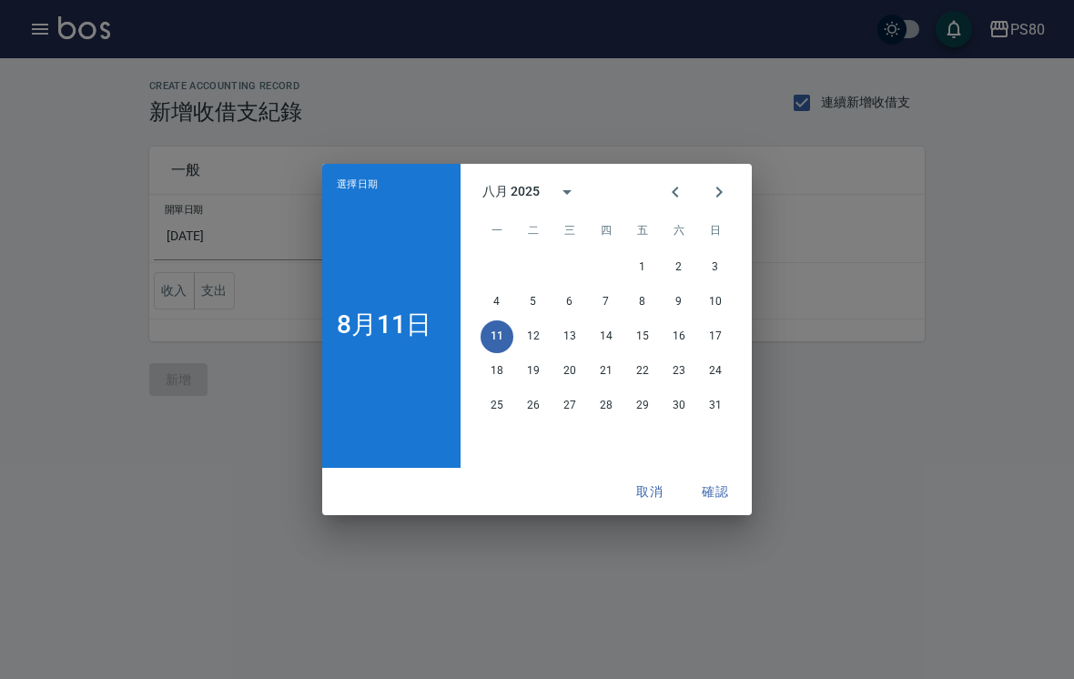
click at [675, 197] on icon "Previous month" at bounding box center [675, 192] width 6 height 11
click at [609, 422] on button "31" at bounding box center [606, 405] width 33 height 33
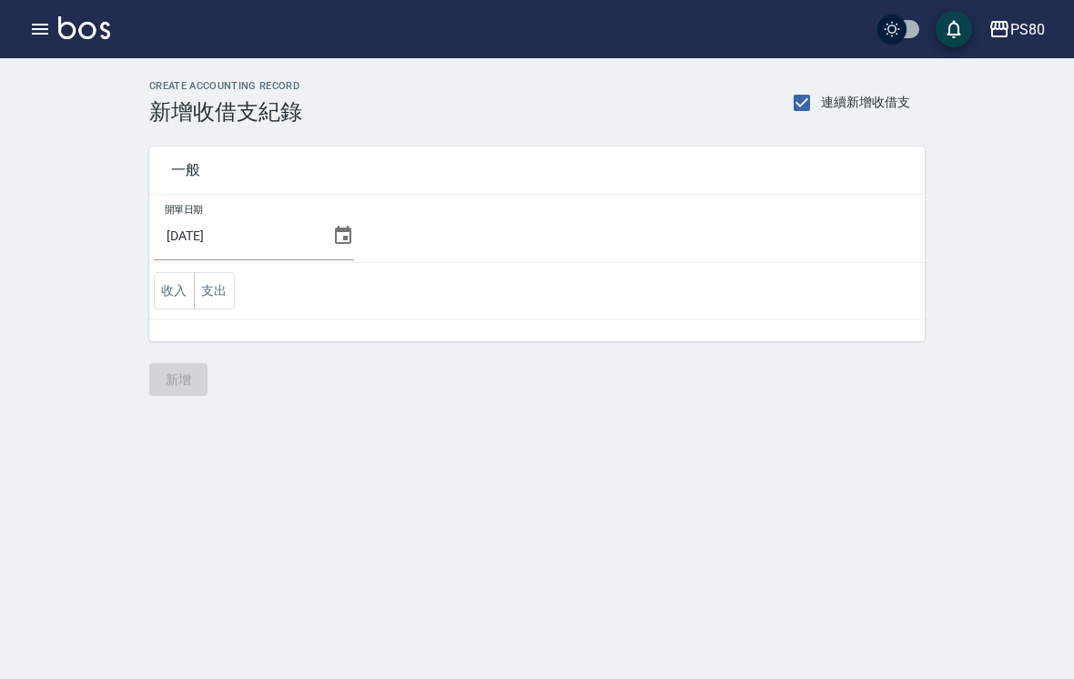
click at [226, 298] on button "支出" at bounding box center [214, 290] width 41 height 37
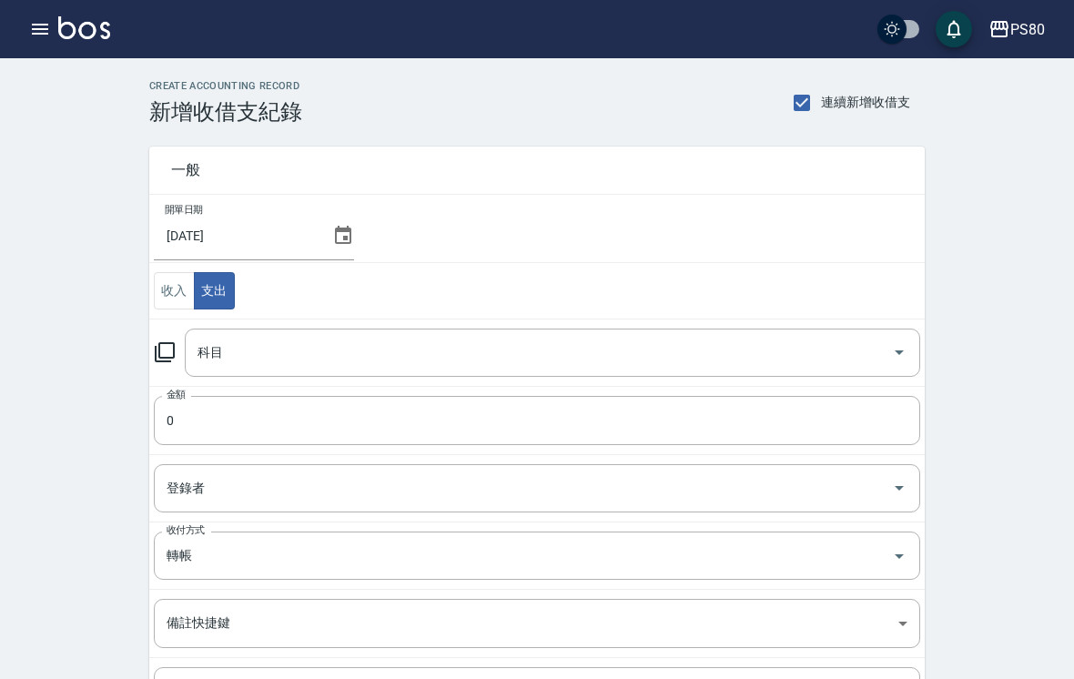
click at [433, 354] on input "科目" at bounding box center [539, 353] width 692 height 32
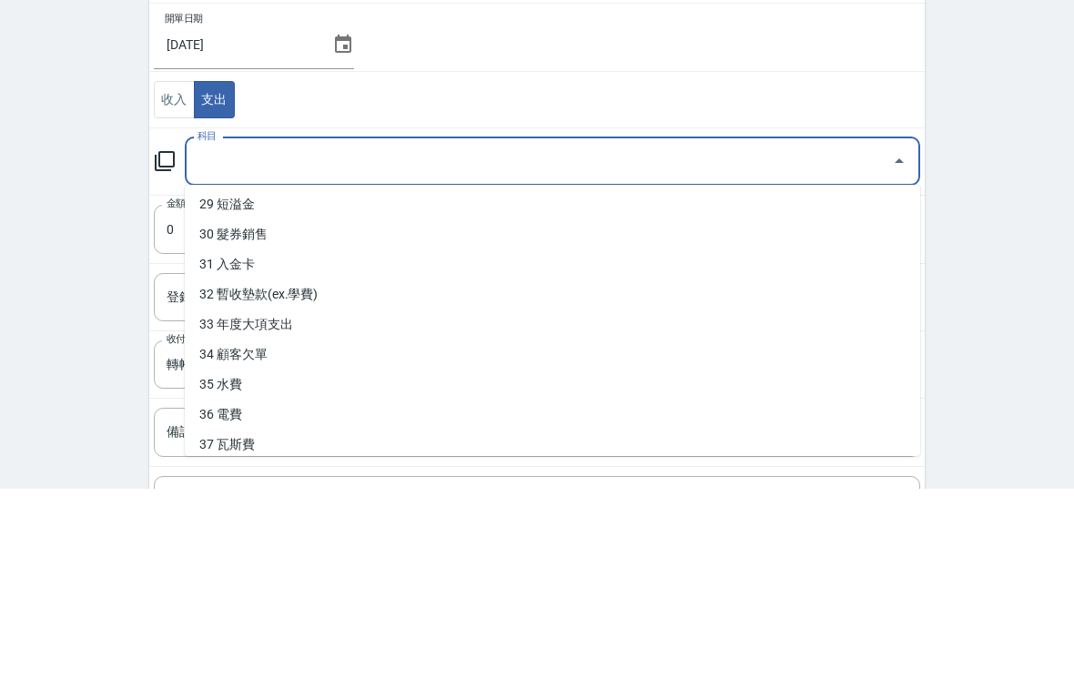
scroll to position [873, 0]
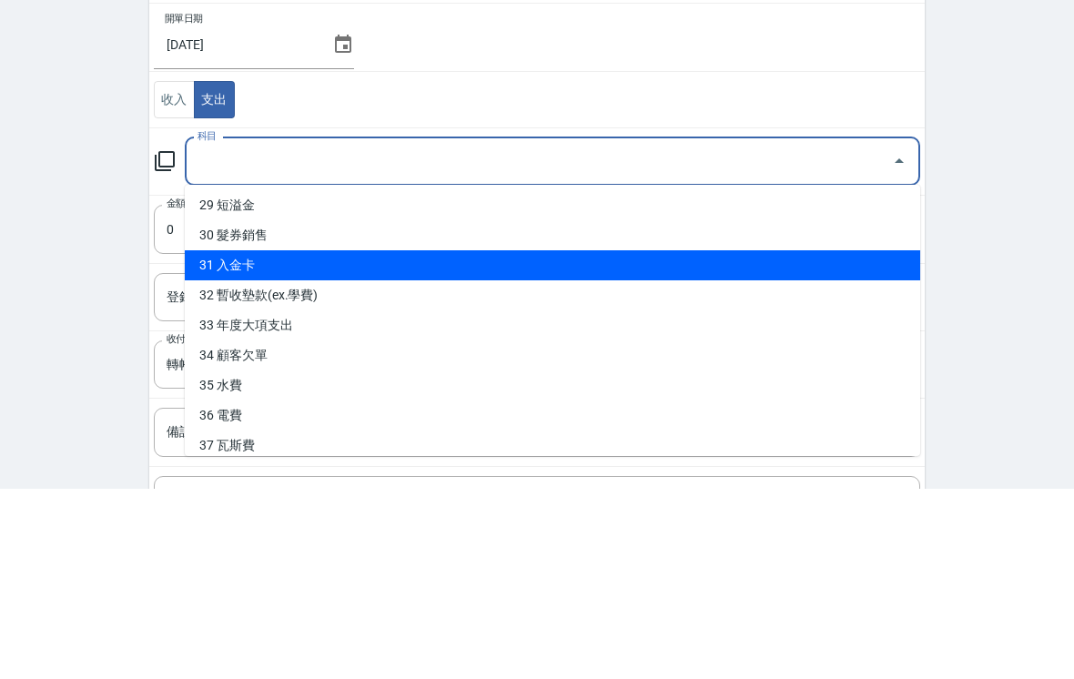
click at [360, 441] on li "31 入金卡" at bounding box center [552, 456] width 735 height 30
type input "31 入金卡"
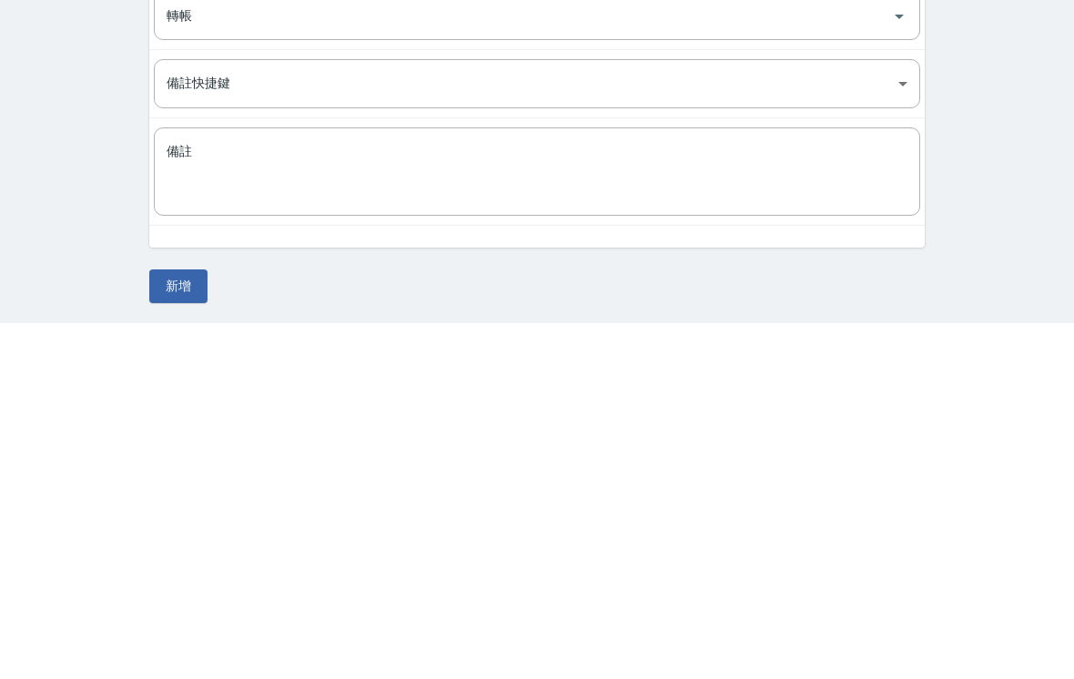
type input "57900"
click at [190, 625] on button "新增" at bounding box center [178, 642] width 58 height 34
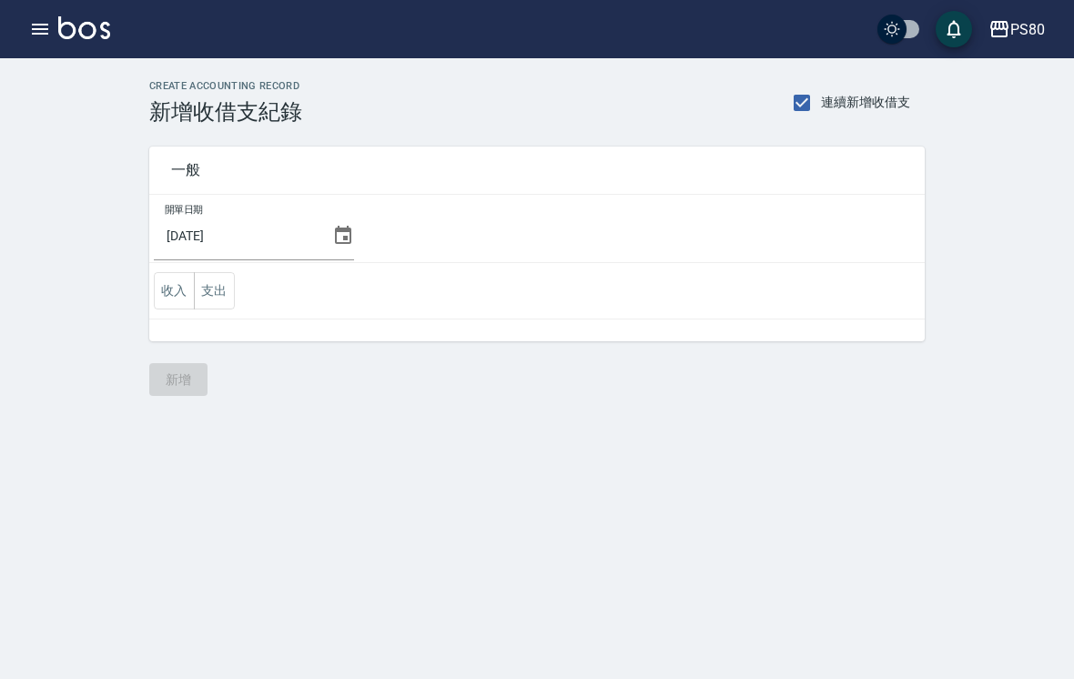
click at [182, 299] on button "收入" at bounding box center [174, 290] width 41 height 37
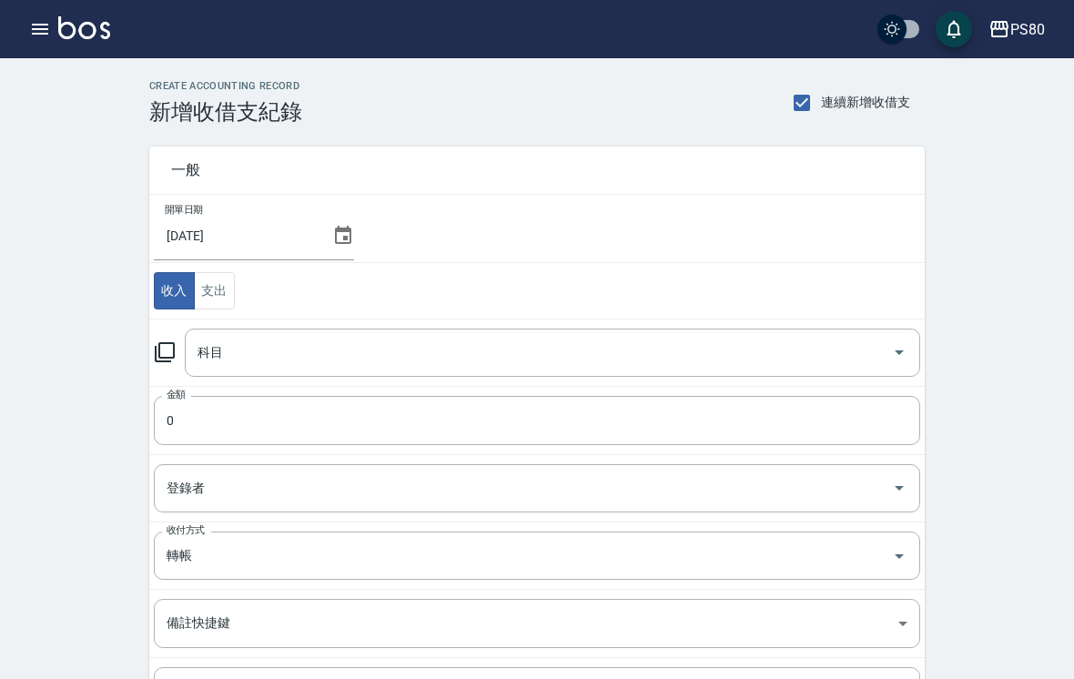
click at [398, 368] on input "科目" at bounding box center [539, 353] width 692 height 32
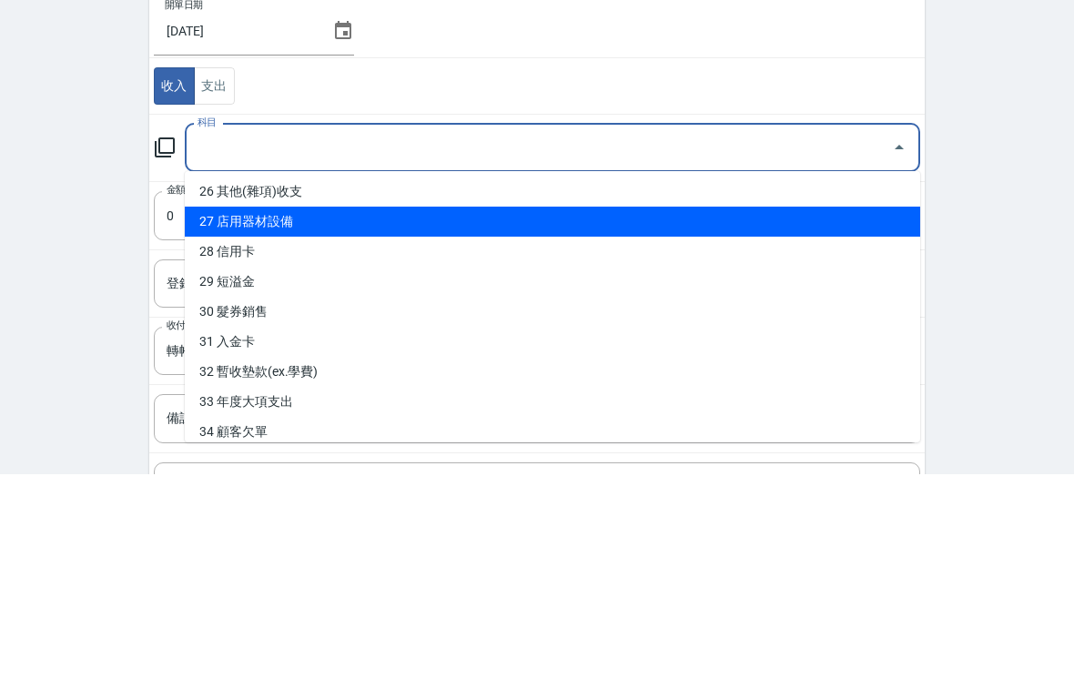
scroll to position [783, 0]
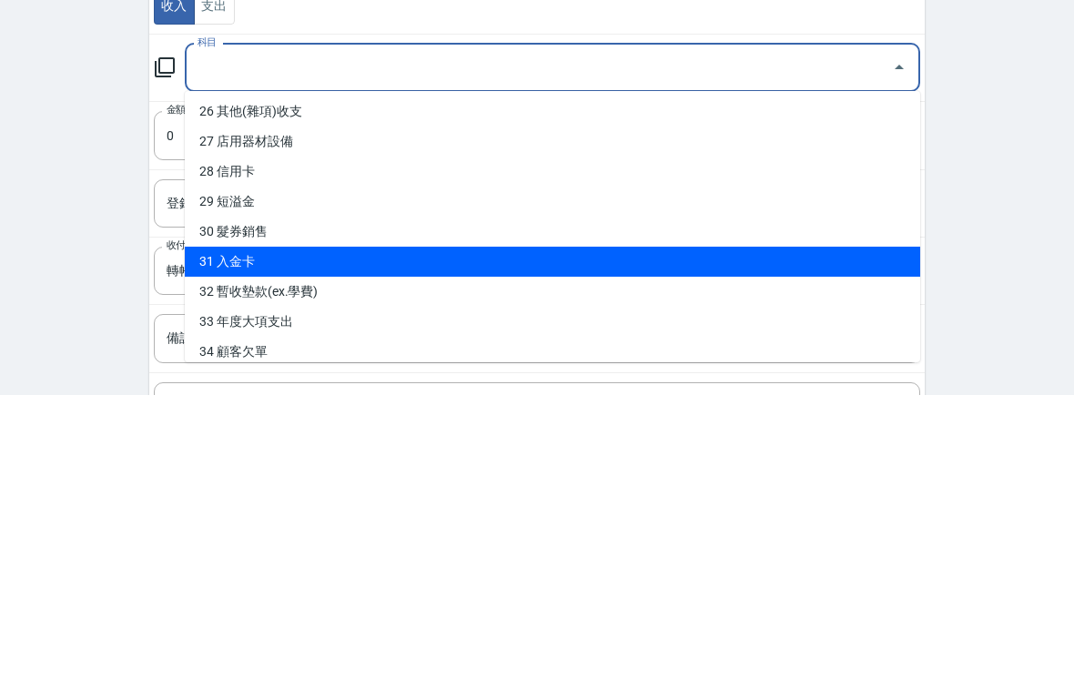
click at [350, 531] on li "31 入金卡" at bounding box center [552, 546] width 735 height 30
type input "31 入金卡"
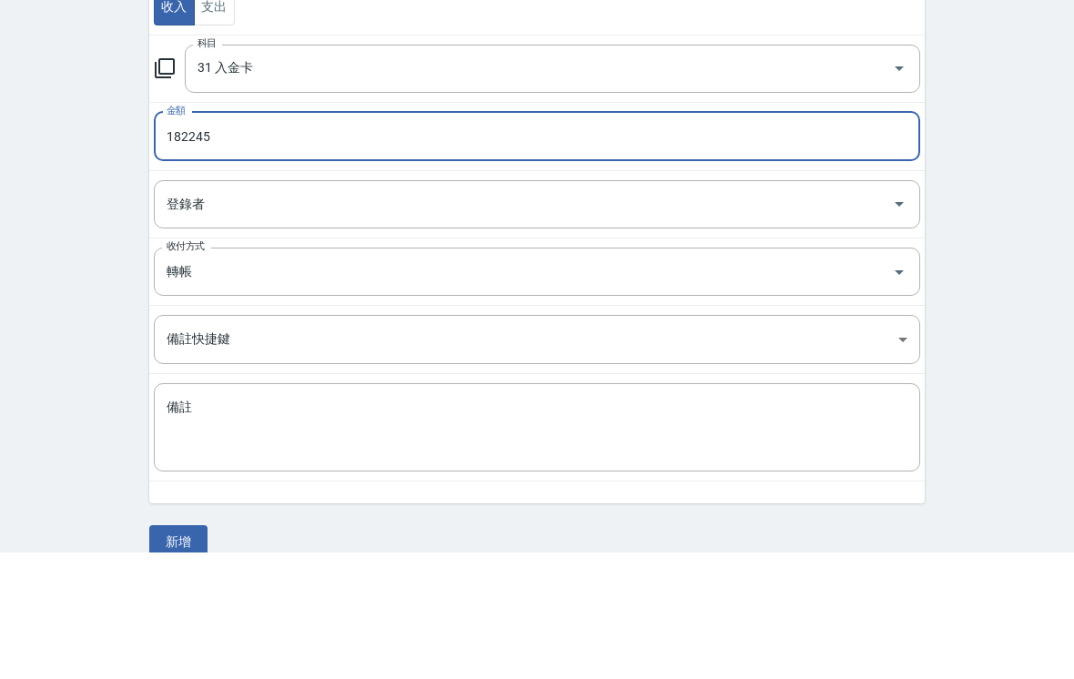
scroll to position [184, 0]
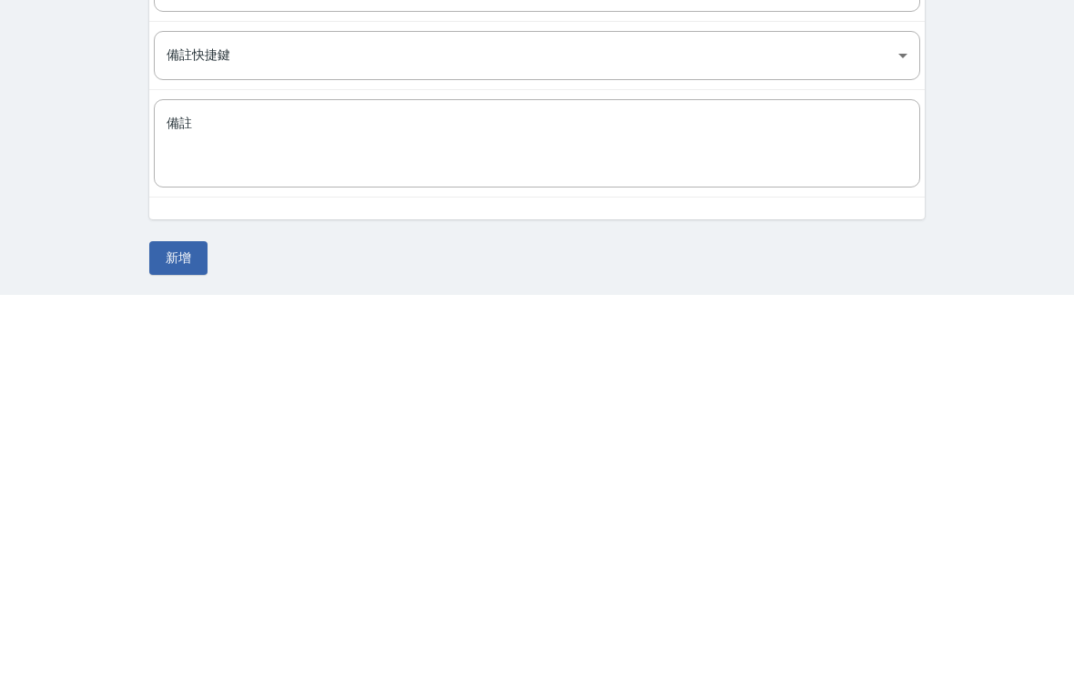
type input "182245"
click at [197, 625] on button "新增" at bounding box center [178, 642] width 58 height 34
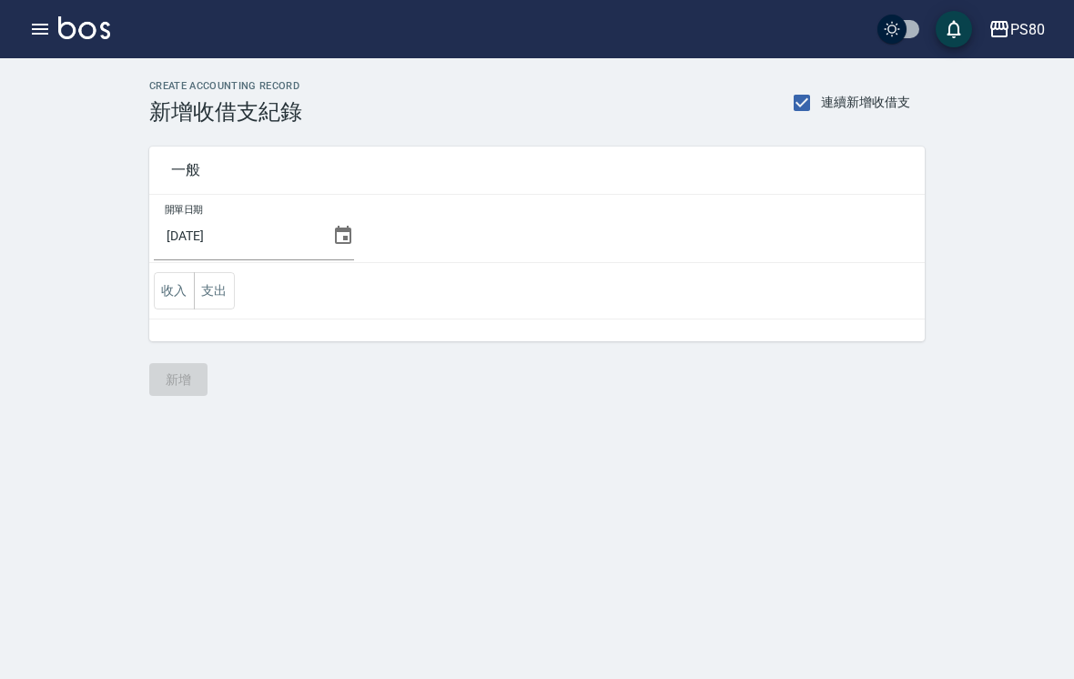
scroll to position [28, 0]
click at [45, 38] on icon "button" at bounding box center [40, 29] width 22 height 22
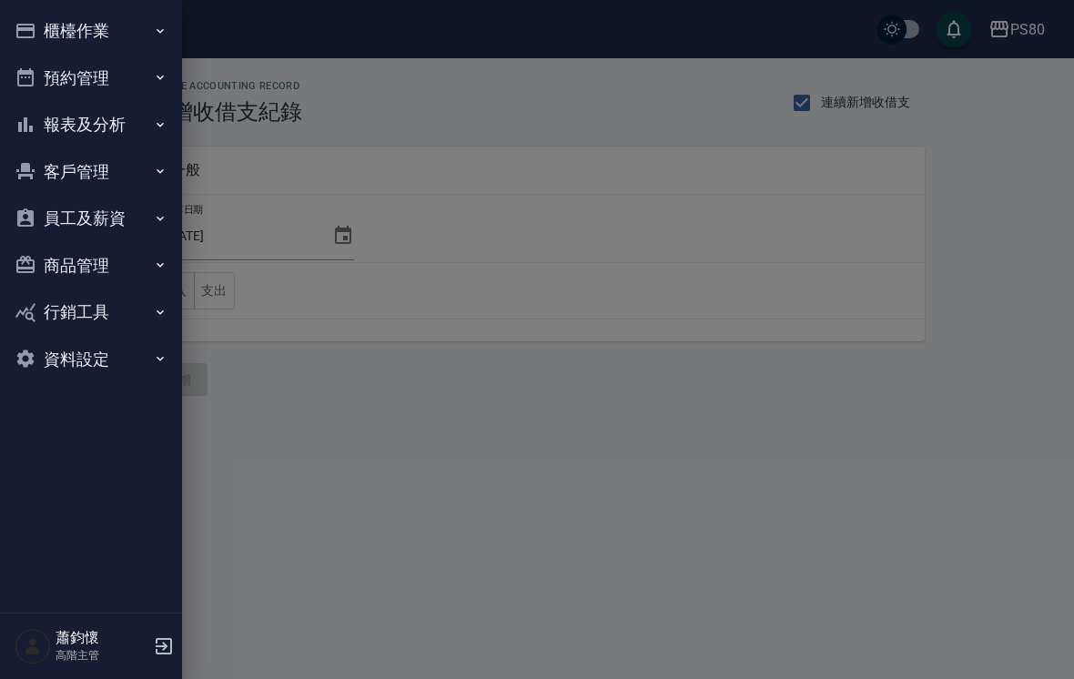
click at [150, 133] on button "報表及分析" at bounding box center [90, 124] width 167 height 47
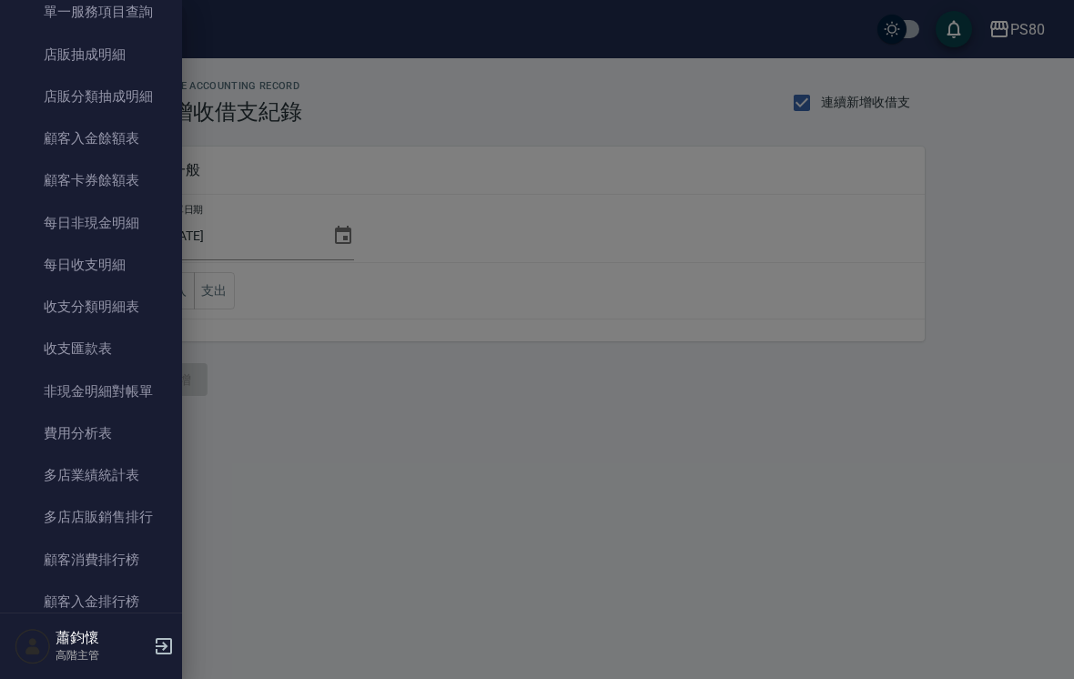
scroll to position [1308, 0]
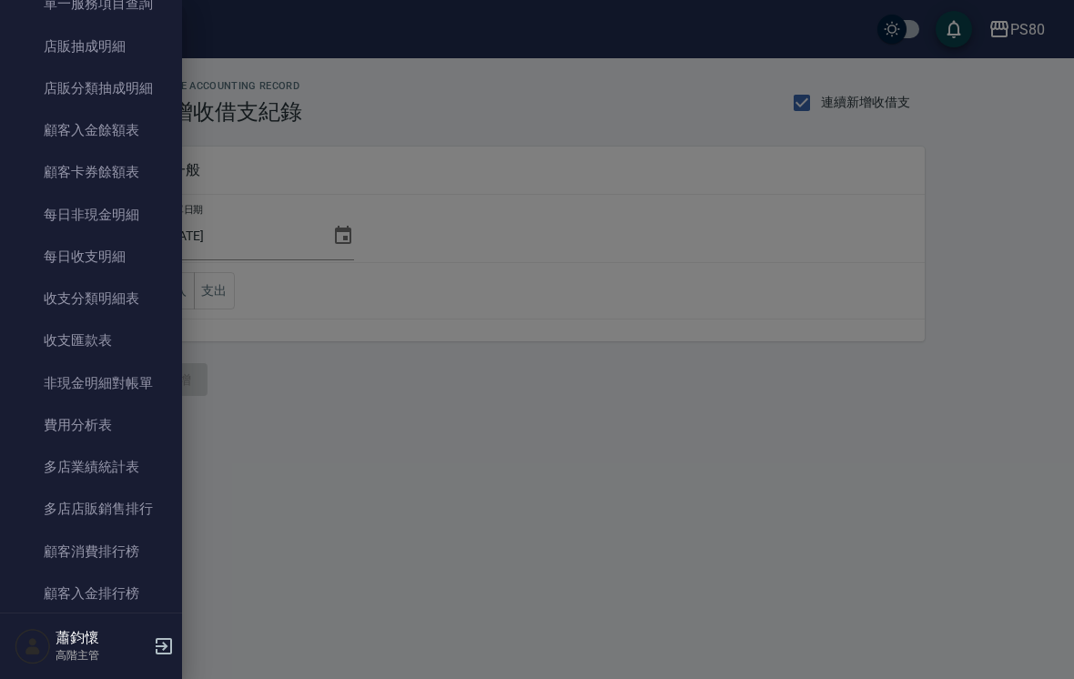
click at [106, 422] on link "費用分析表" at bounding box center [90, 425] width 167 height 42
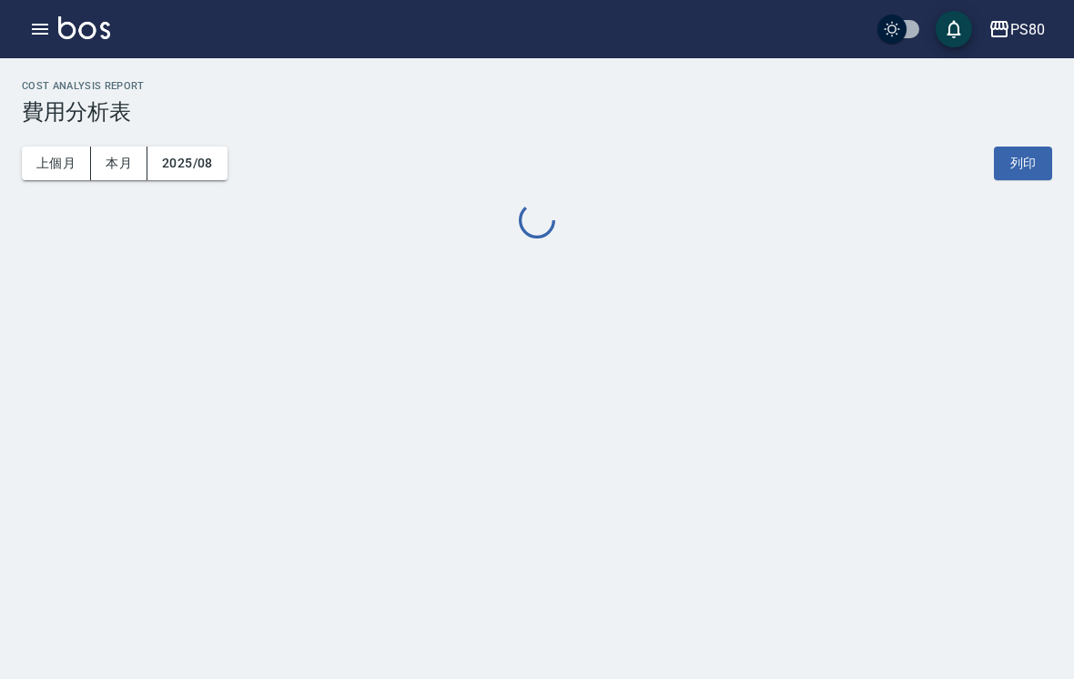
click at [62, 155] on button "上個月" at bounding box center [56, 163] width 69 height 34
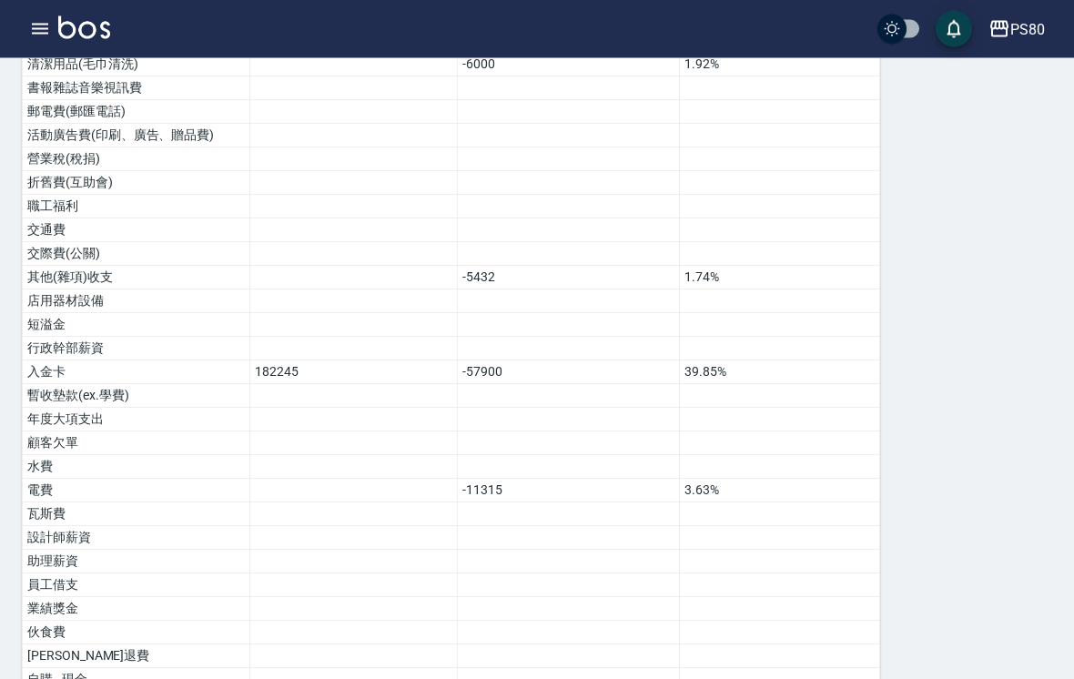
scroll to position [1015, 0]
